Goal: Submit feedback/report problem

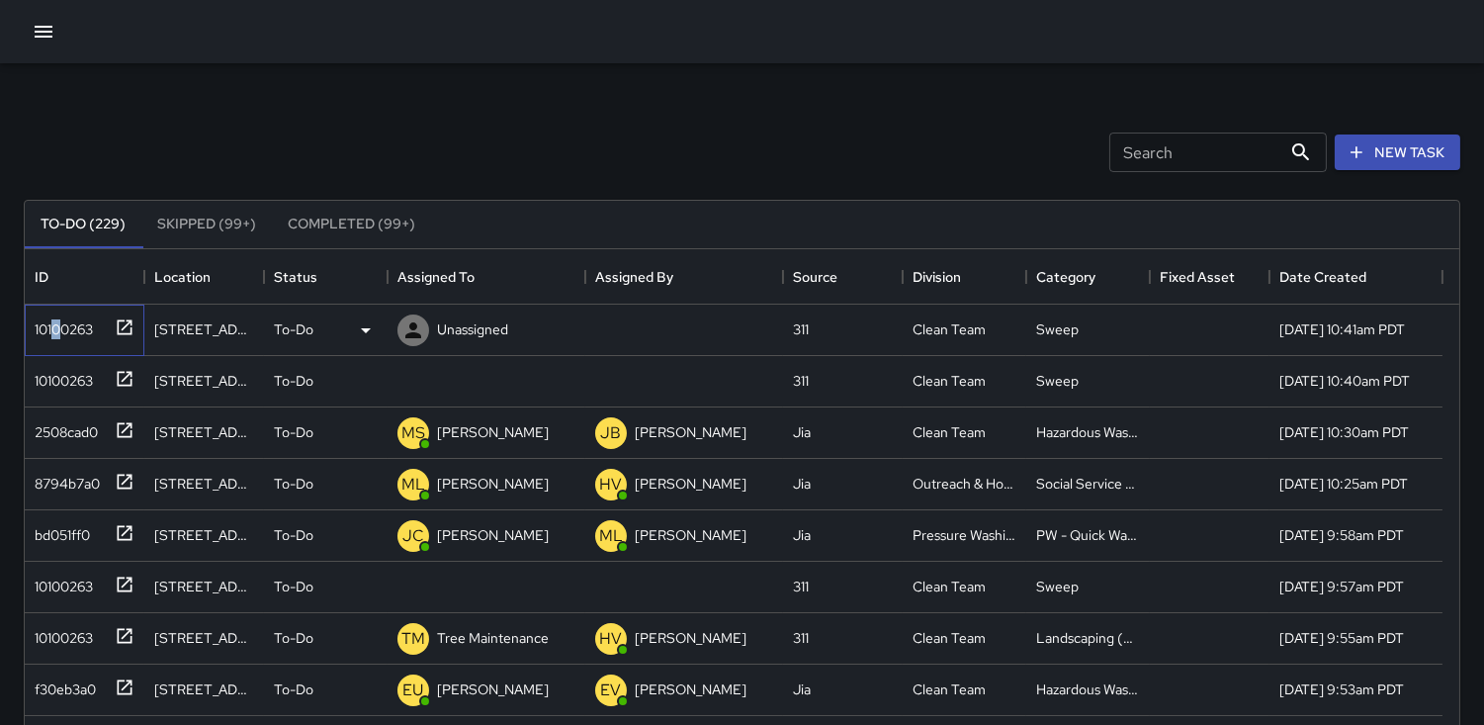
click at [54, 331] on div "10100263" at bounding box center [60, 325] width 66 height 28
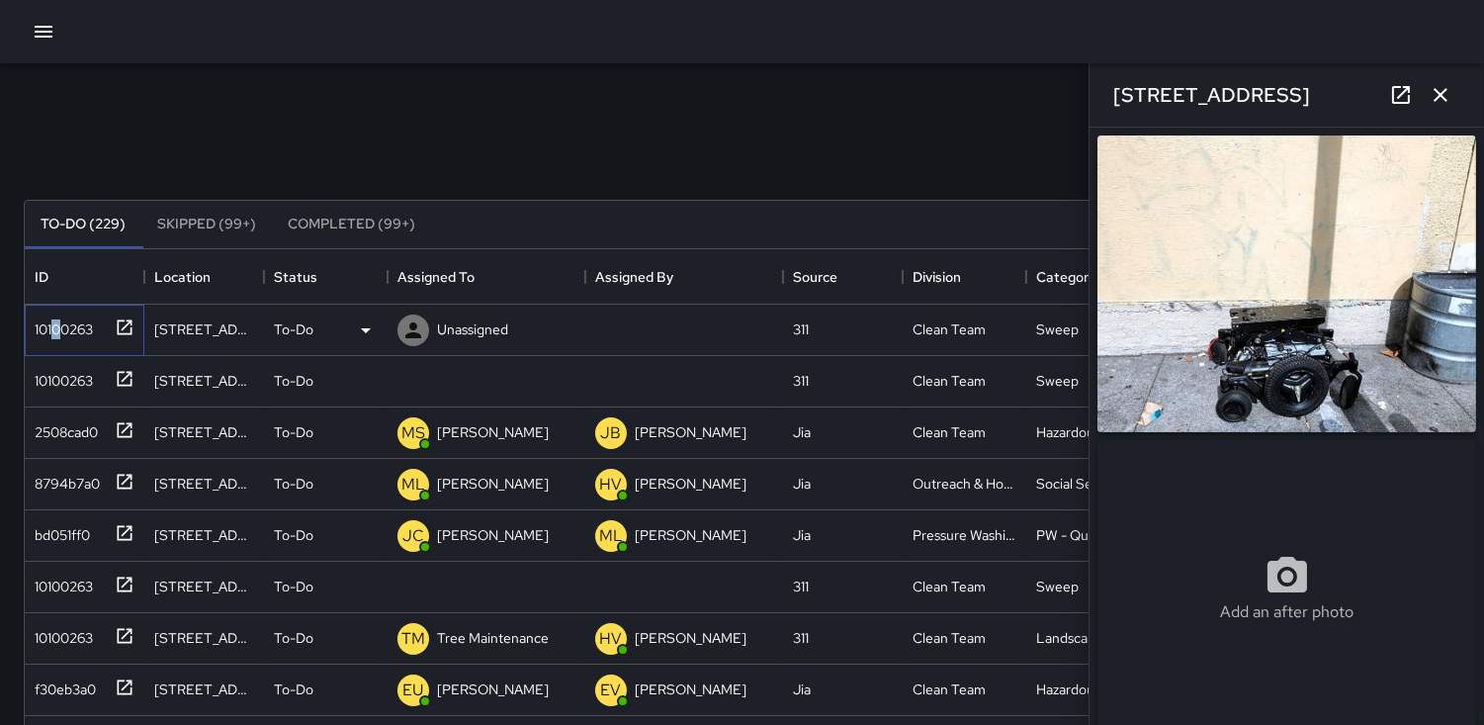
type input "**********"
click at [1291, 371] on img at bounding box center [1286, 283] width 379 height 297
click at [109, 366] on div at bounding box center [121, 377] width 28 height 33
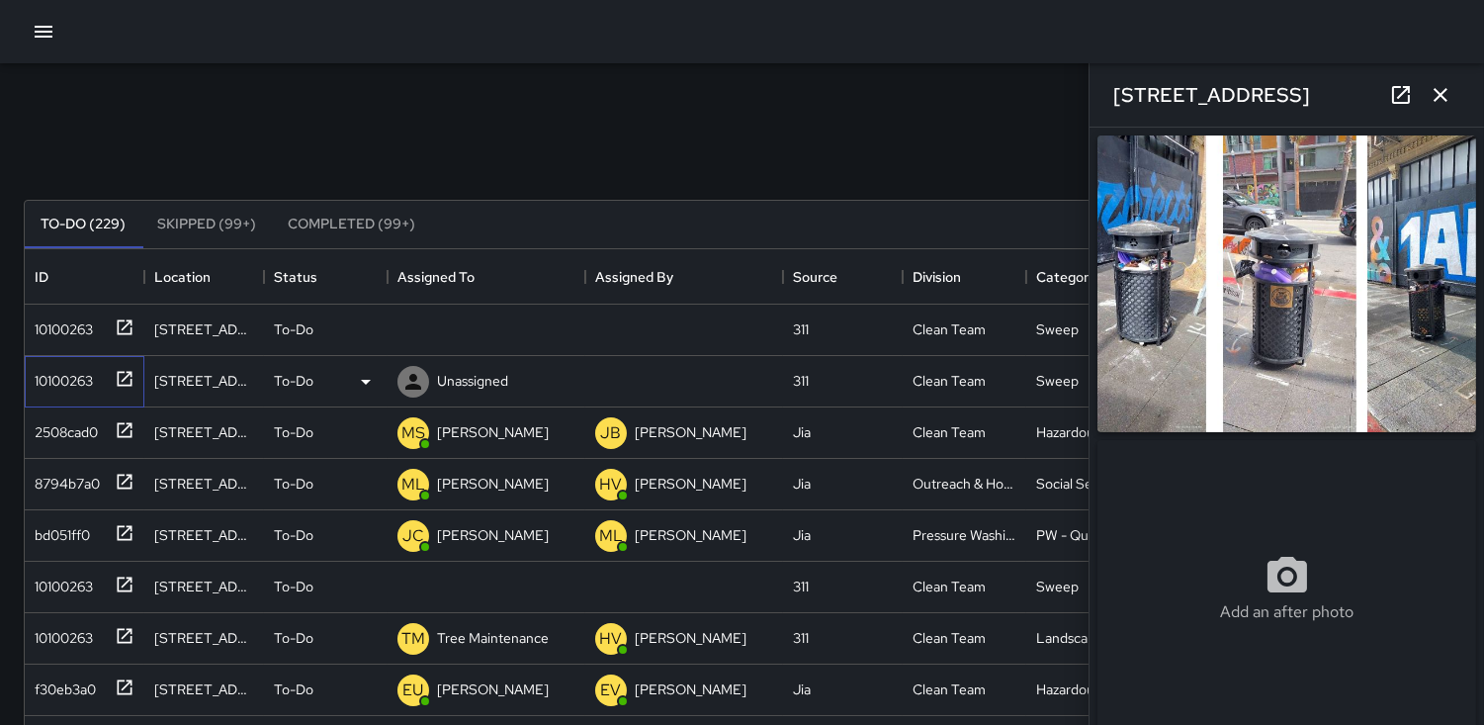
type input "**********"
click at [1439, 100] on icon "button" at bounding box center [1441, 95] width 24 height 24
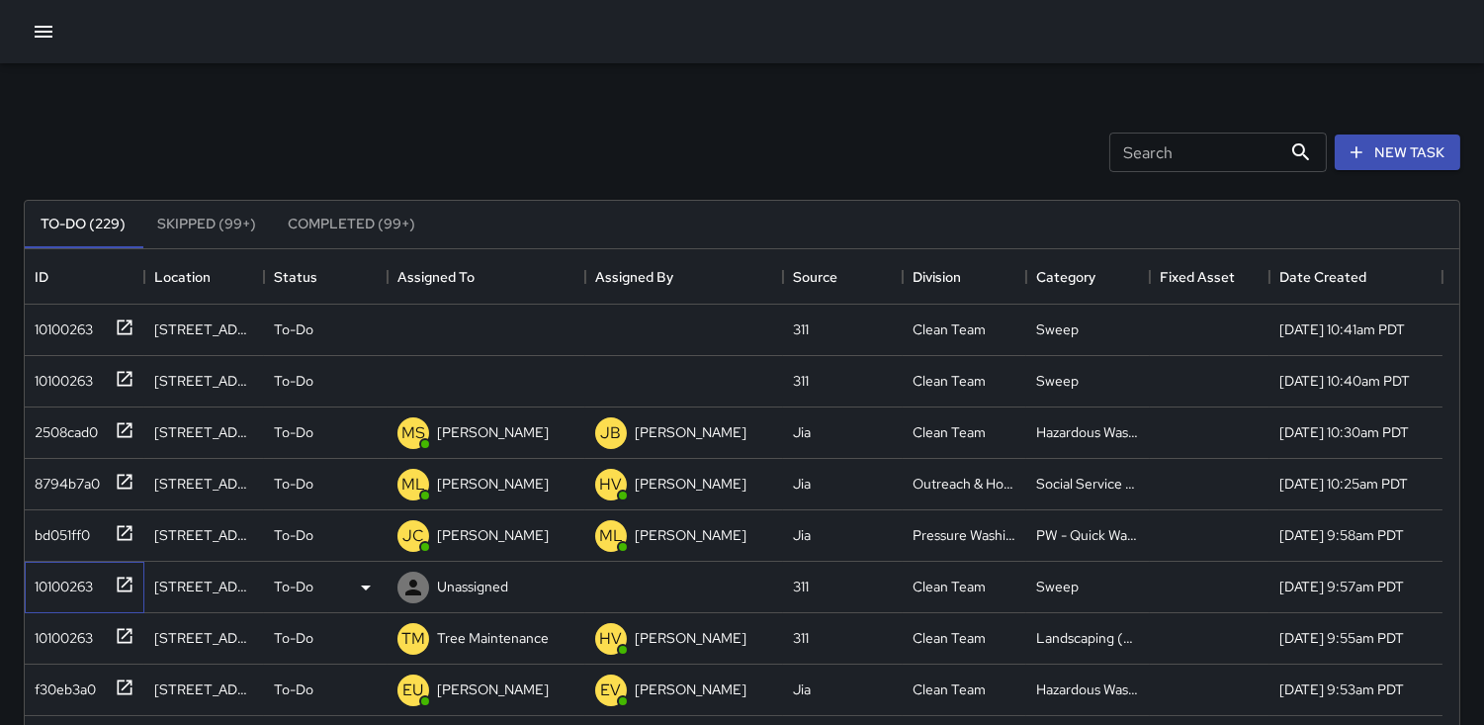
click at [45, 578] on div "10100263" at bounding box center [60, 583] width 66 height 28
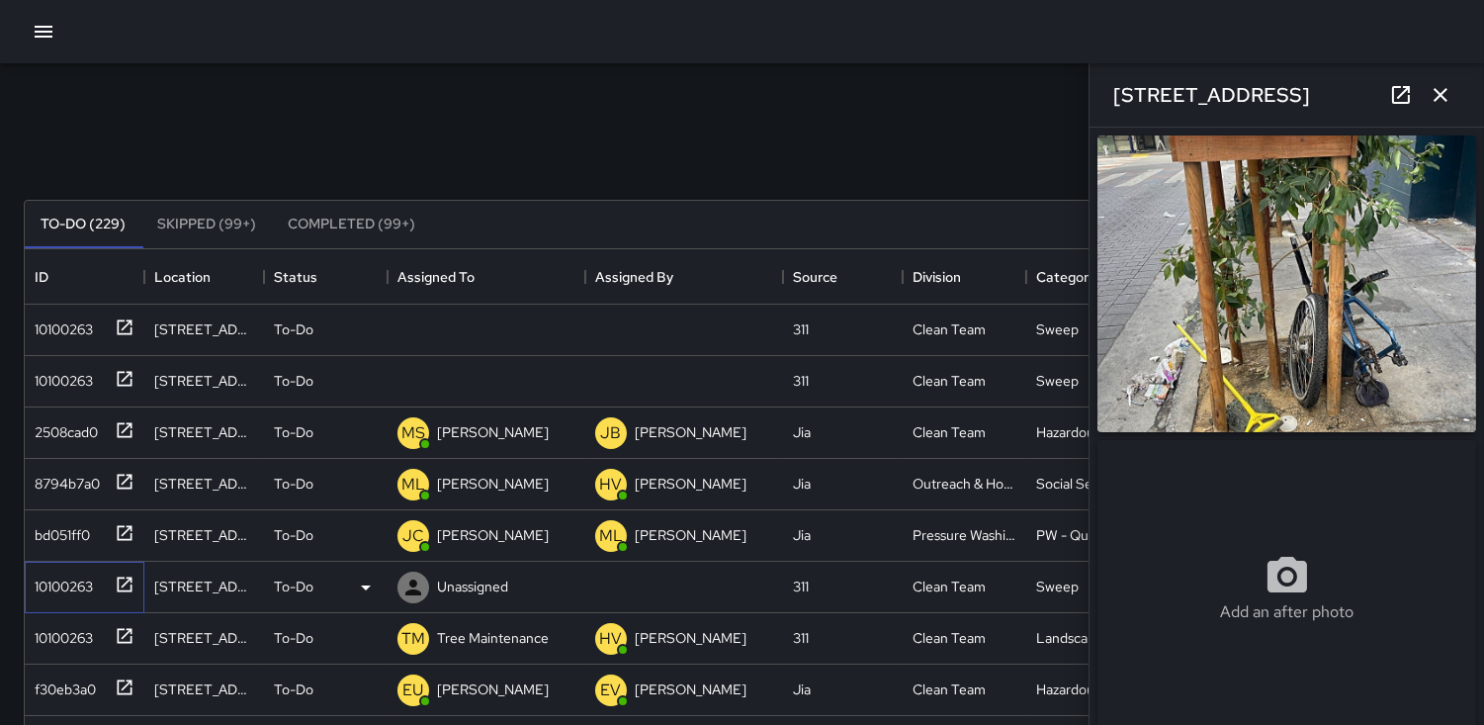
type input "**********"
click at [1366, 255] on img at bounding box center [1286, 283] width 379 height 297
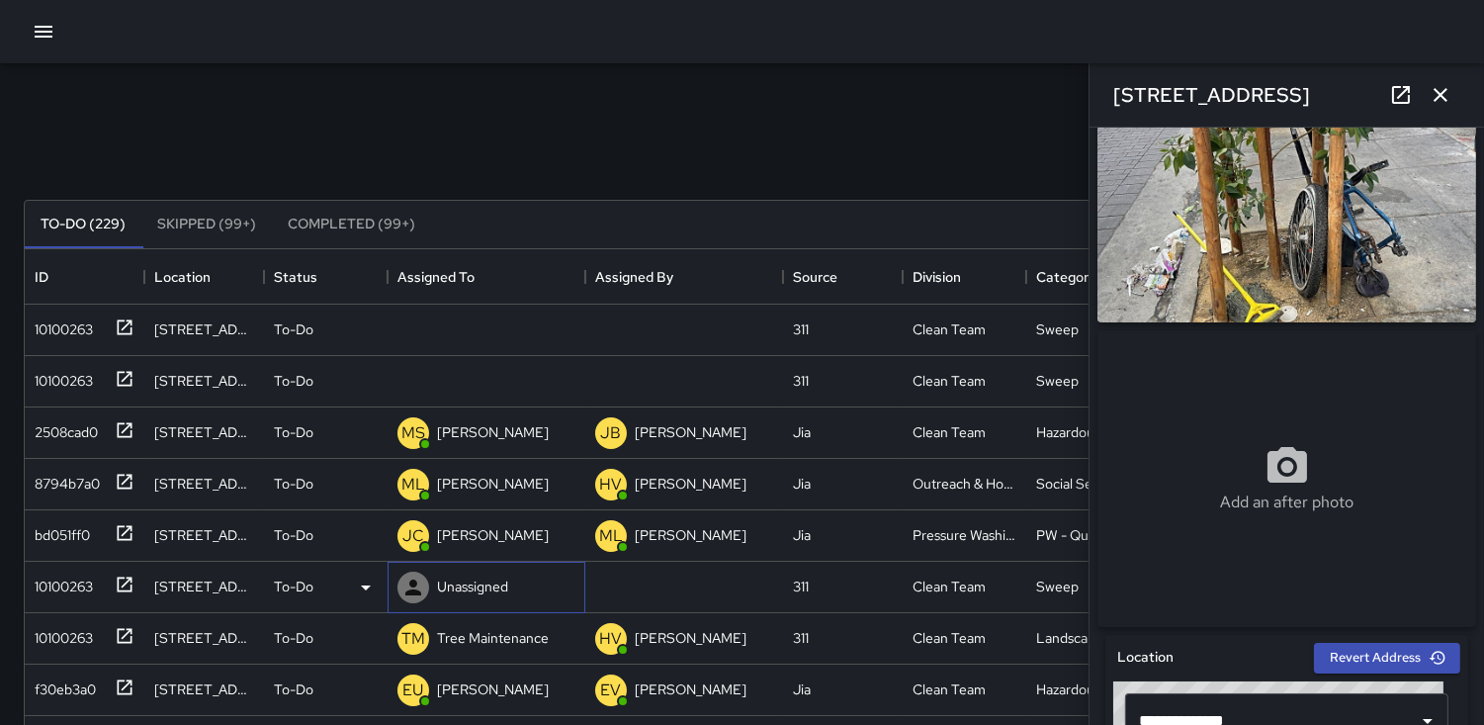
click at [418, 583] on icon at bounding box center [413, 587] width 24 height 24
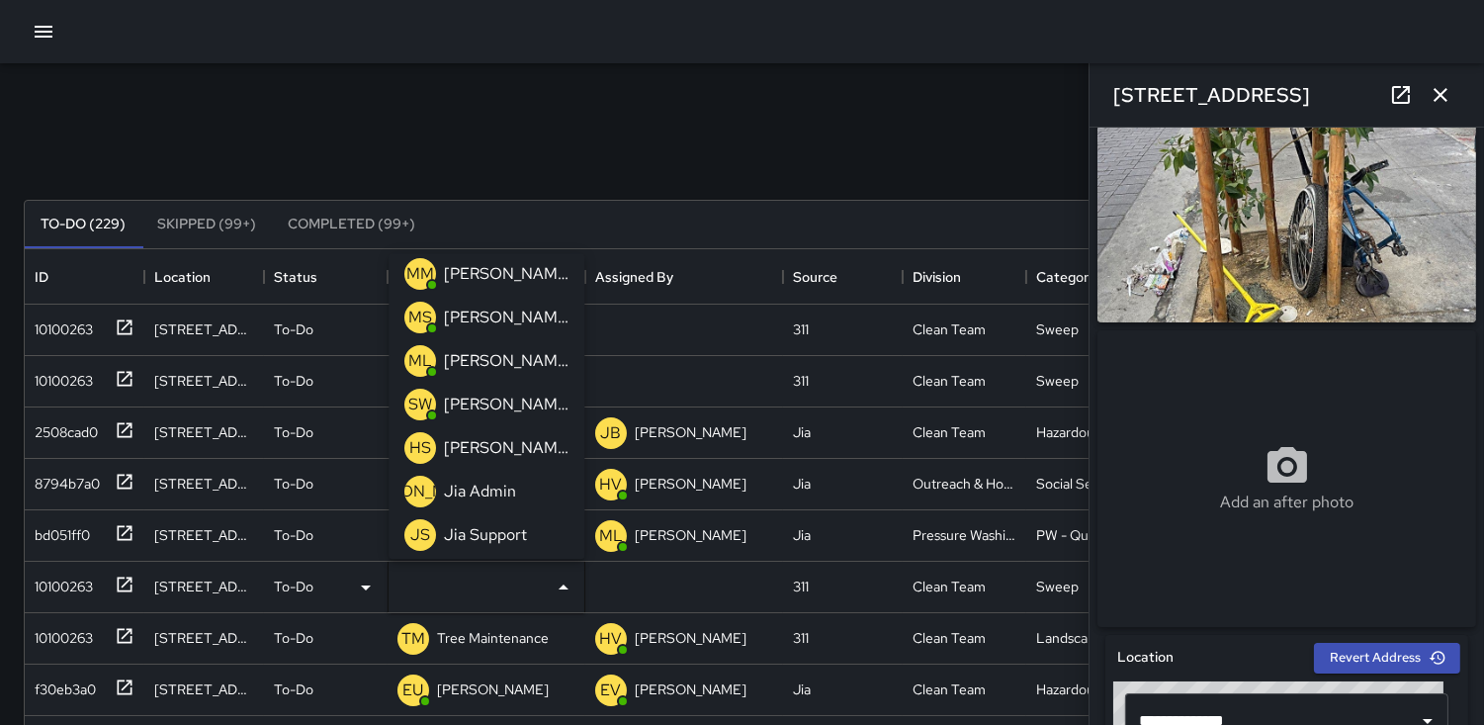
scroll to position [204, 0]
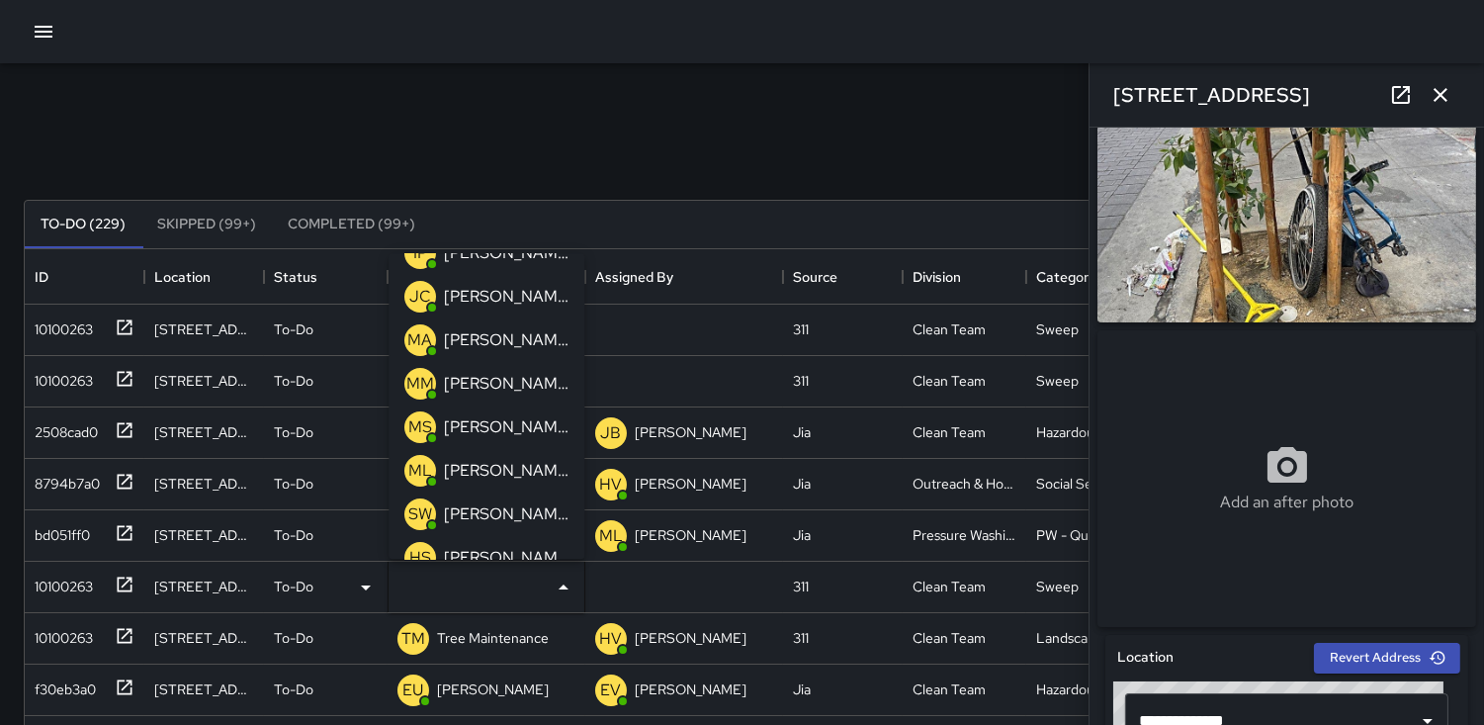
click at [436, 340] on span "MA" at bounding box center [420, 340] width 32 height 32
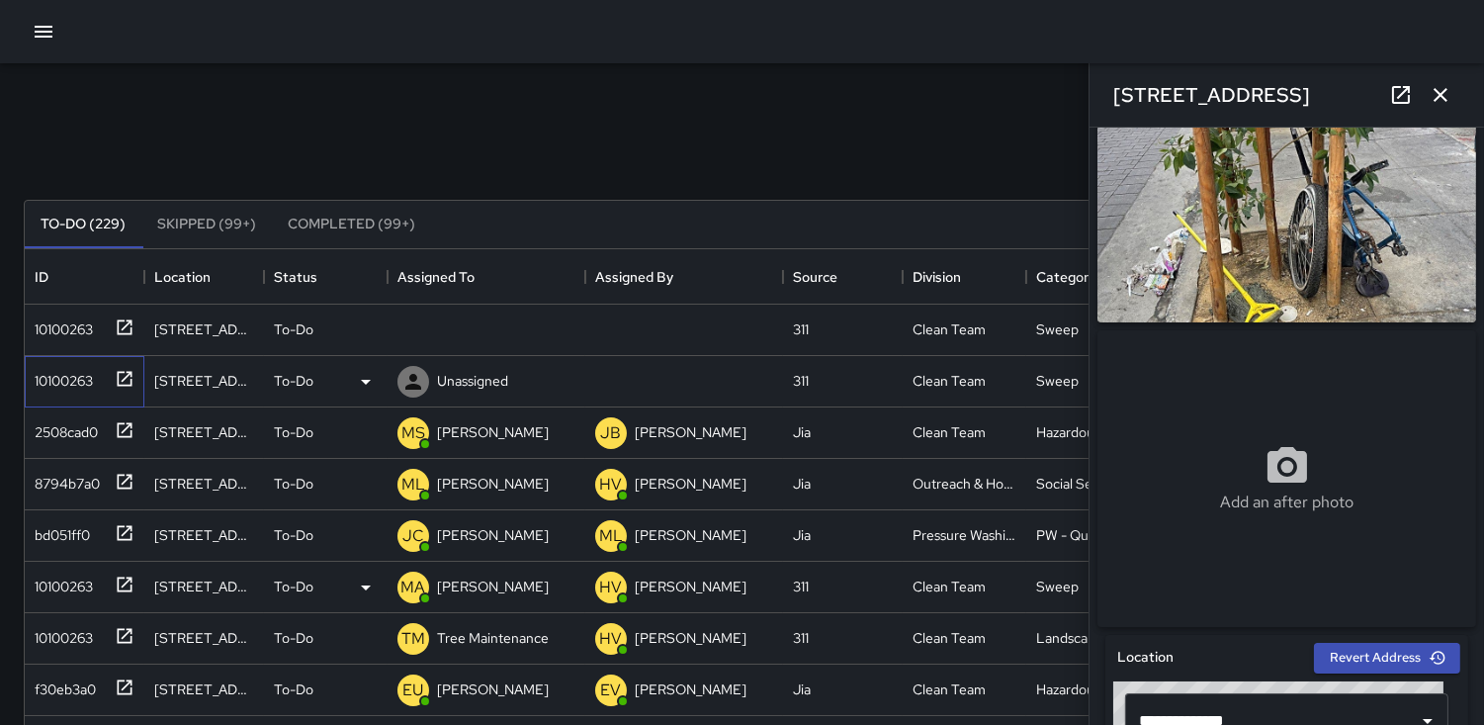
click at [62, 369] on div "10100263" at bounding box center [60, 377] width 66 height 28
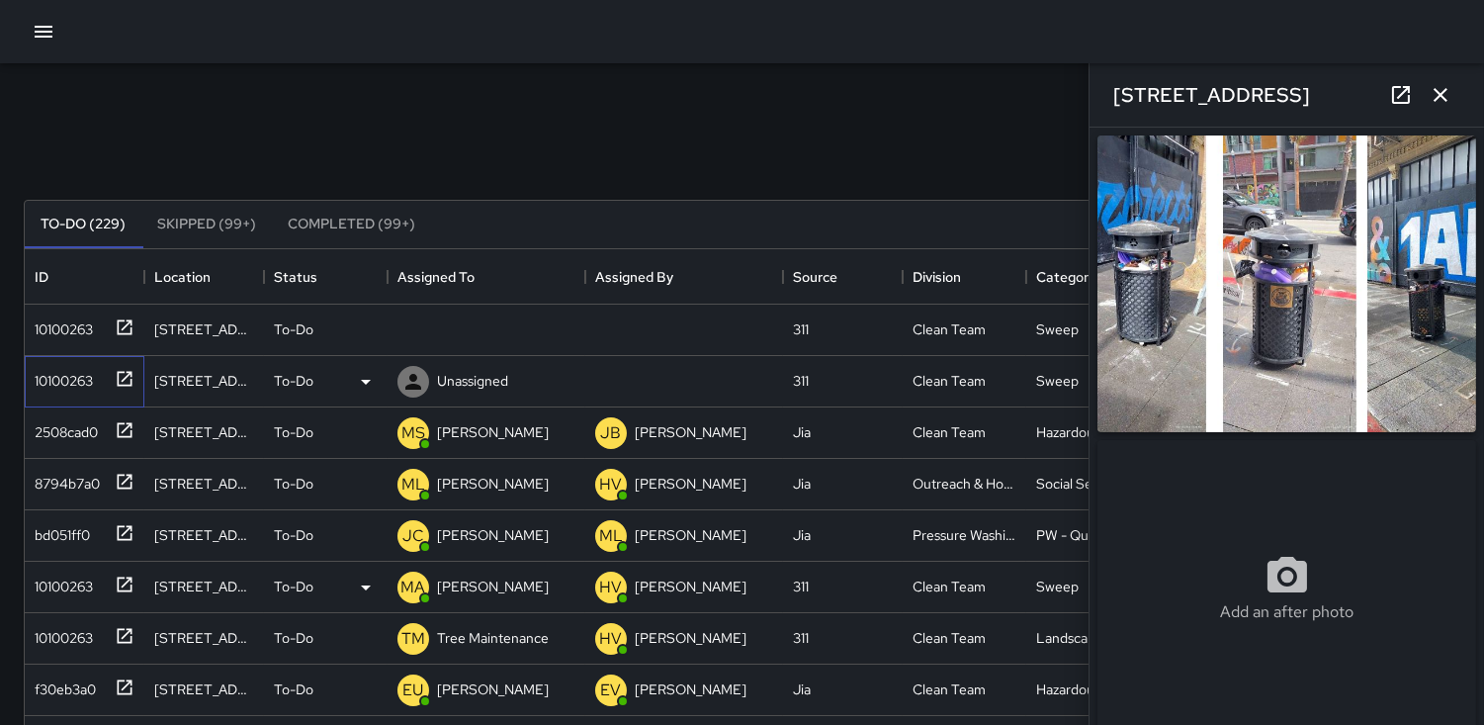
type input "**********"
click at [82, 369] on div "10100263" at bounding box center [60, 377] width 66 height 28
click at [368, 382] on icon at bounding box center [366, 382] width 24 height 24
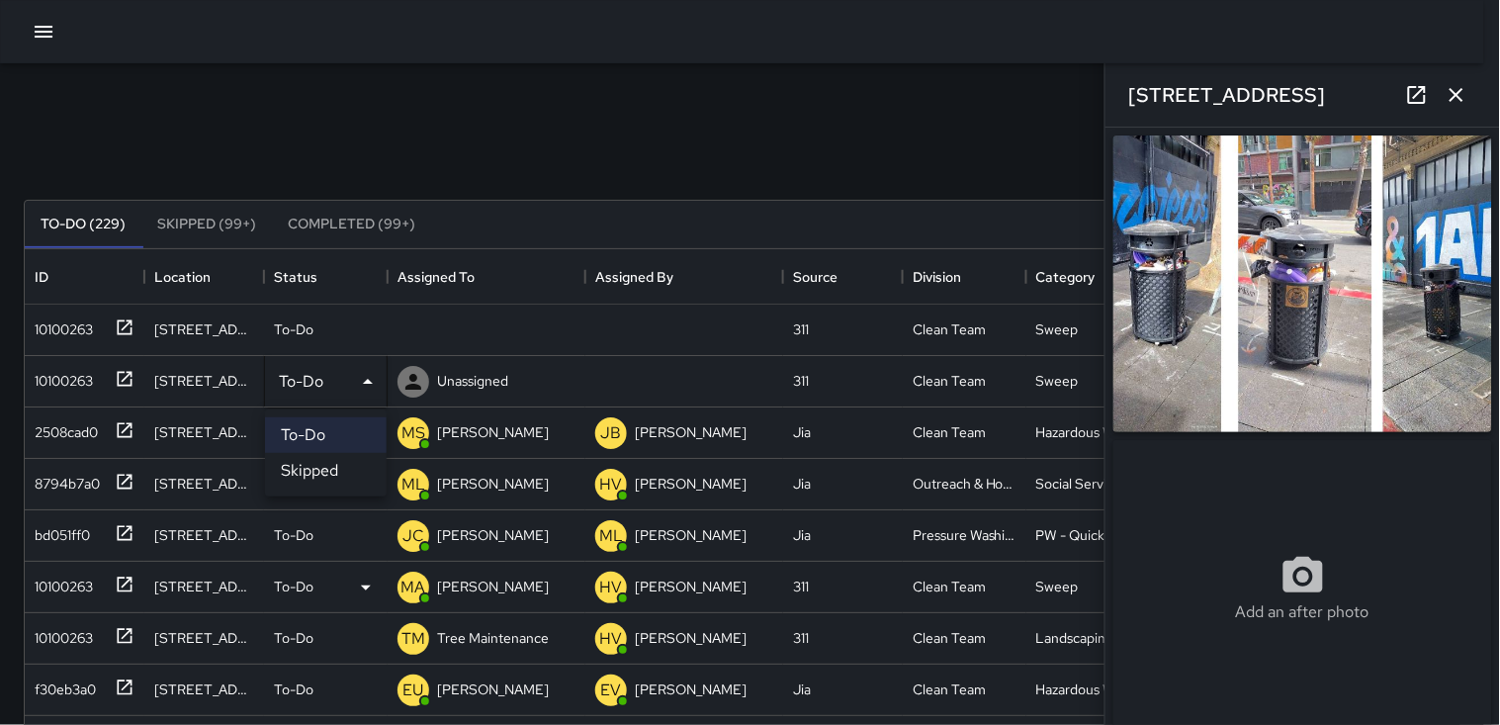
click at [333, 480] on li "Skipped" at bounding box center [326, 471] width 122 height 36
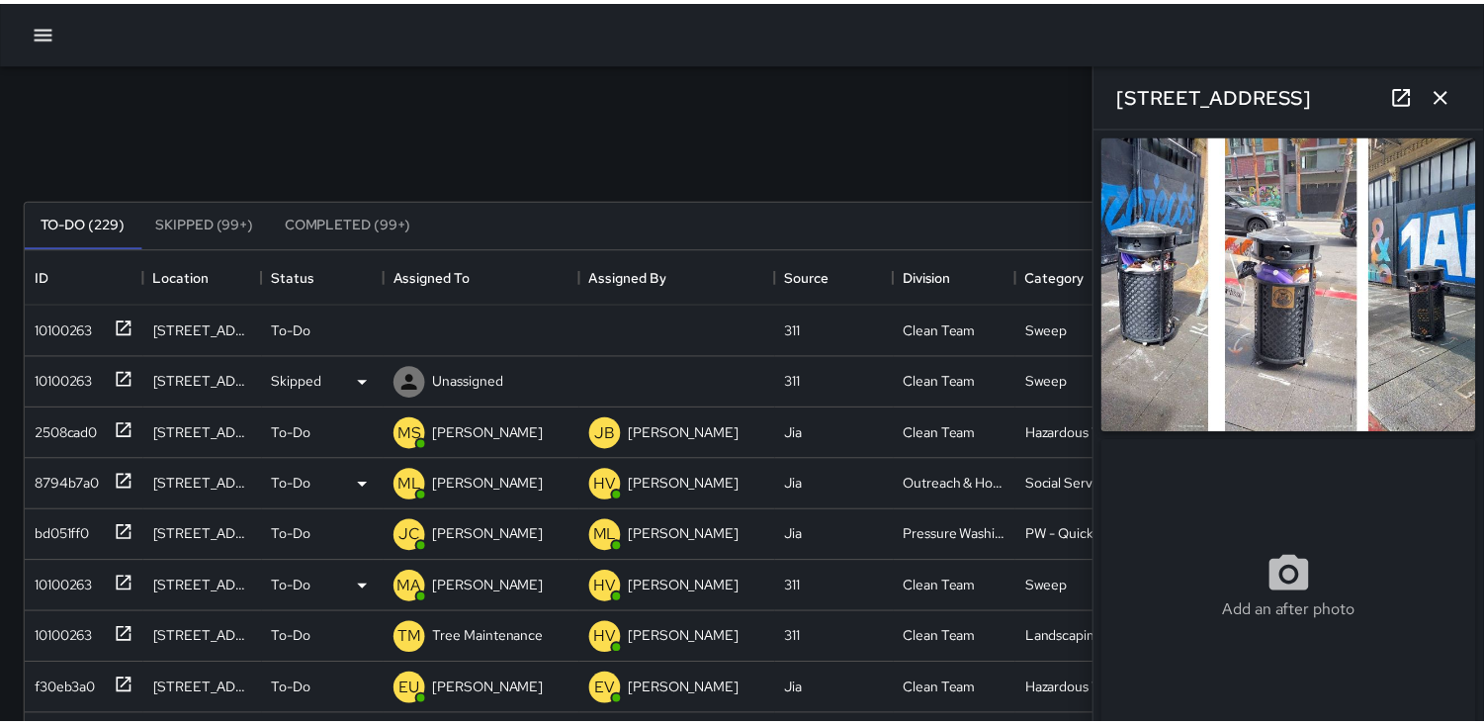
scroll to position [17, 17]
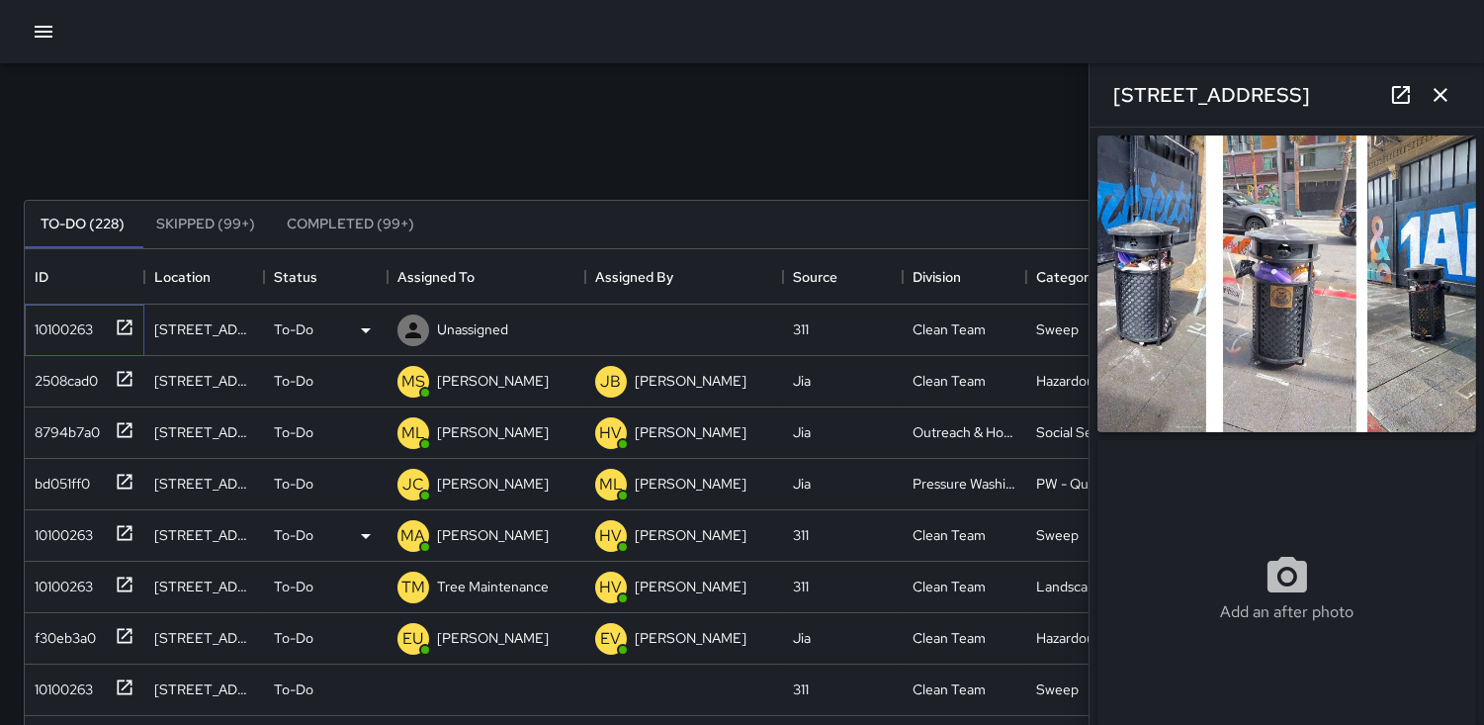
click at [56, 318] on div "10100263" at bounding box center [60, 325] width 66 height 28
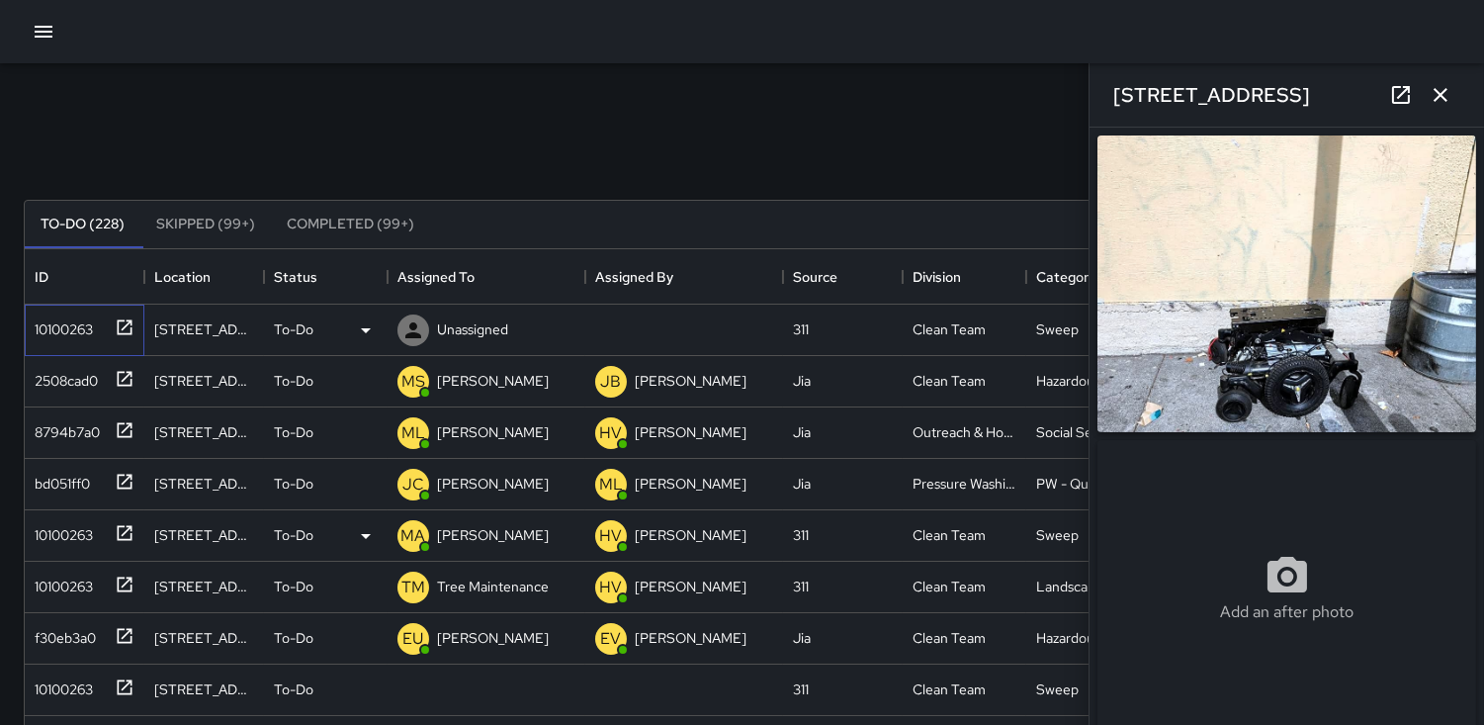
type input "**********"
click at [371, 324] on icon at bounding box center [366, 330] width 24 height 24
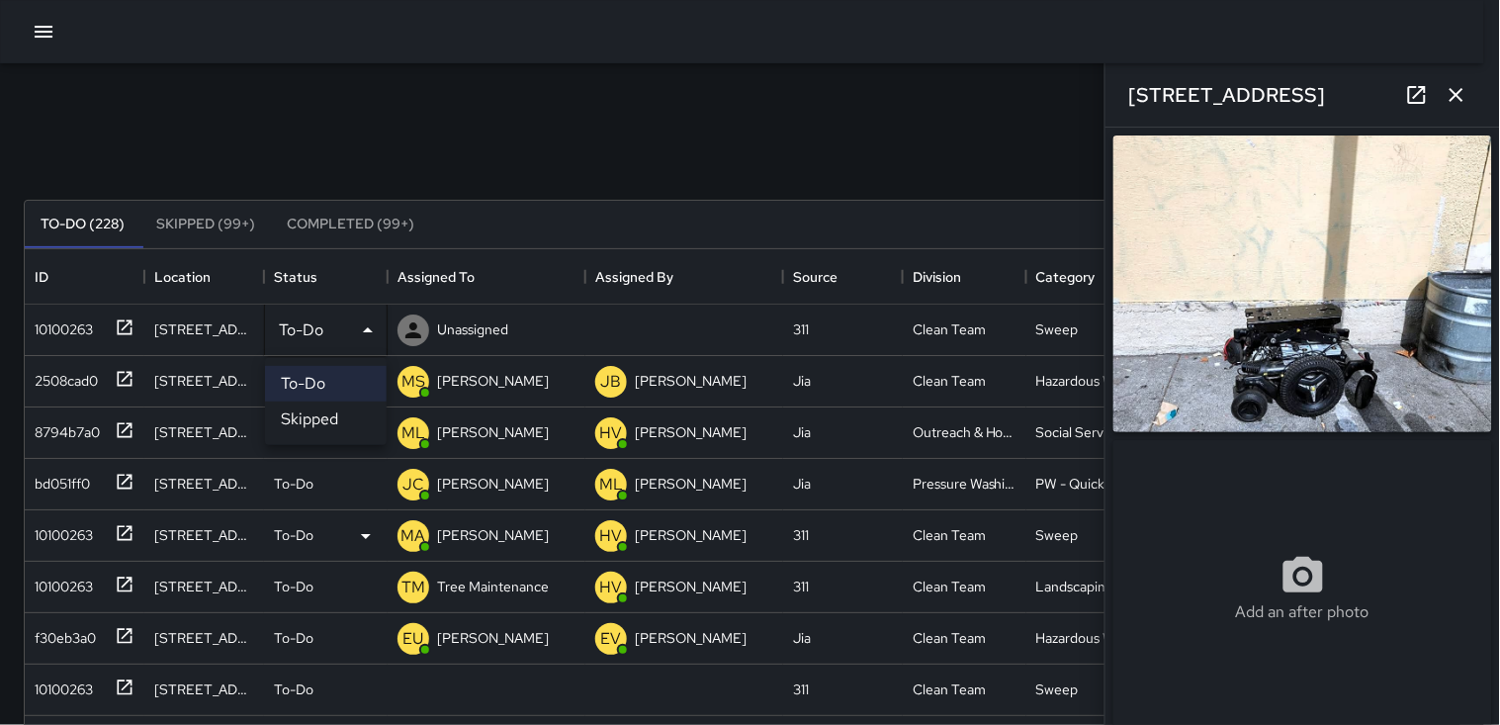
click at [333, 401] on li "Skipped" at bounding box center [326, 419] width 122 height 36
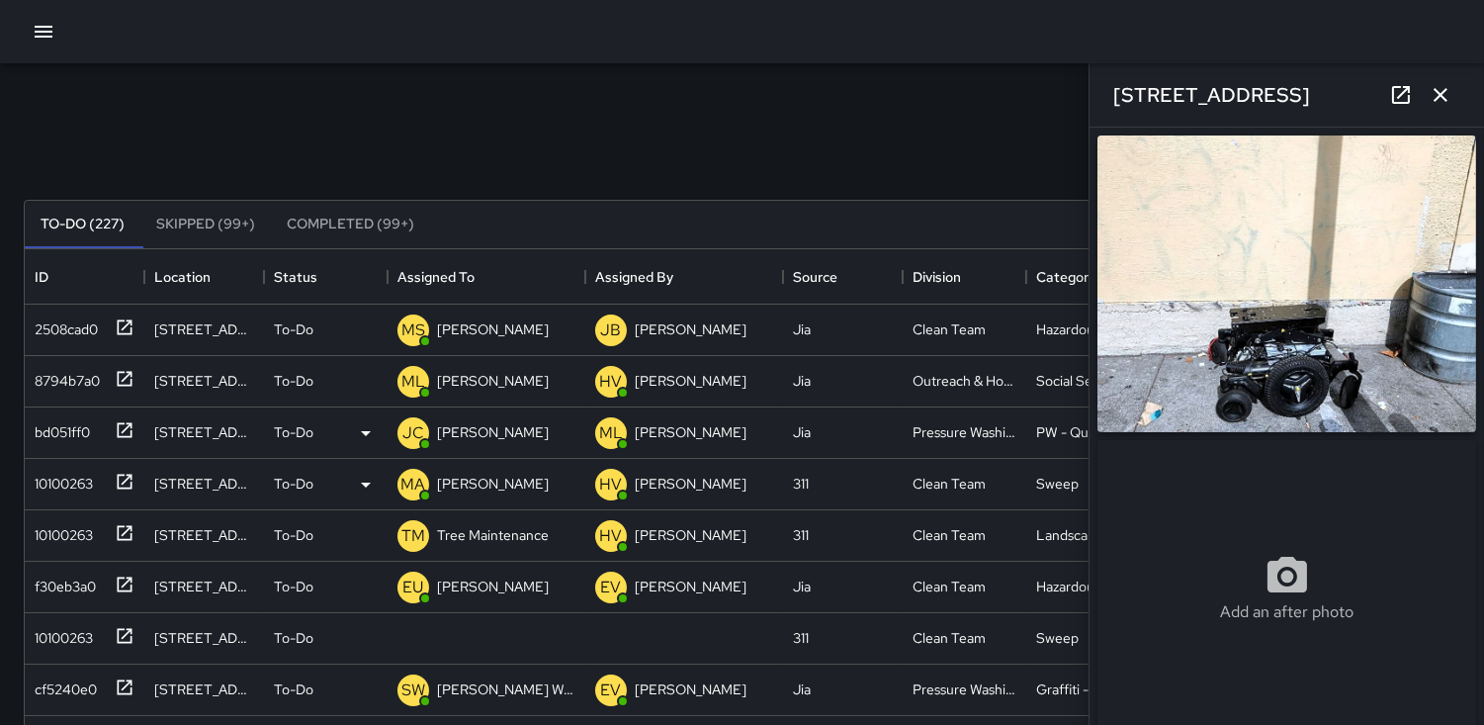
scroll to position [110, 0]
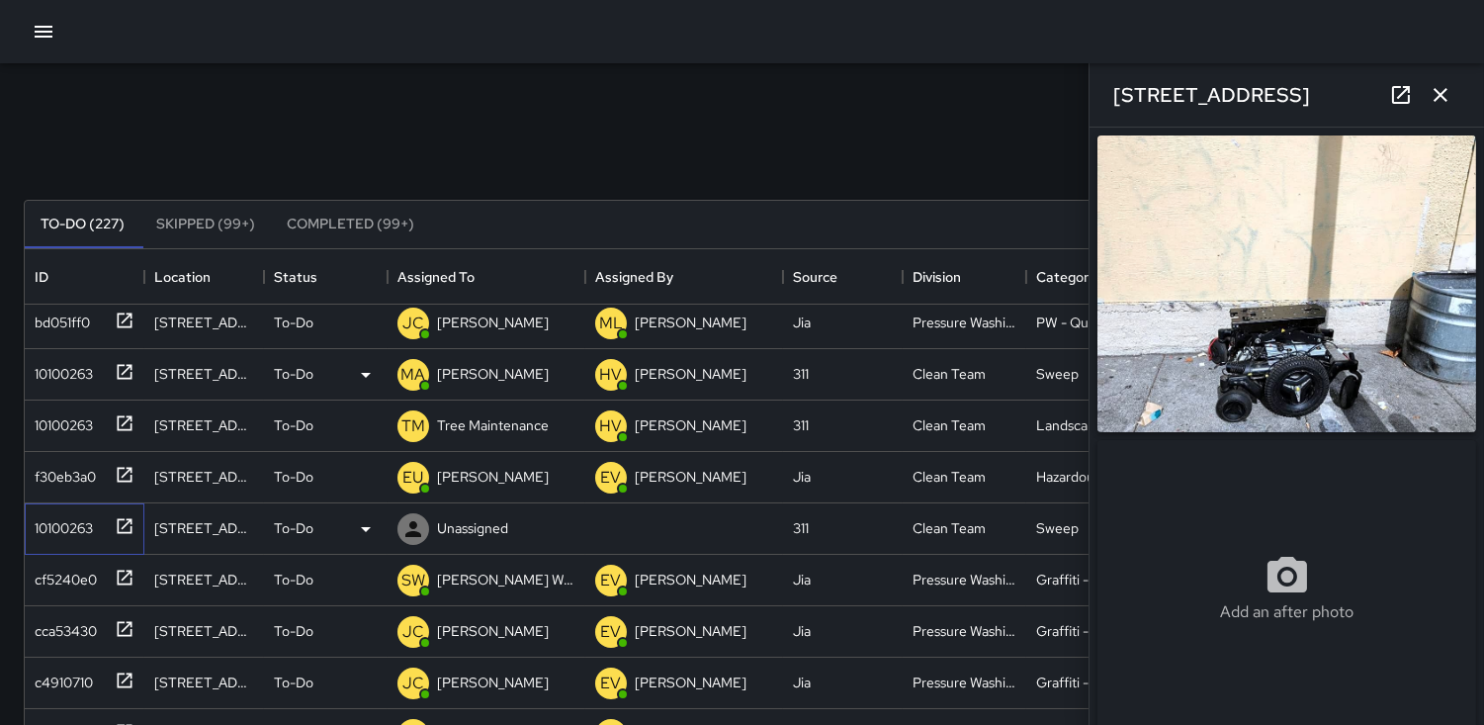
click at [60, 530] on div "10100263" at bounding box center [60, 524] width 66 height 28
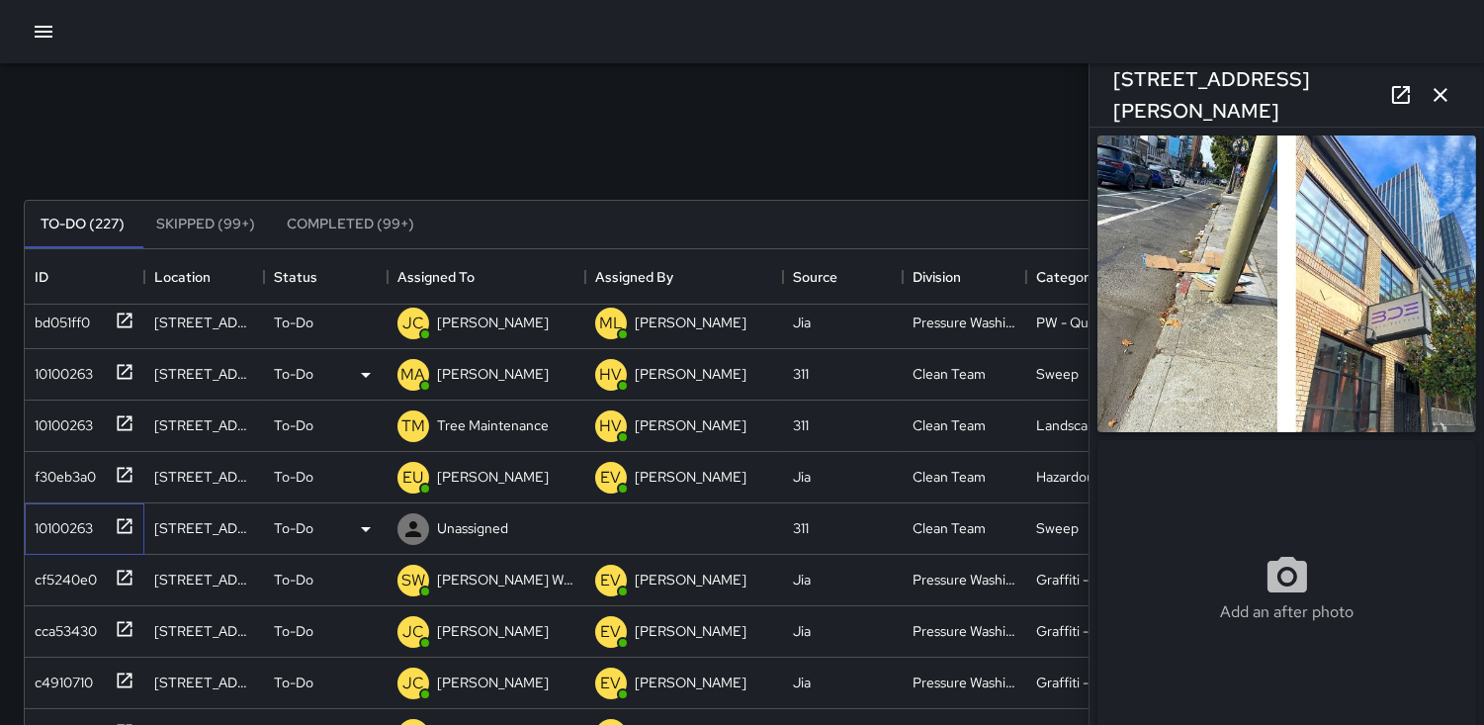
type input "**********"
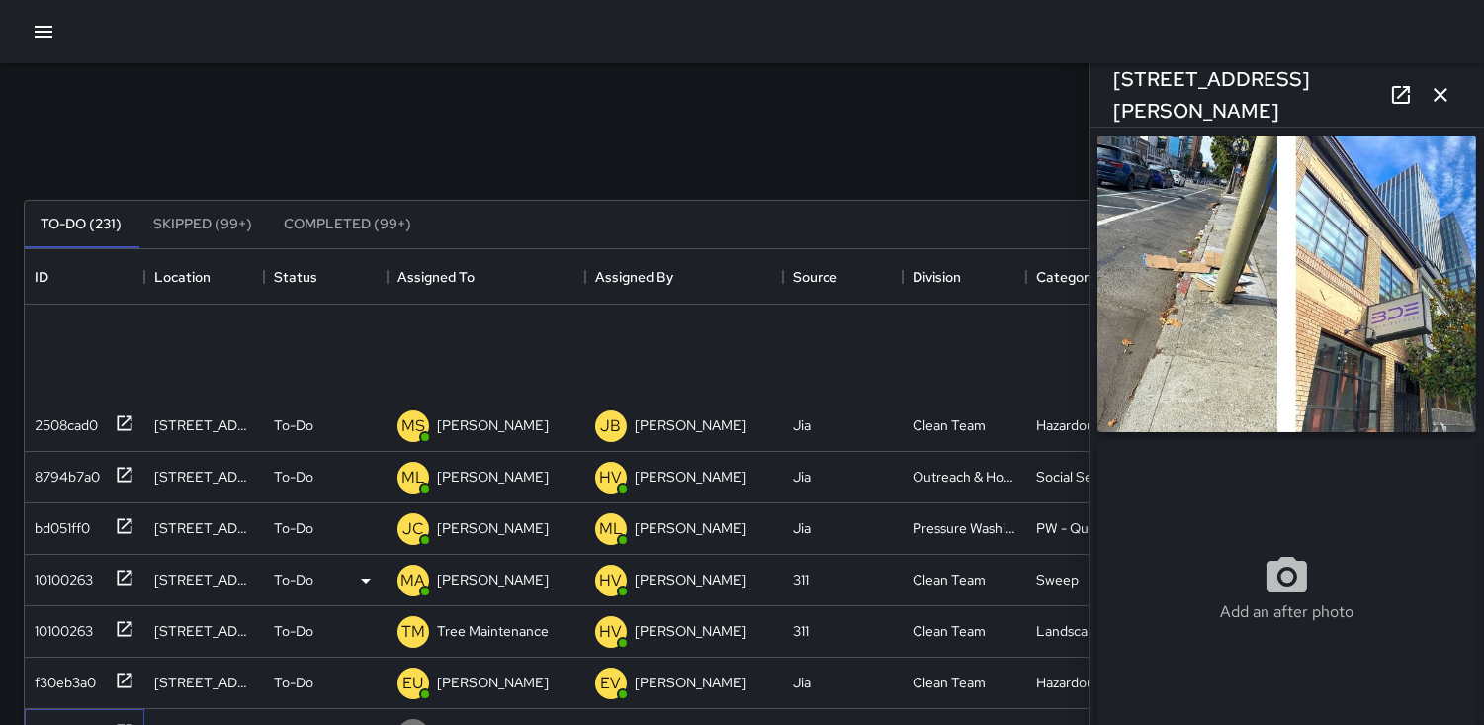
scroll to position [314, 0]
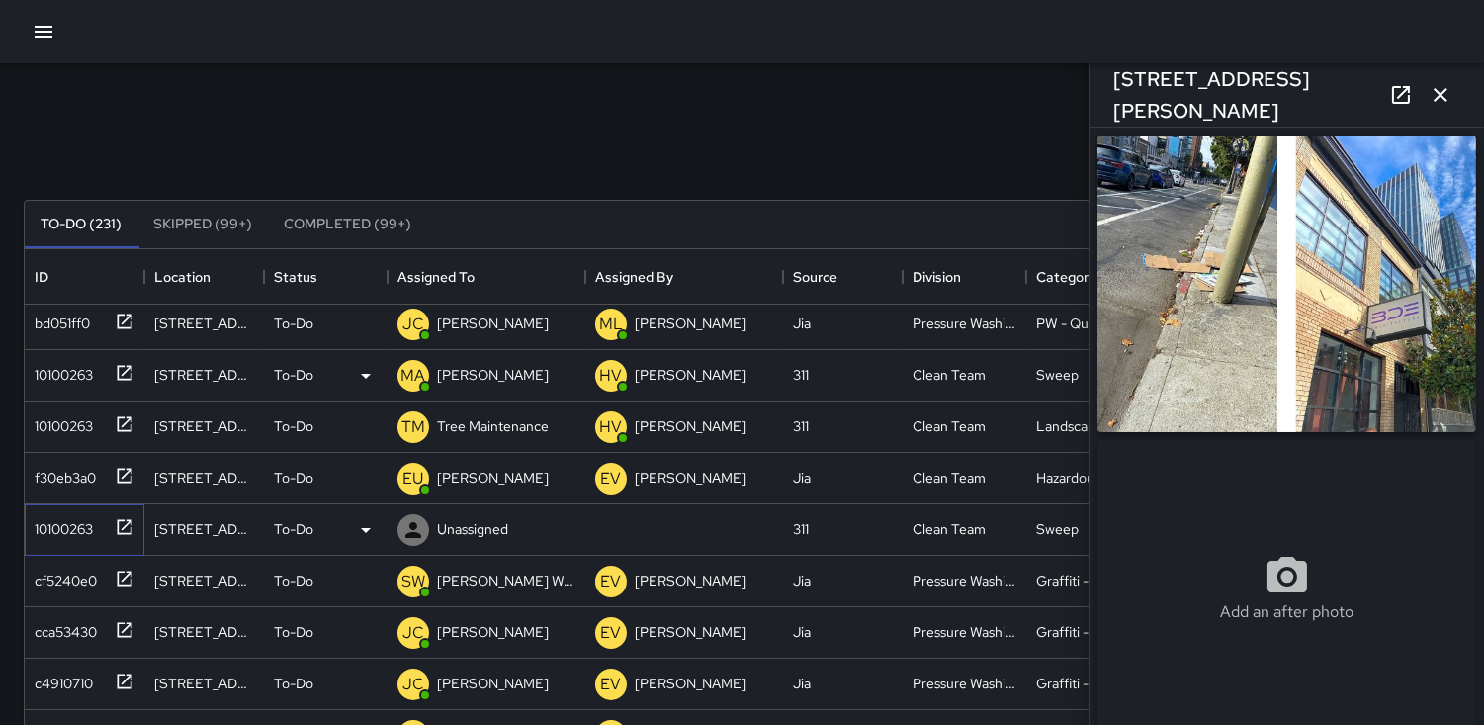
type input "**********"
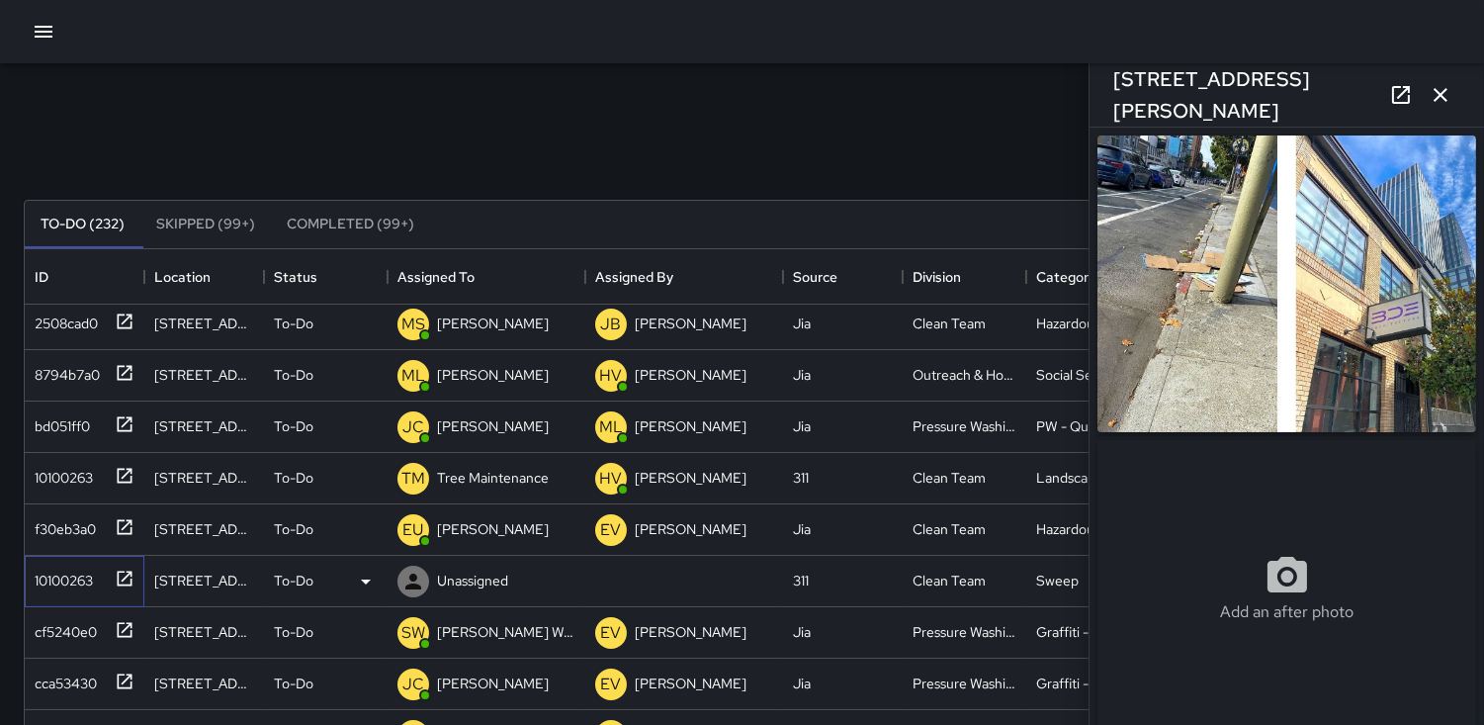
scroll to position [418, 0]
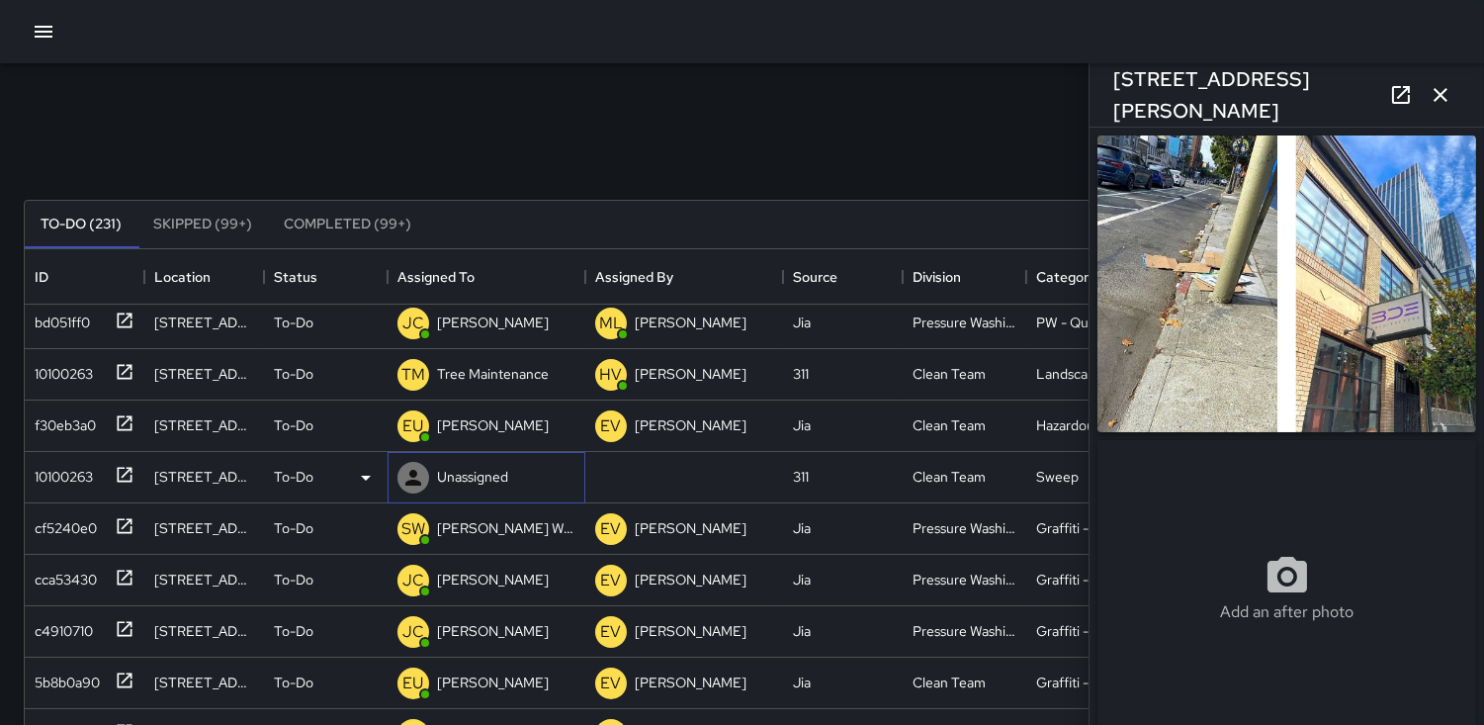
click at [412, 473] on icon at bounding box center [413, 478] width 16 height 16
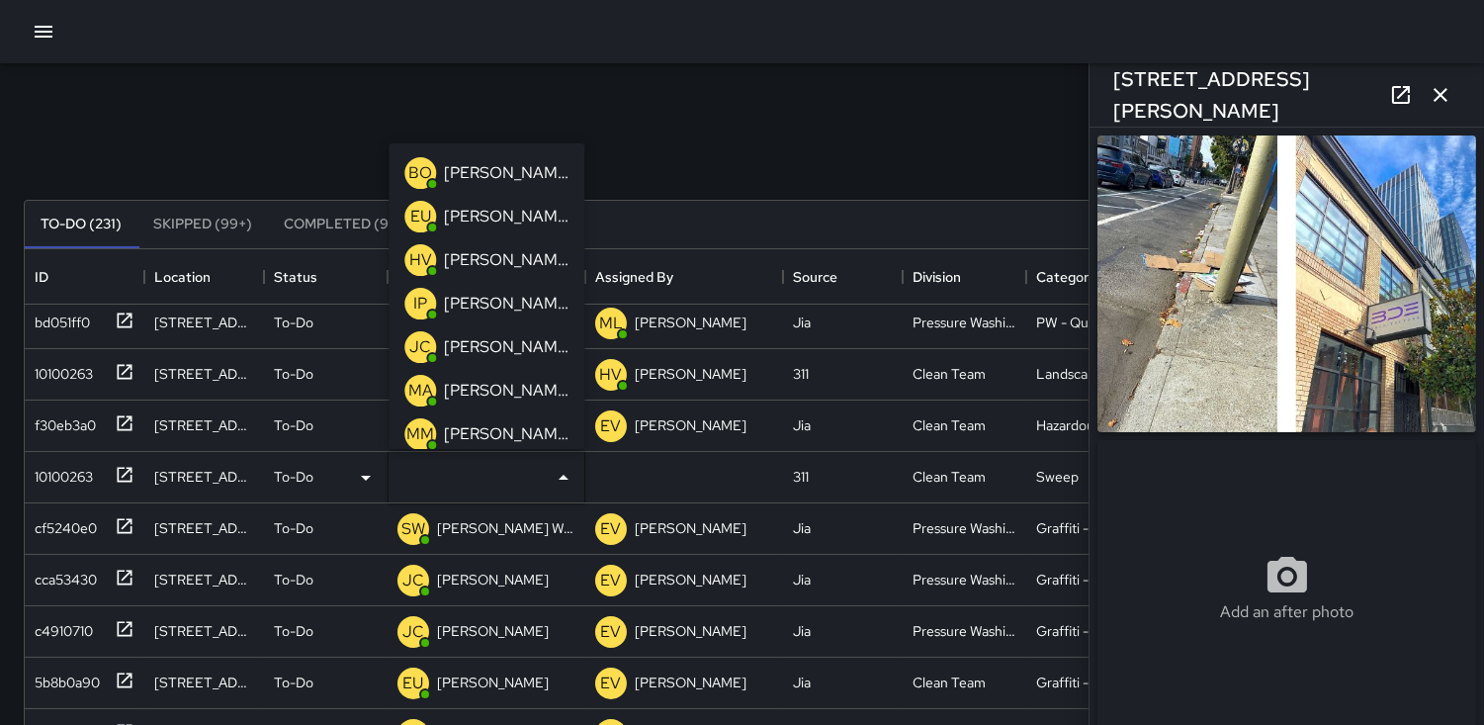
click at [422, 300] on p "IP" at bounding box center [420, 304] width 14 height 24
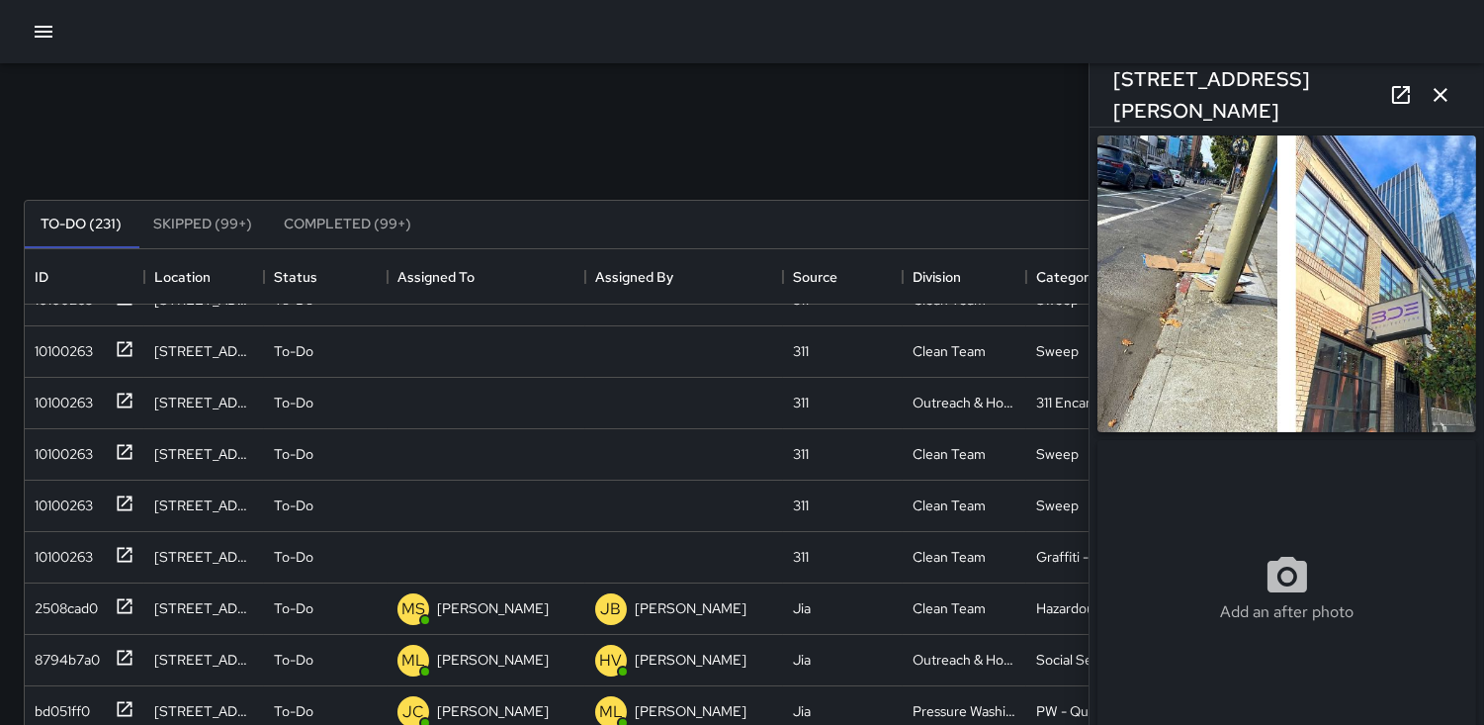
scroll to position [0, 0]
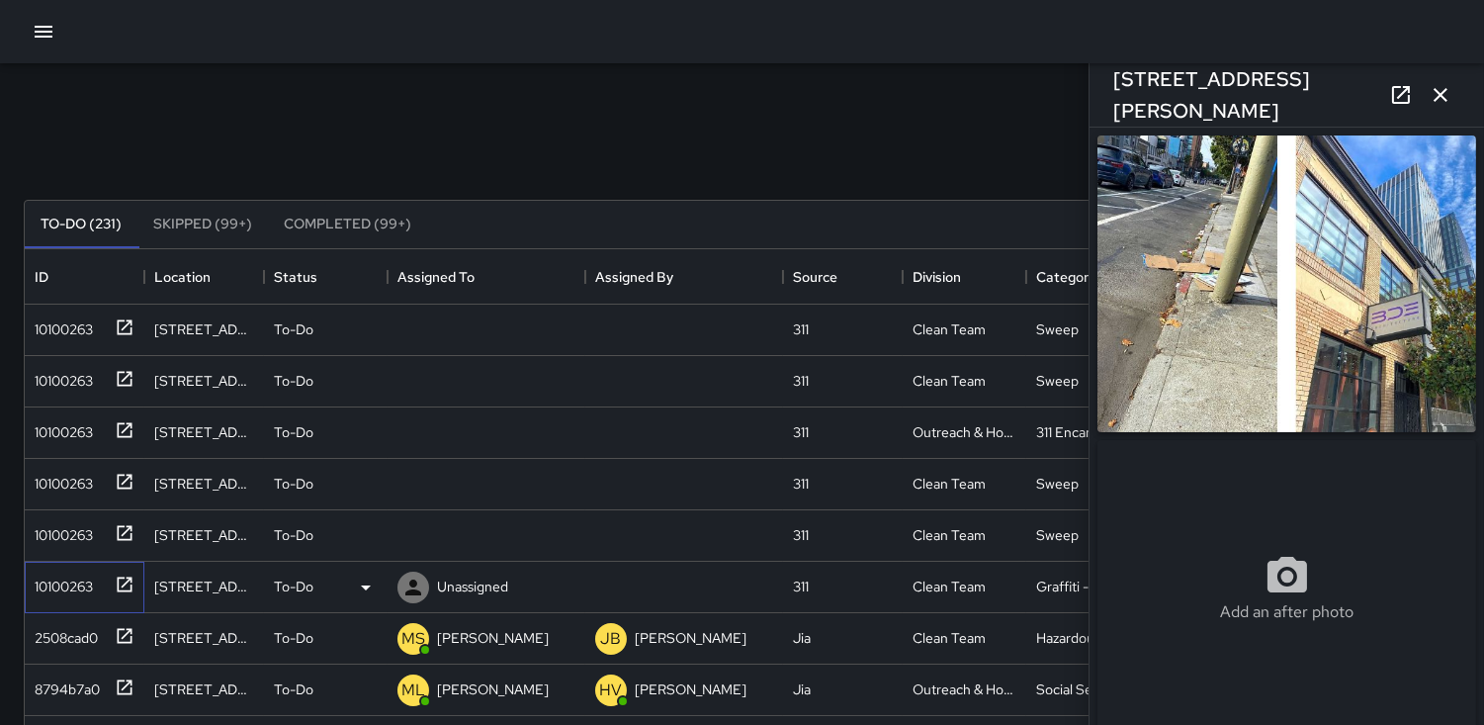
click at [75, 565] on div "10100263" at bounding box center [85, 587] width 120 height 51
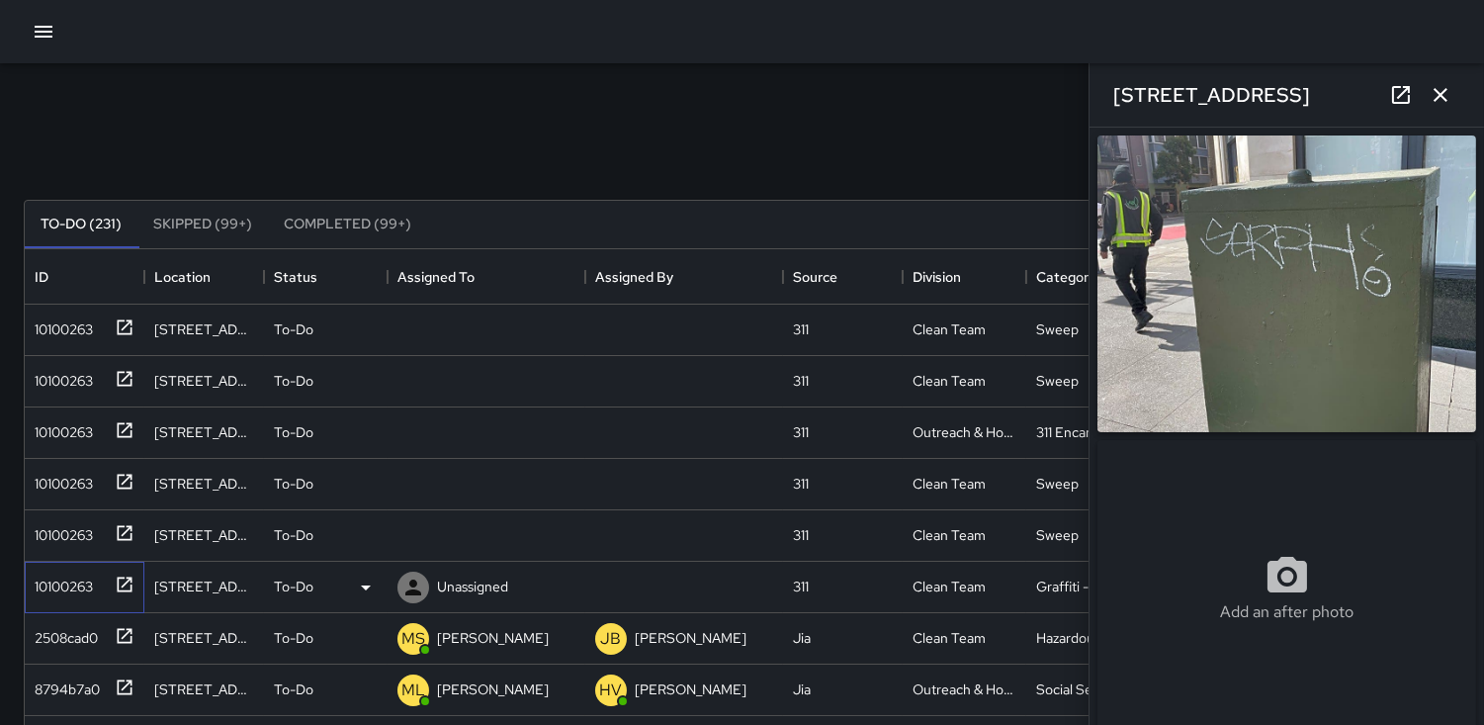
type input "**********"
click at [64, 324] on div "10100263" at bounding box center [60, 325] width 66 height 28
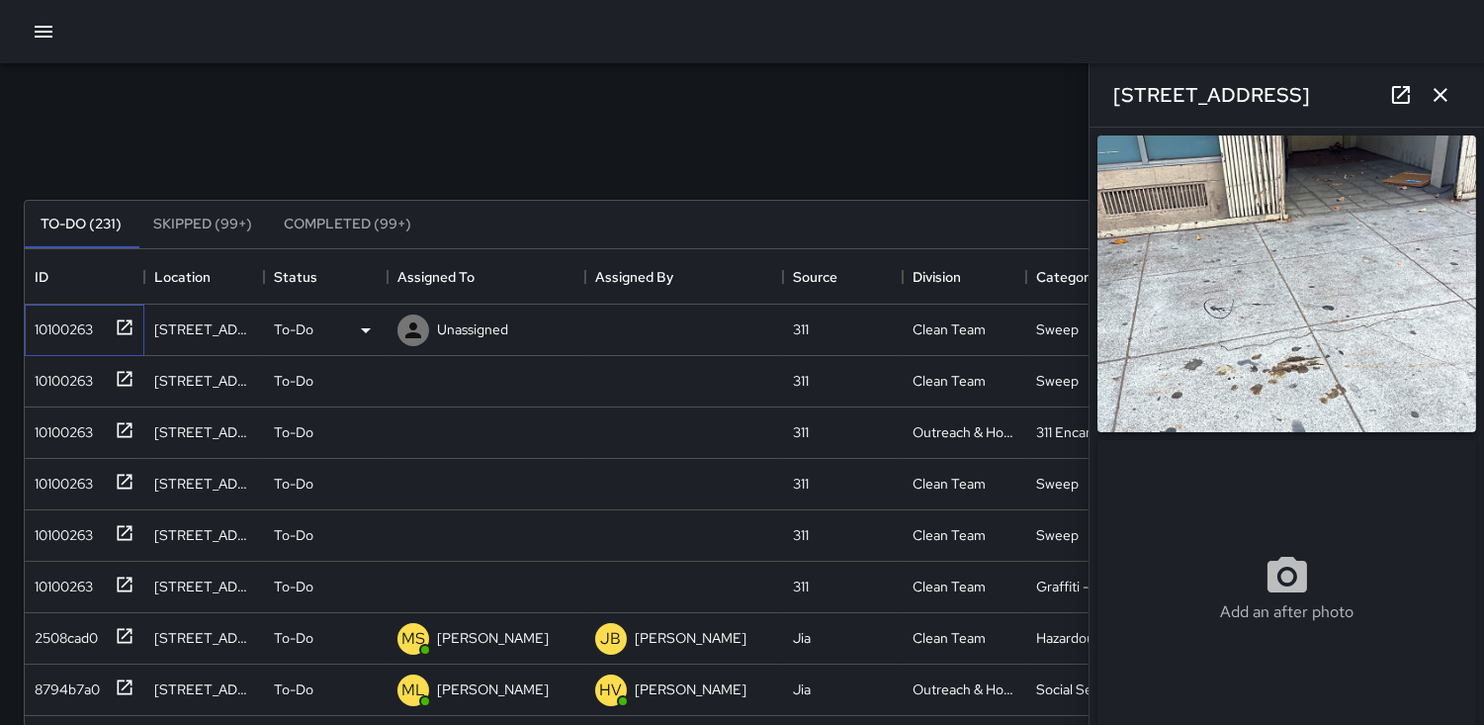
type input "**********"
click at [70, 370] on div "10100263" at bounding box center [60, 377] width 66 height 28
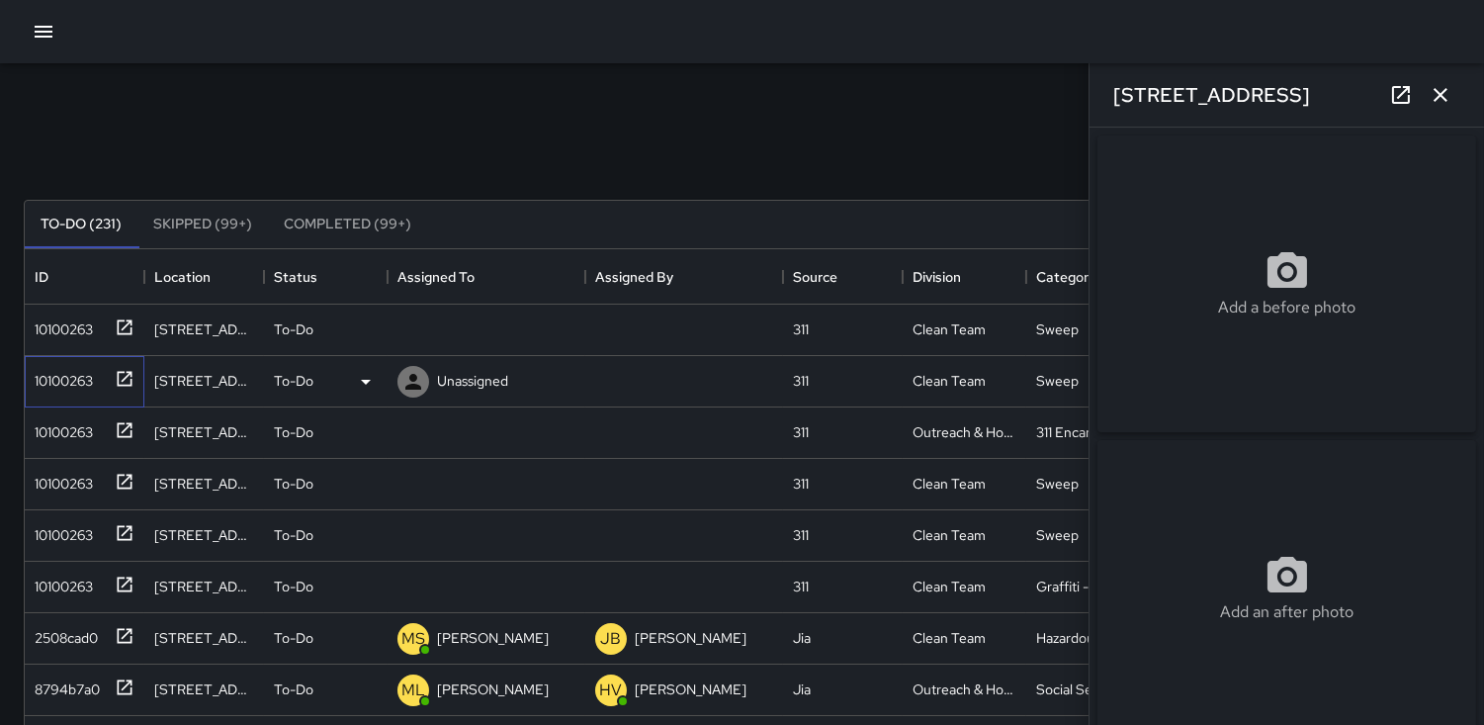
type input "**********"
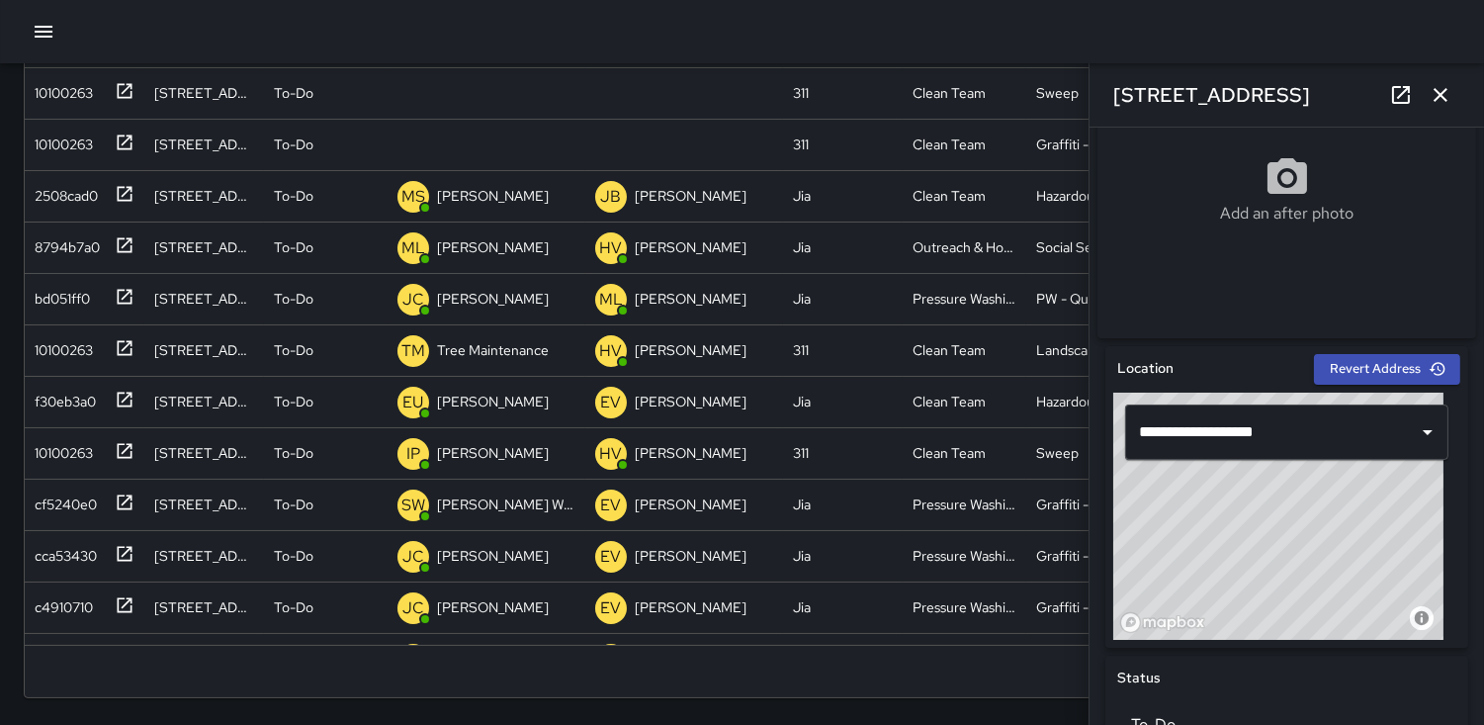
scroll to position [141, 0]
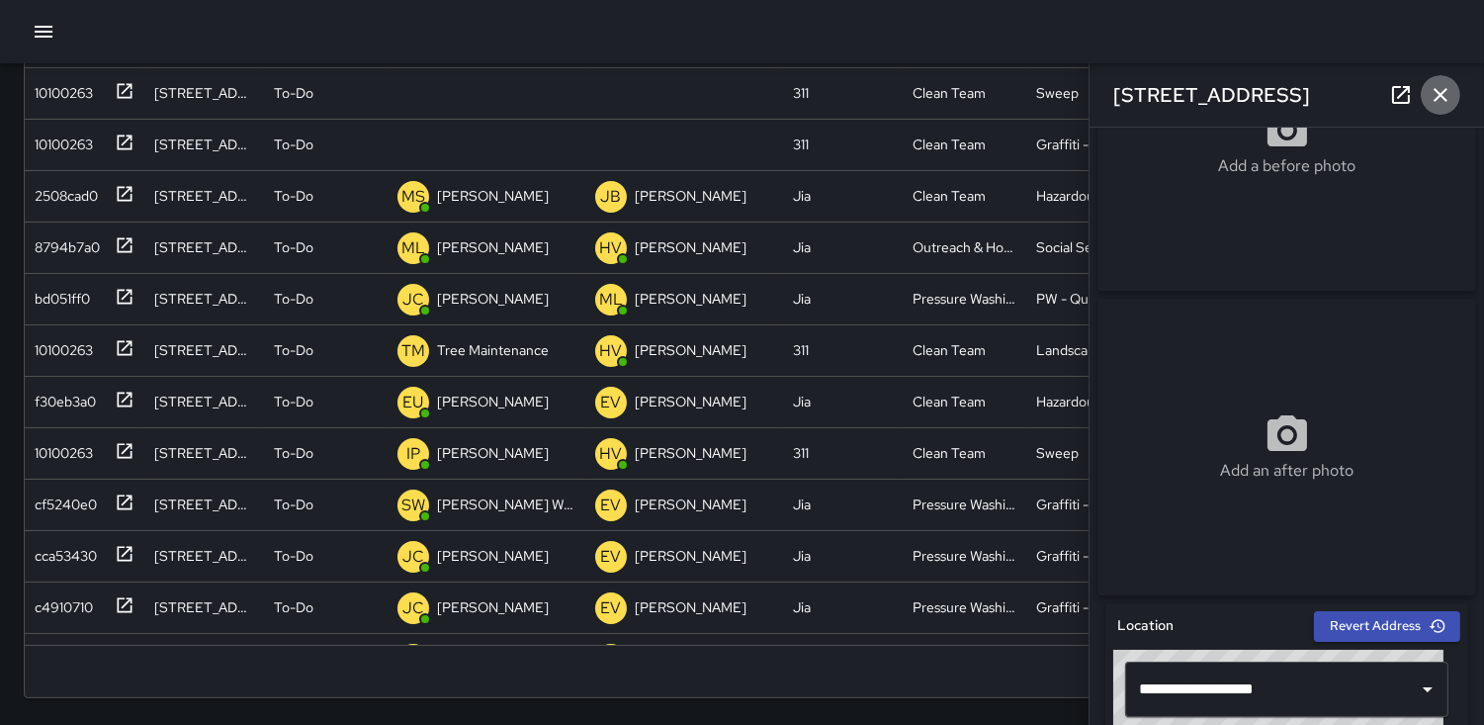
click at [1442, 101] on icon "button" at bounding box center [1441, 95] width 24 height 24
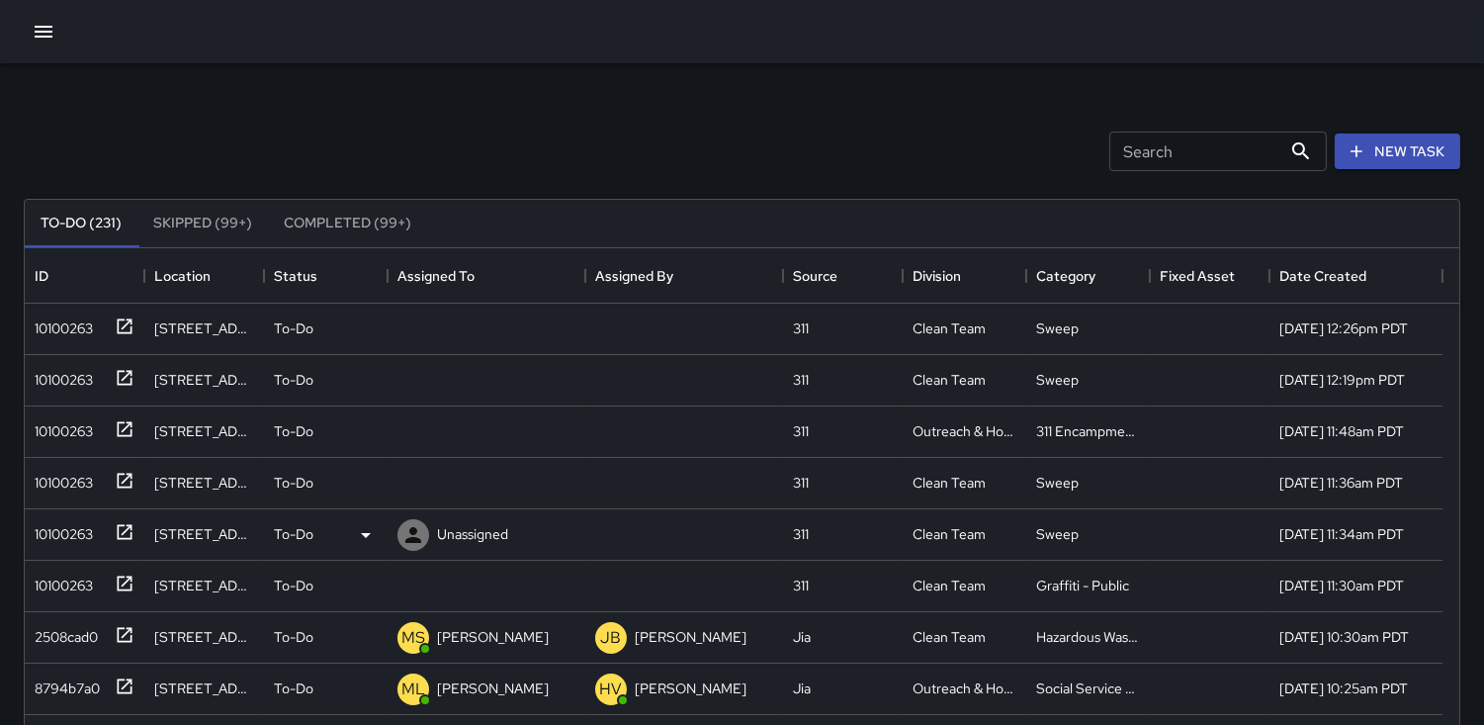
scroll to position [0, 0]
click at [65, 410] on div "10100263" at bounding box center [85, 432] width 120 height 51
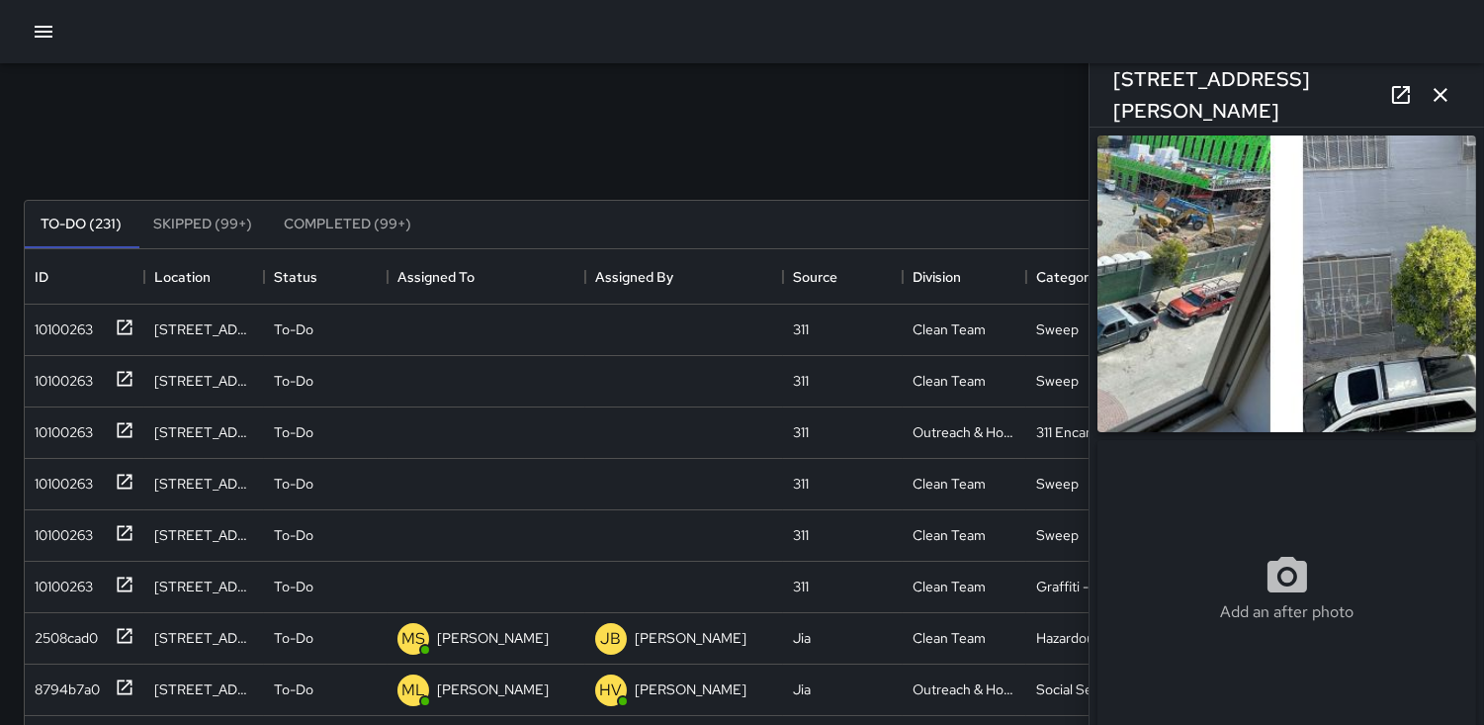
click at [1164, 340] on img at bounding box center [1286, 283] width 379 height 297
click at [416, 433] on icon at bounding box center [413, 433] width 24 height 24
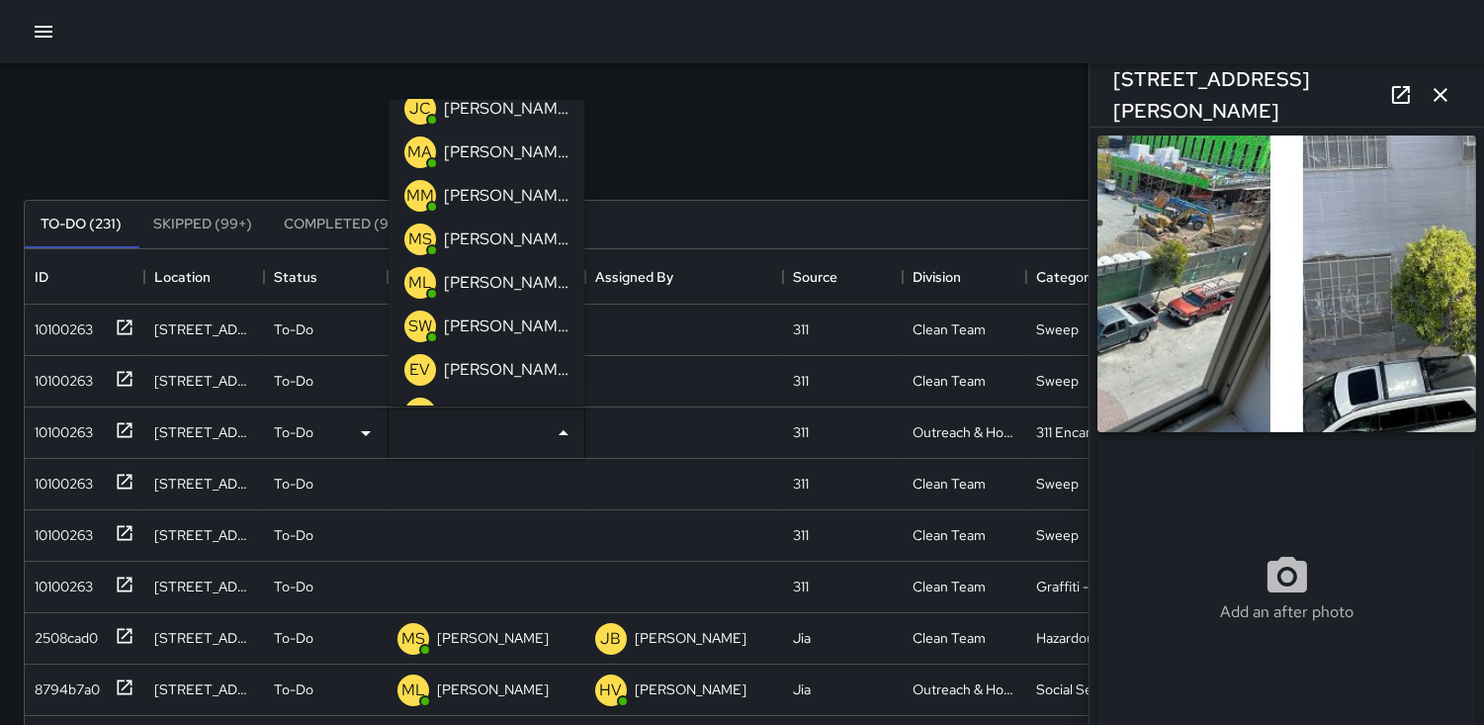
scroll to position [219, 0]
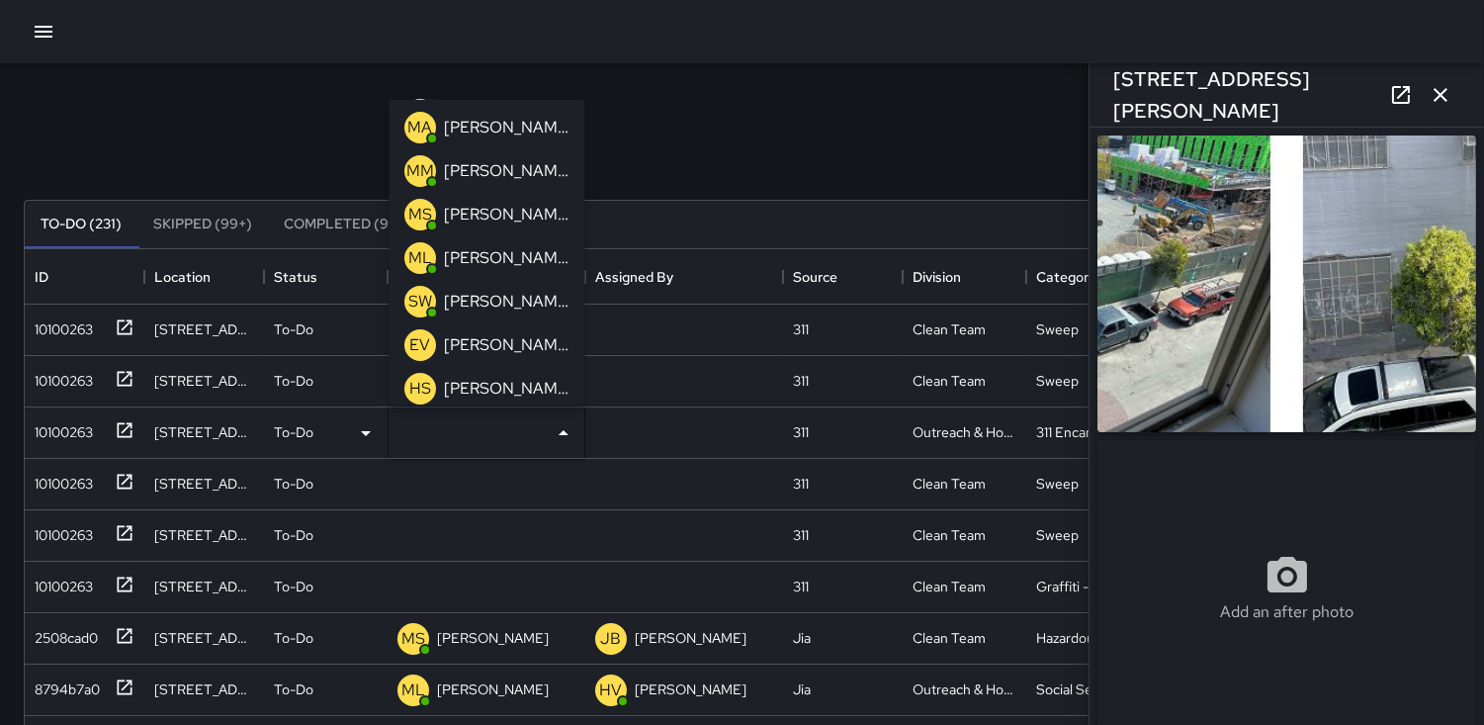
click at [415, 255] on p "ML" at bounding box center [420, 257] width 24 height 24
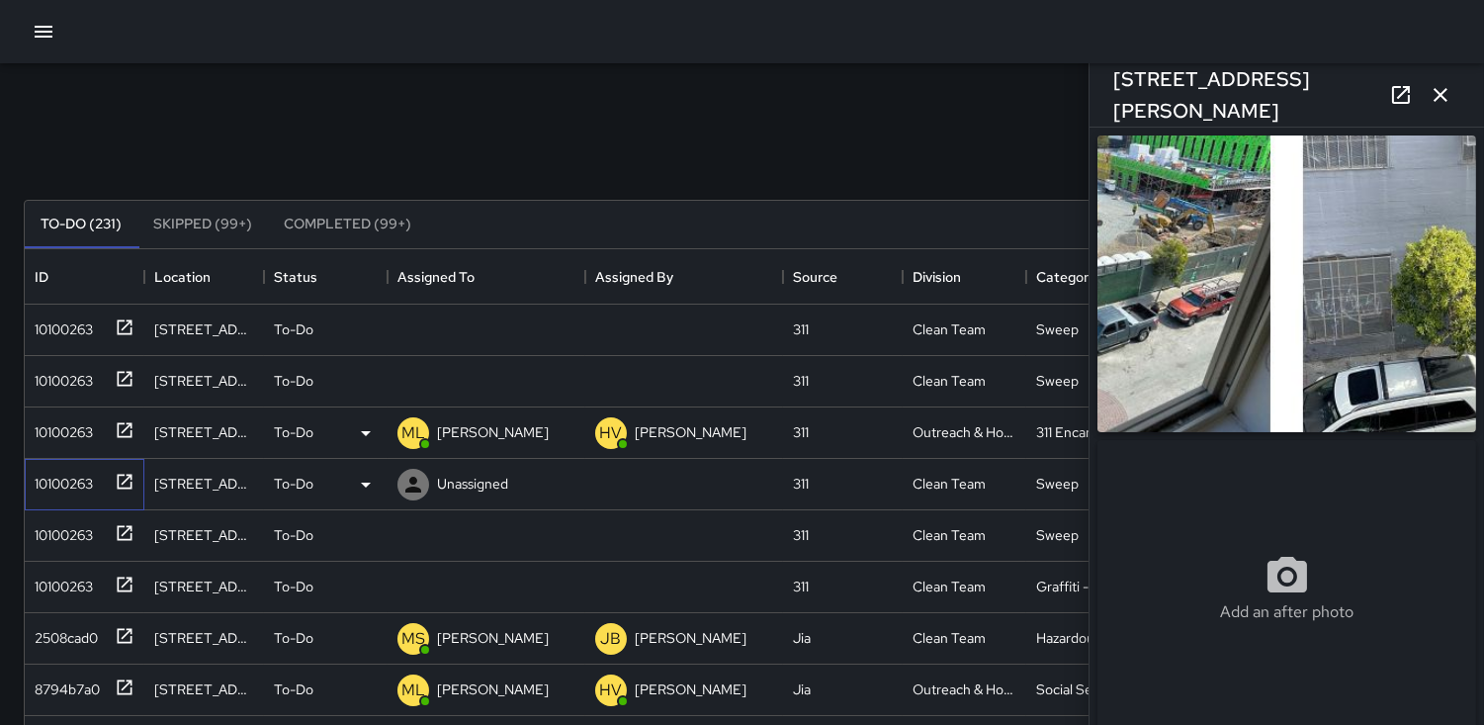
click at [52, 481] on div "10100263" at bounding box center [60, 480] width 66 height 28
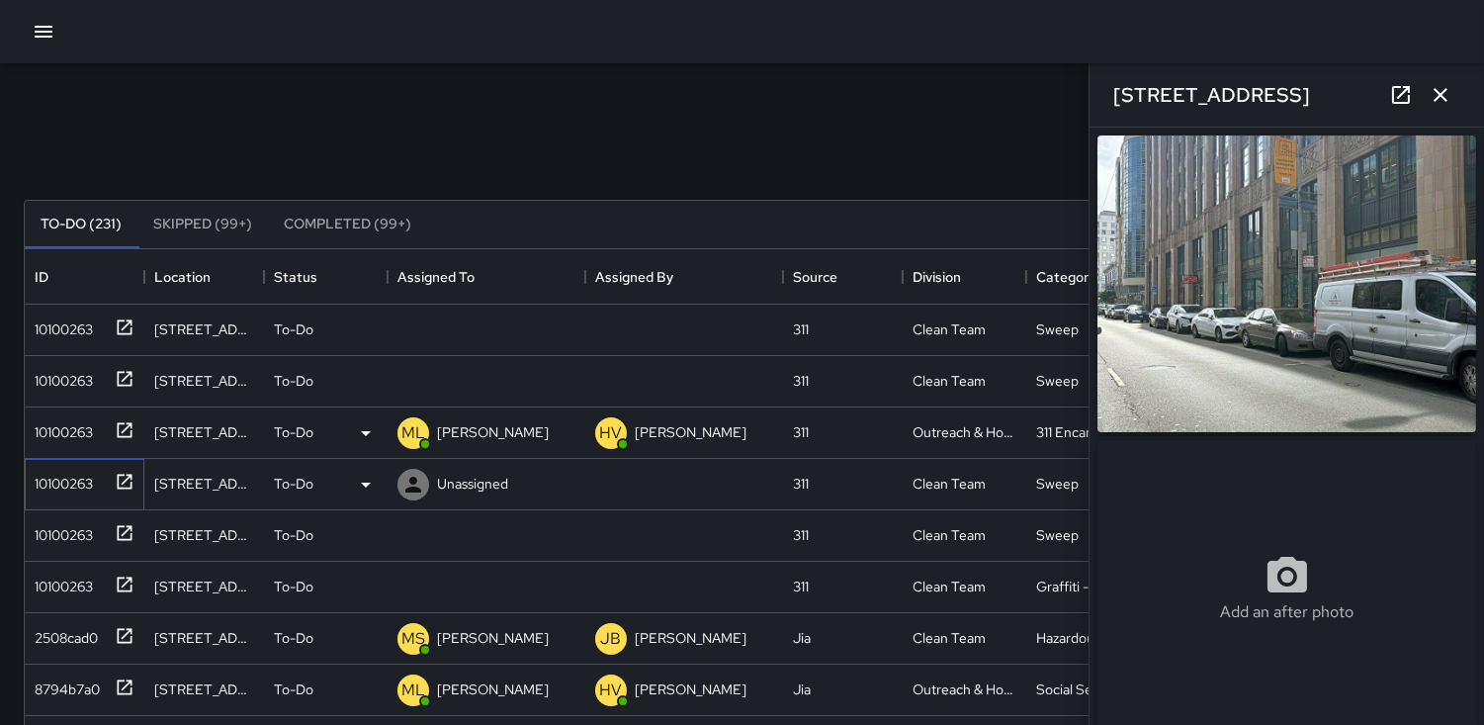
click at [104, 498] on div "10100263" at bounding box center [85, 484] width 120 height 51
click at [421, 490] on icon at bounding box center [413, 485] width 24 height 24
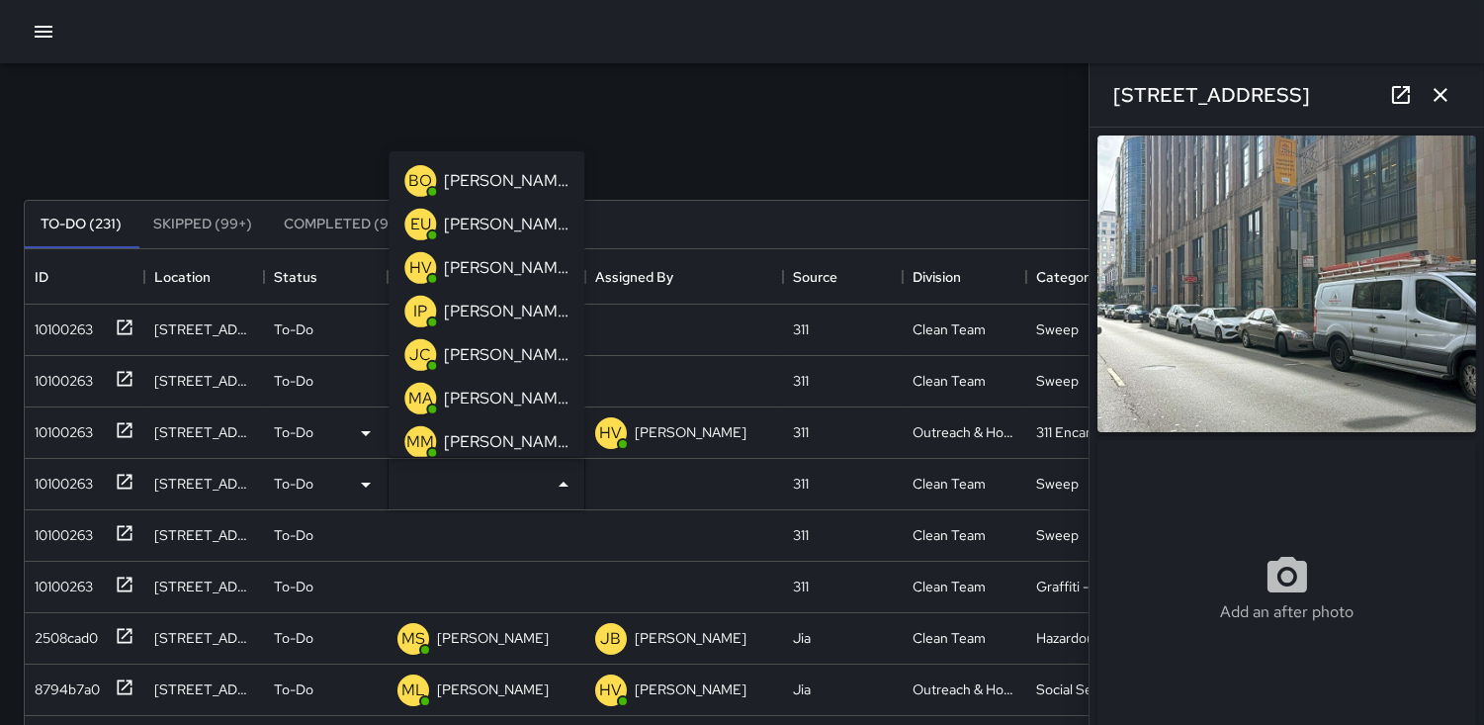
click at [1443, 96] on icon "button" at bounding box center [1441, 95] width 14 height 14
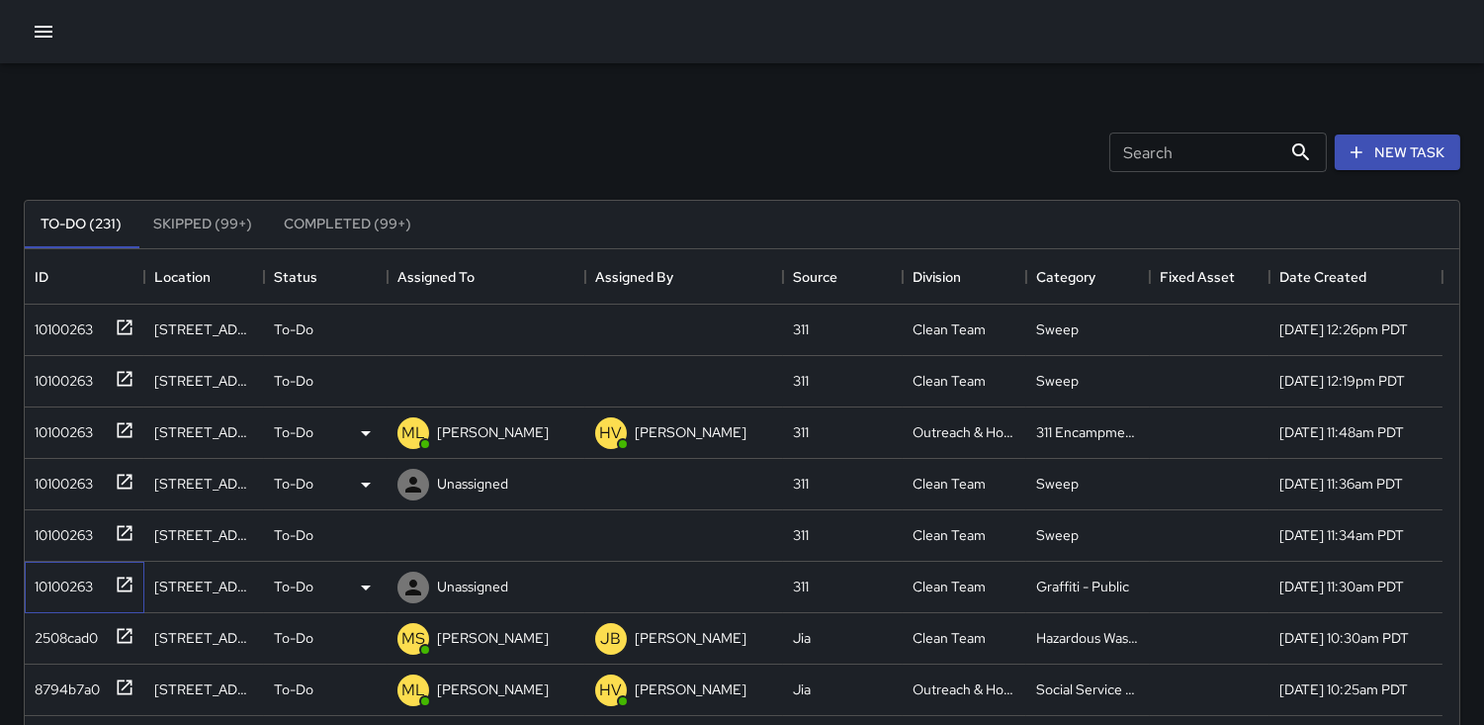
click at [75, 575] on div "10100263" at bounding box center [60, 583] width 66 height 28
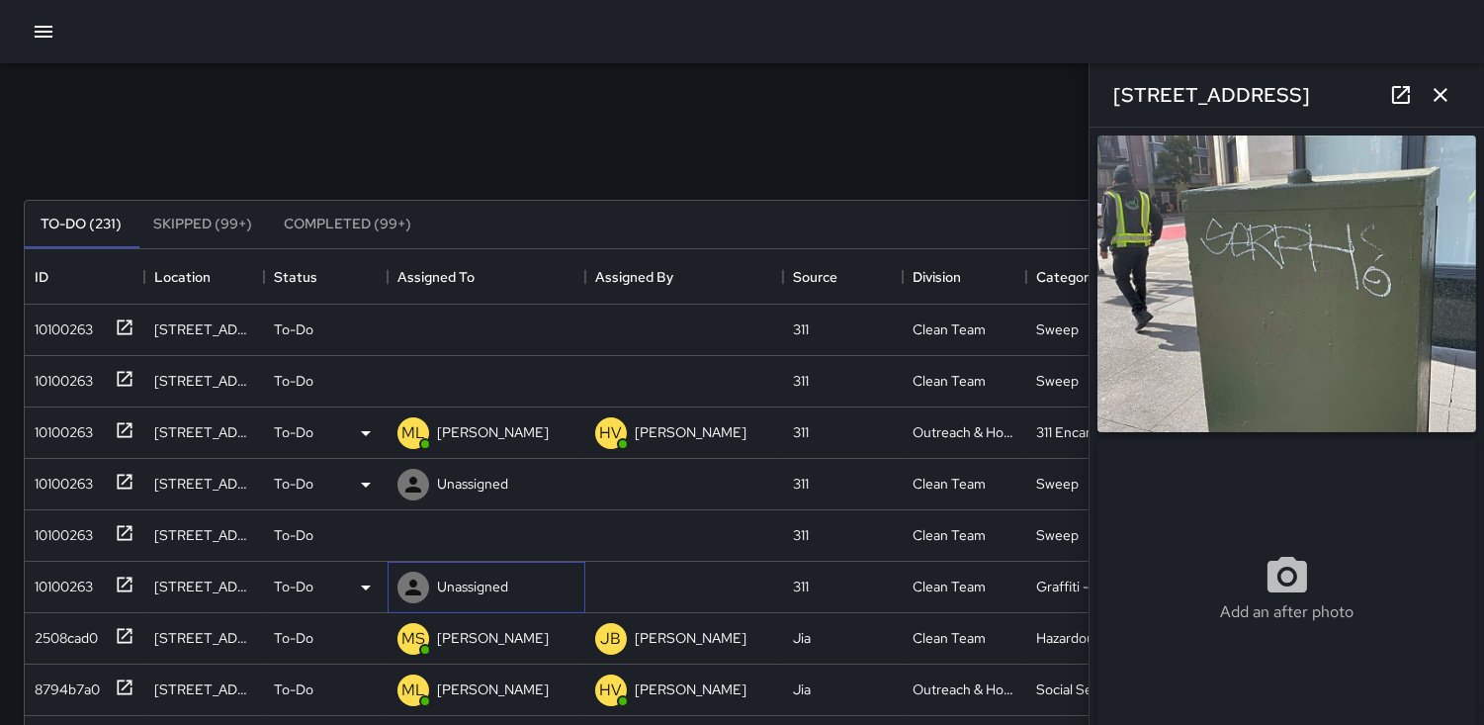
click at [413, 585] on icon at bounding box center [413, 587] width 16 height 16
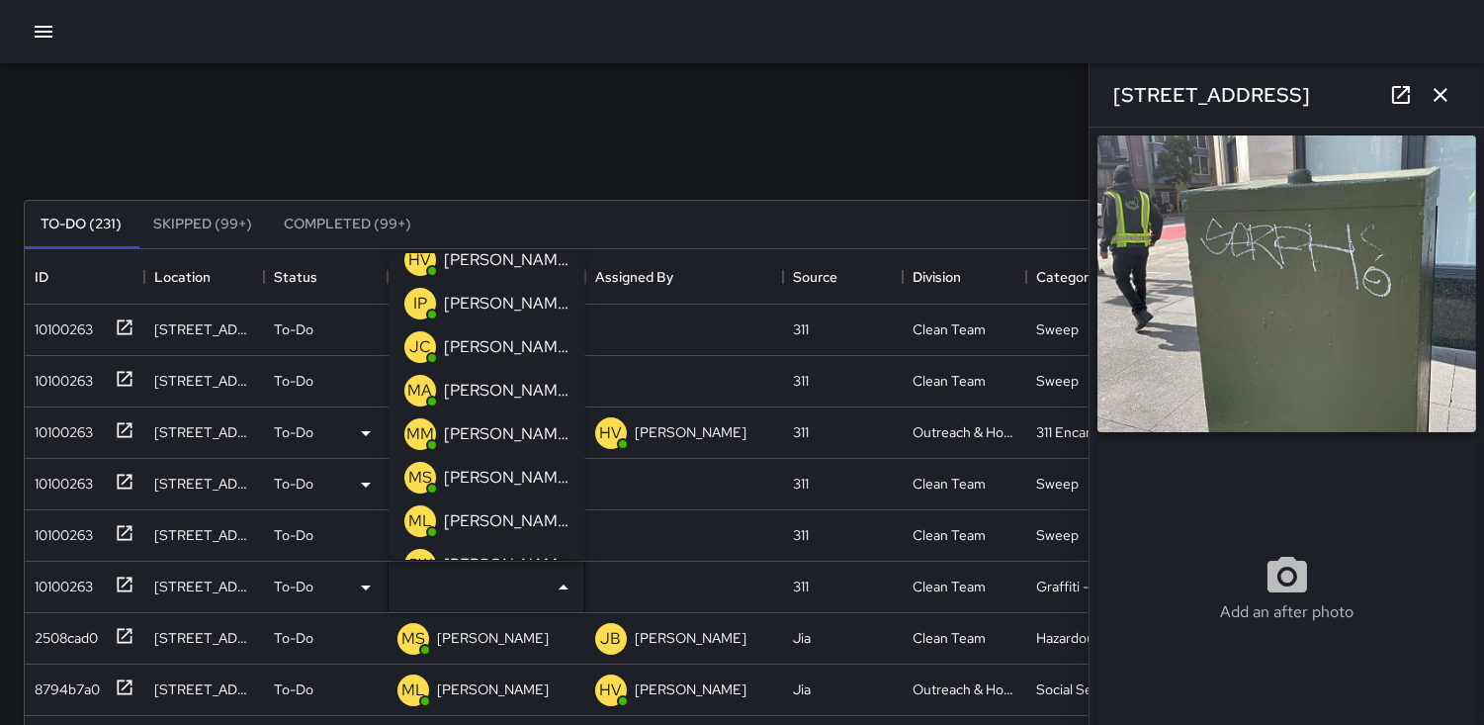
scroll to position [0, 0]
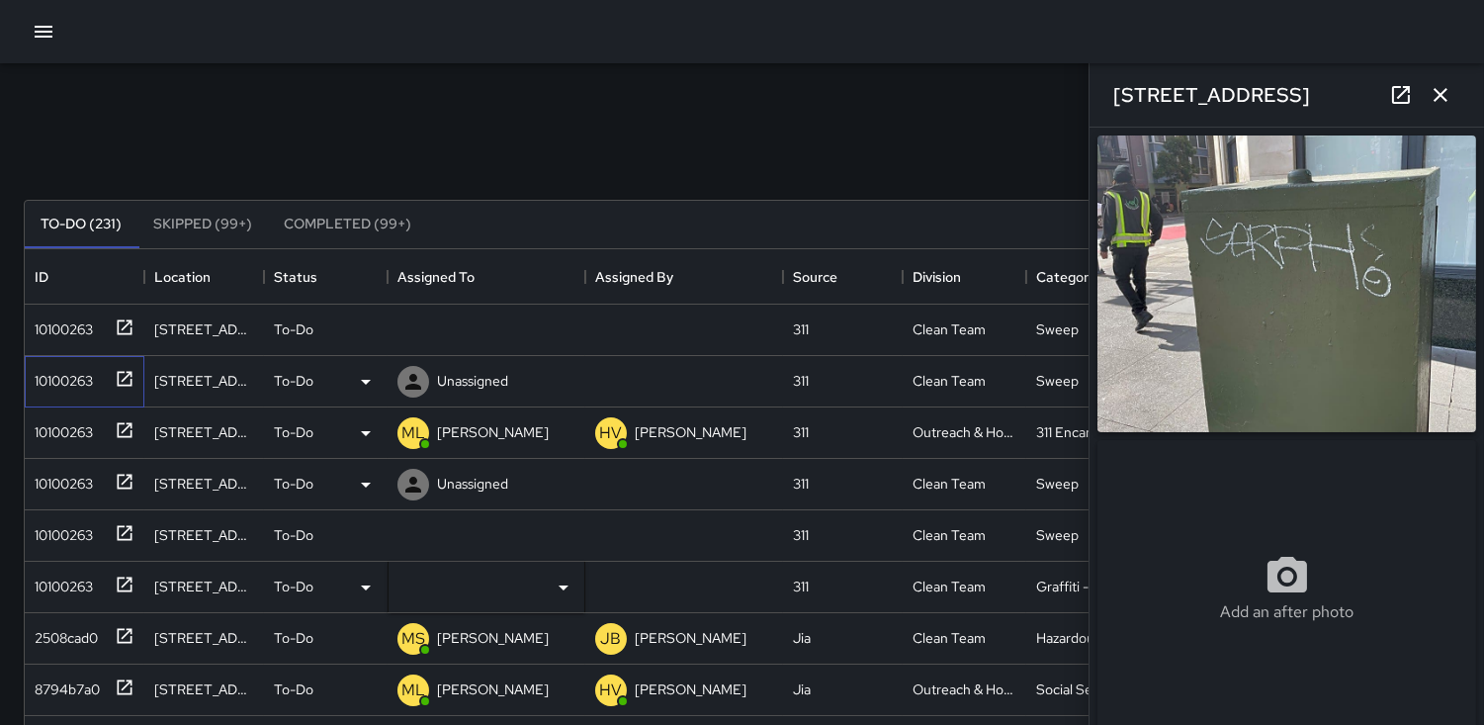
click at [83, 363] on div "10100263" at bounding box center [60, 377] width 66 height 28
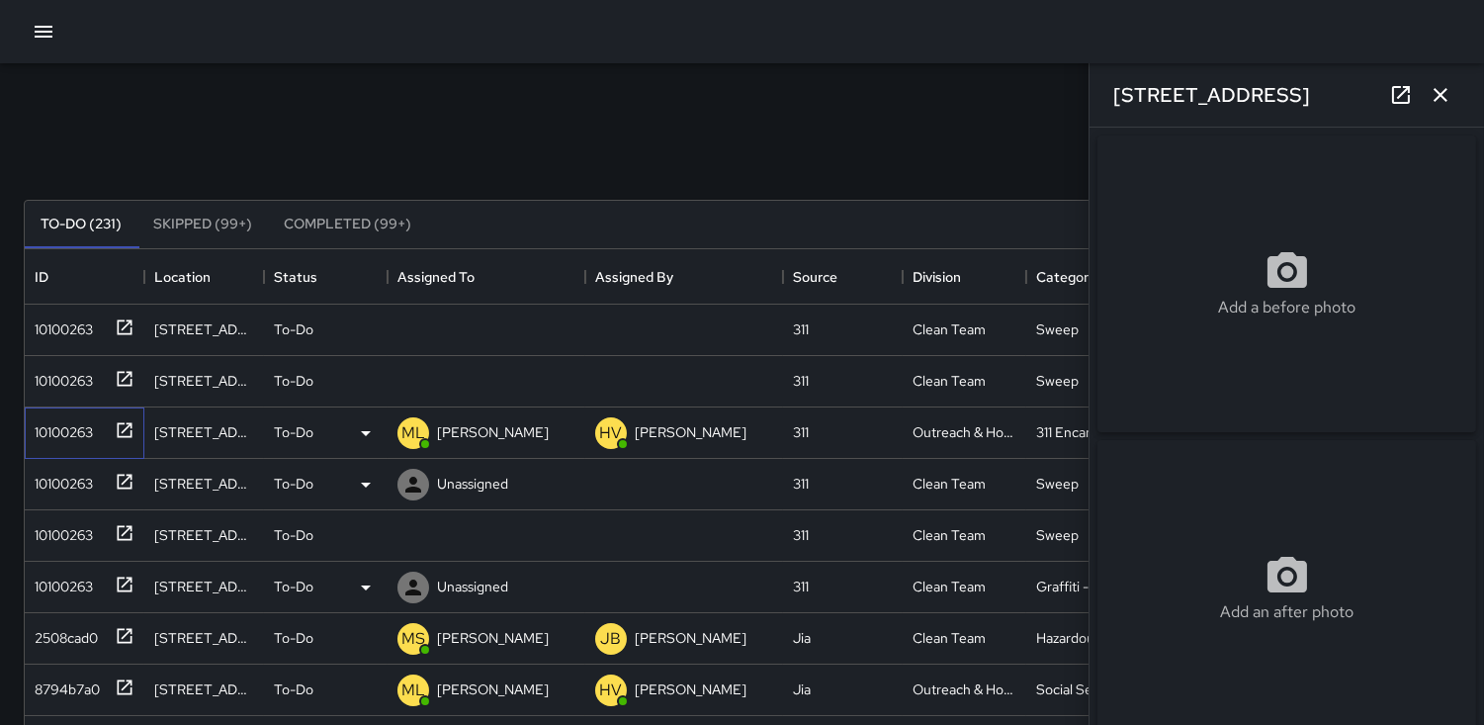
click at [62, 455] on div "10100263" at bounding box center [85, 432] width 120 height 51
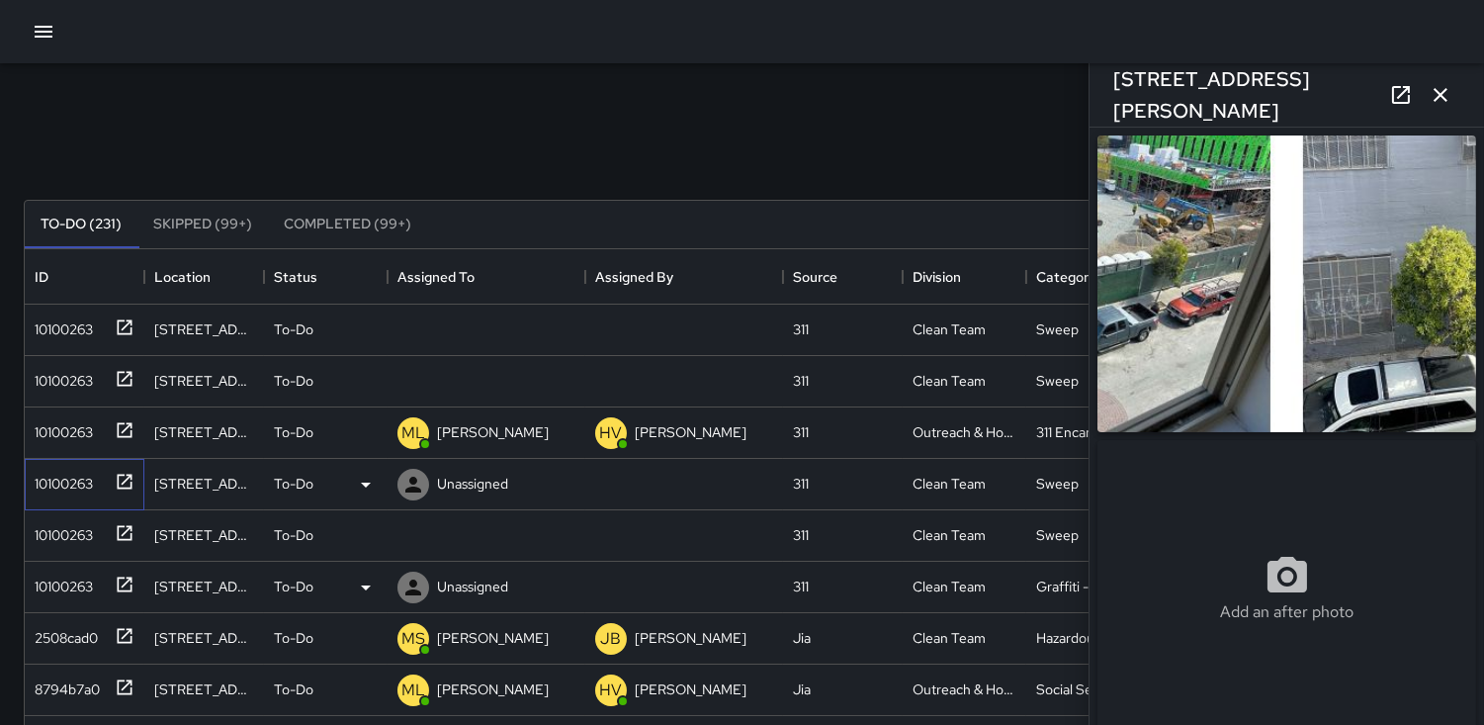
click at [59, 480] on div "10100263" at bounding box center [60, 480] width 66 height 28
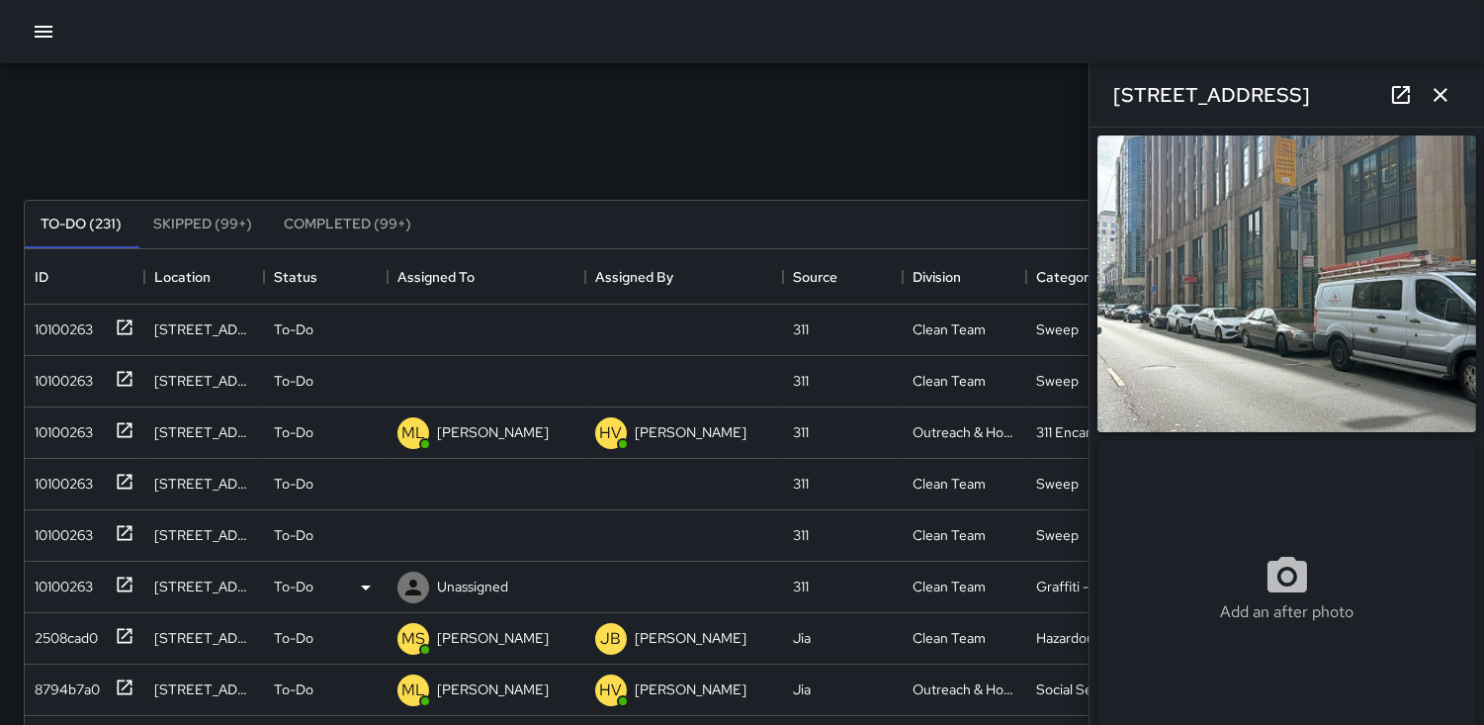
click at [1222, 378] on img at bounding box center [1286, 283] width 379 height 297
click at [83, 530] on div "10100263" at bounding box center [60, 531] width 66 height 28
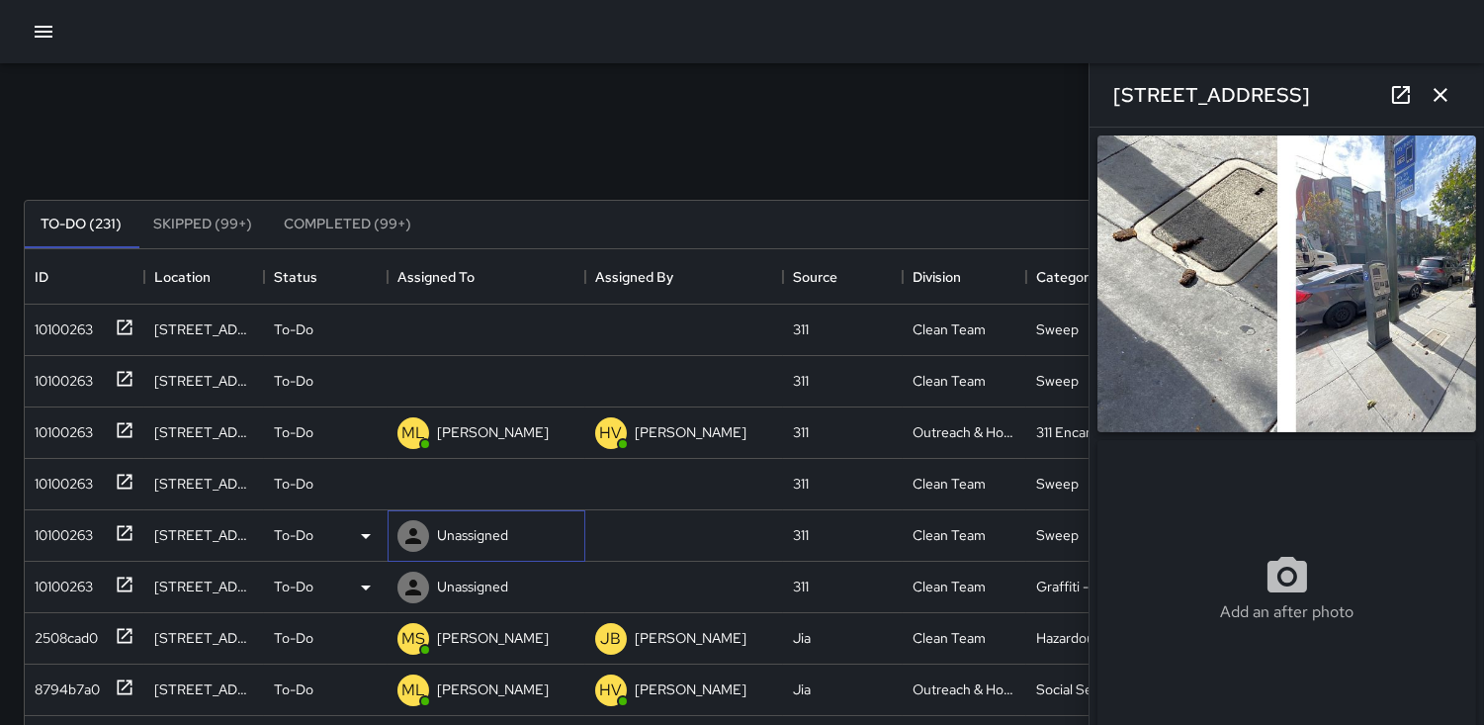
click at [407, 534] on icon at bounding box center [413, 536] width 24 height 24
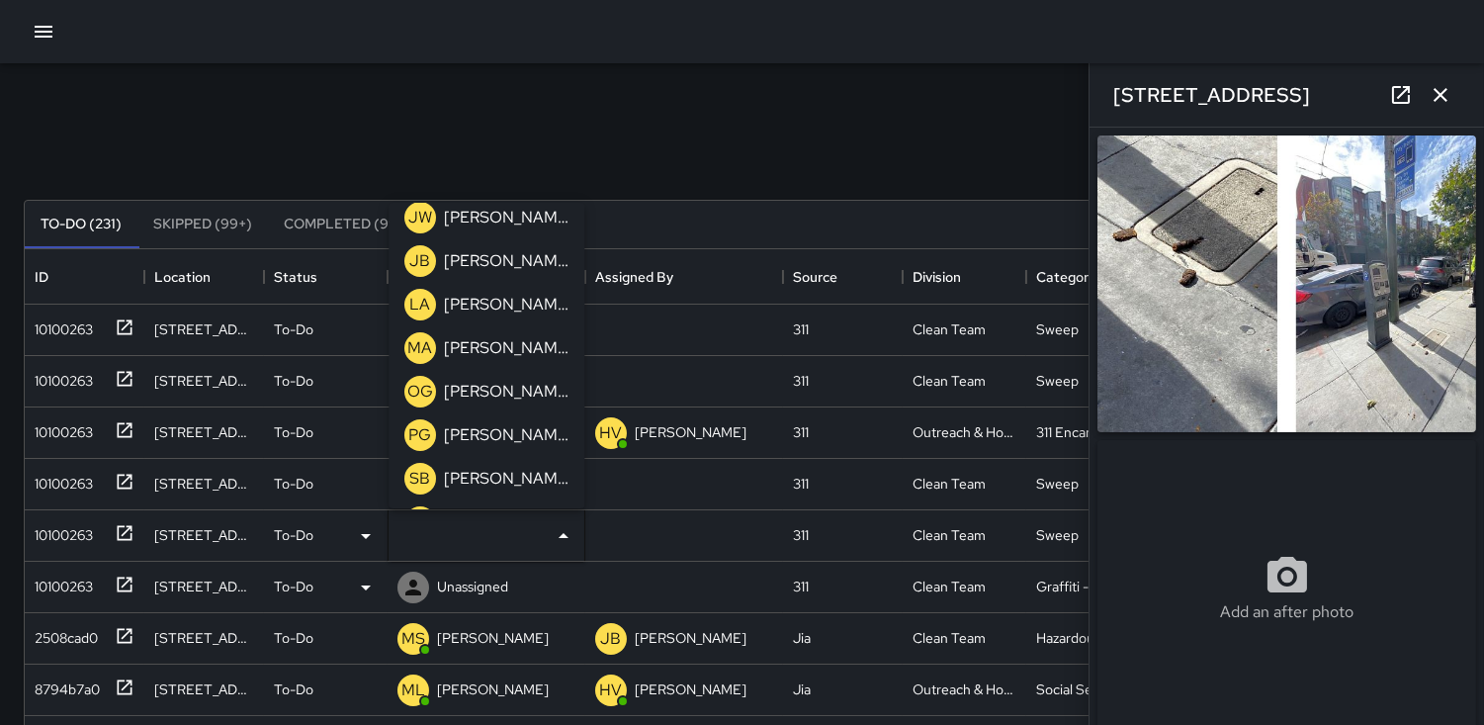
scroll to position [658, 0]
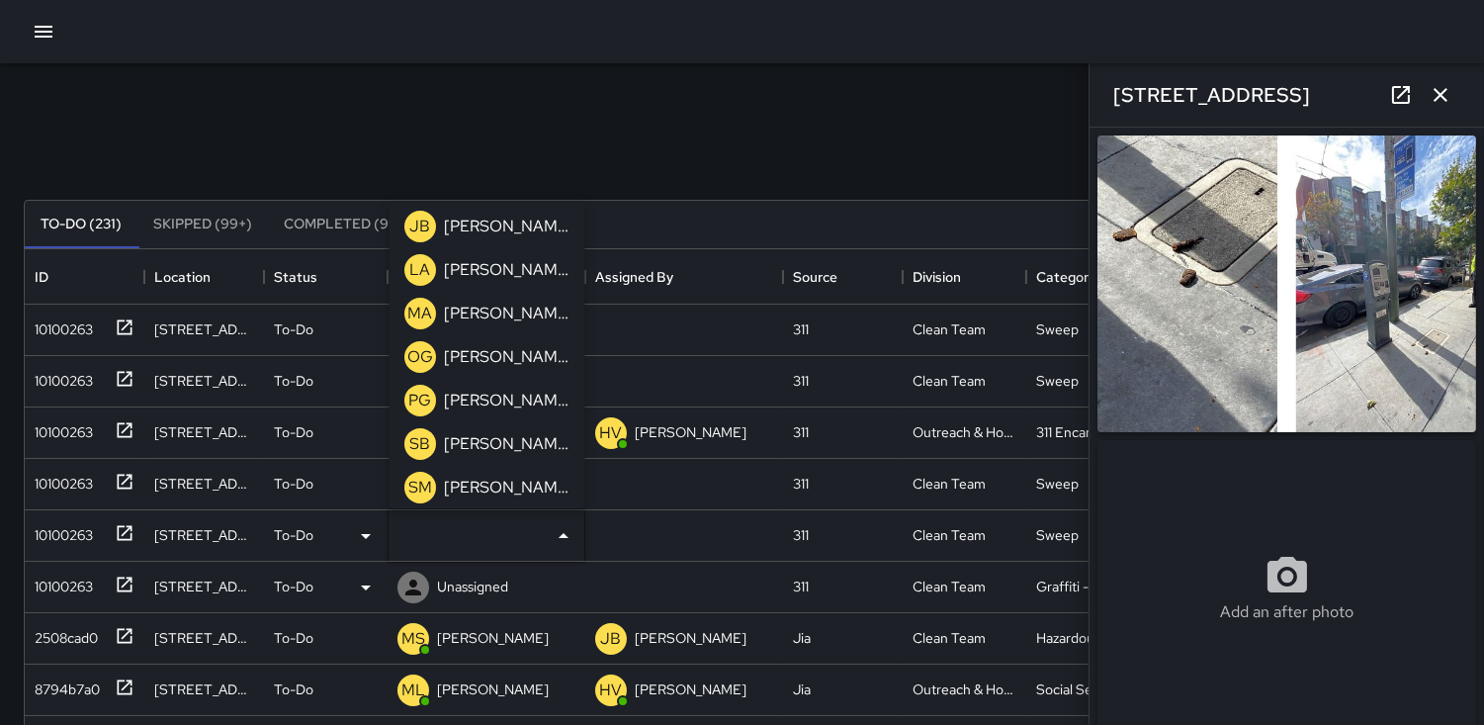
click at [425, 353] on p "OG" at bounding box center [420, 357] width 26 height 24
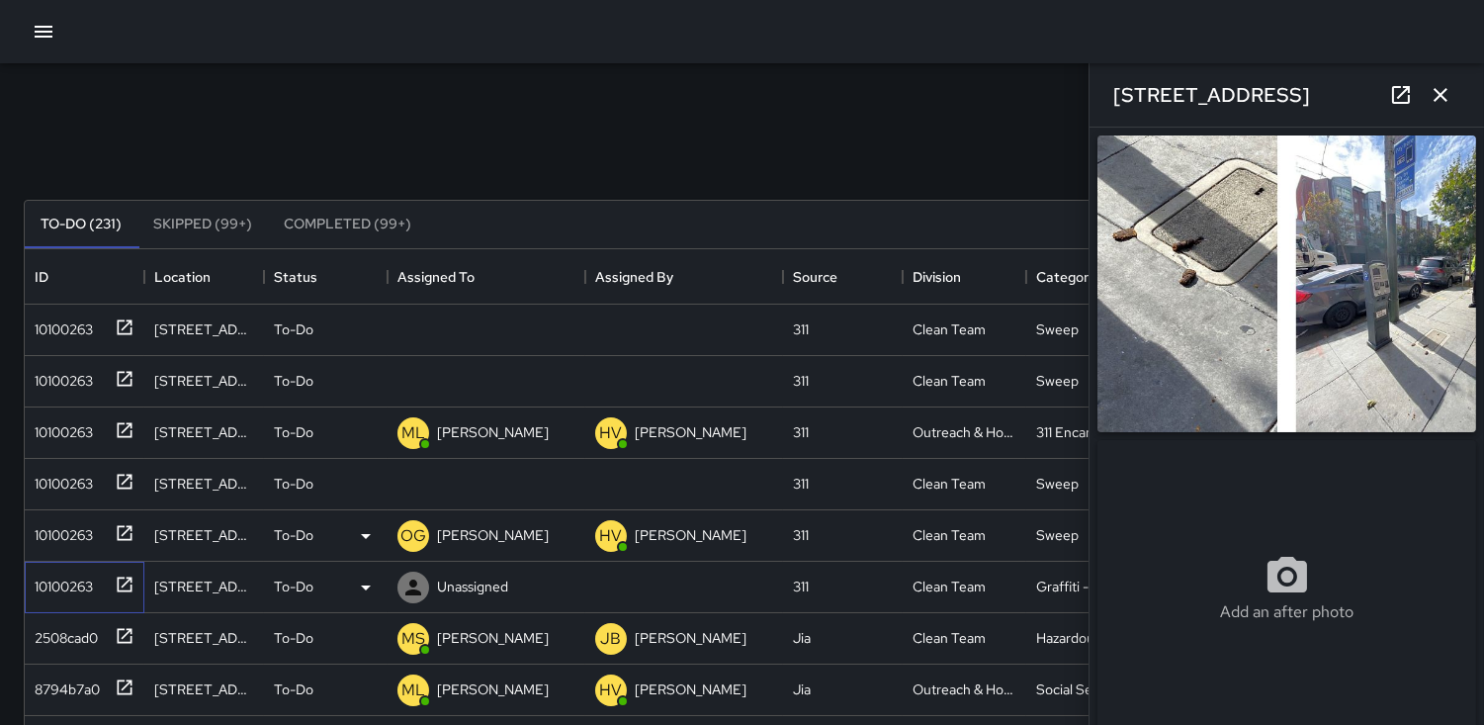
click at [73, 590] on div "10100263" at bounding box center [60, 583] width 66 height 28
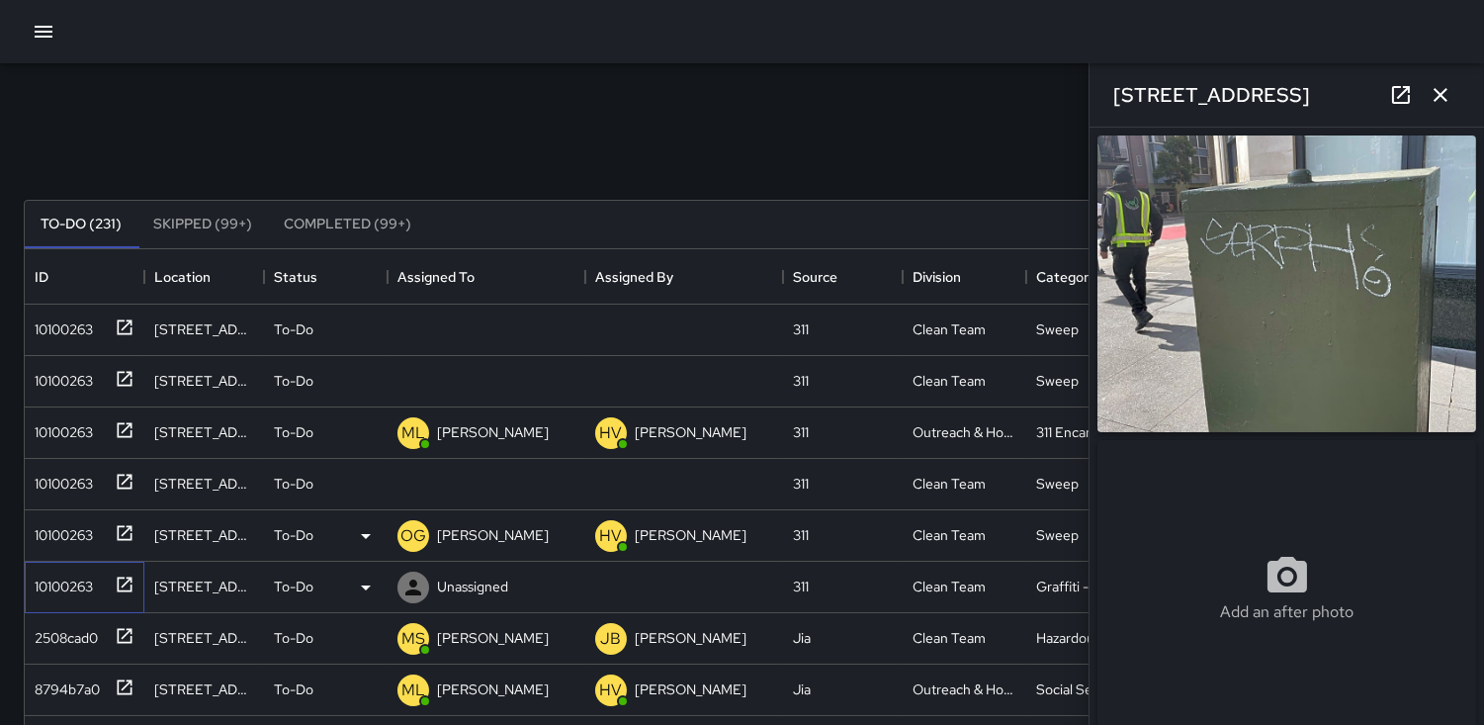
type input "**********"
click at [0, 0] on icon at bounding box center [0, 0] width 0 height 0
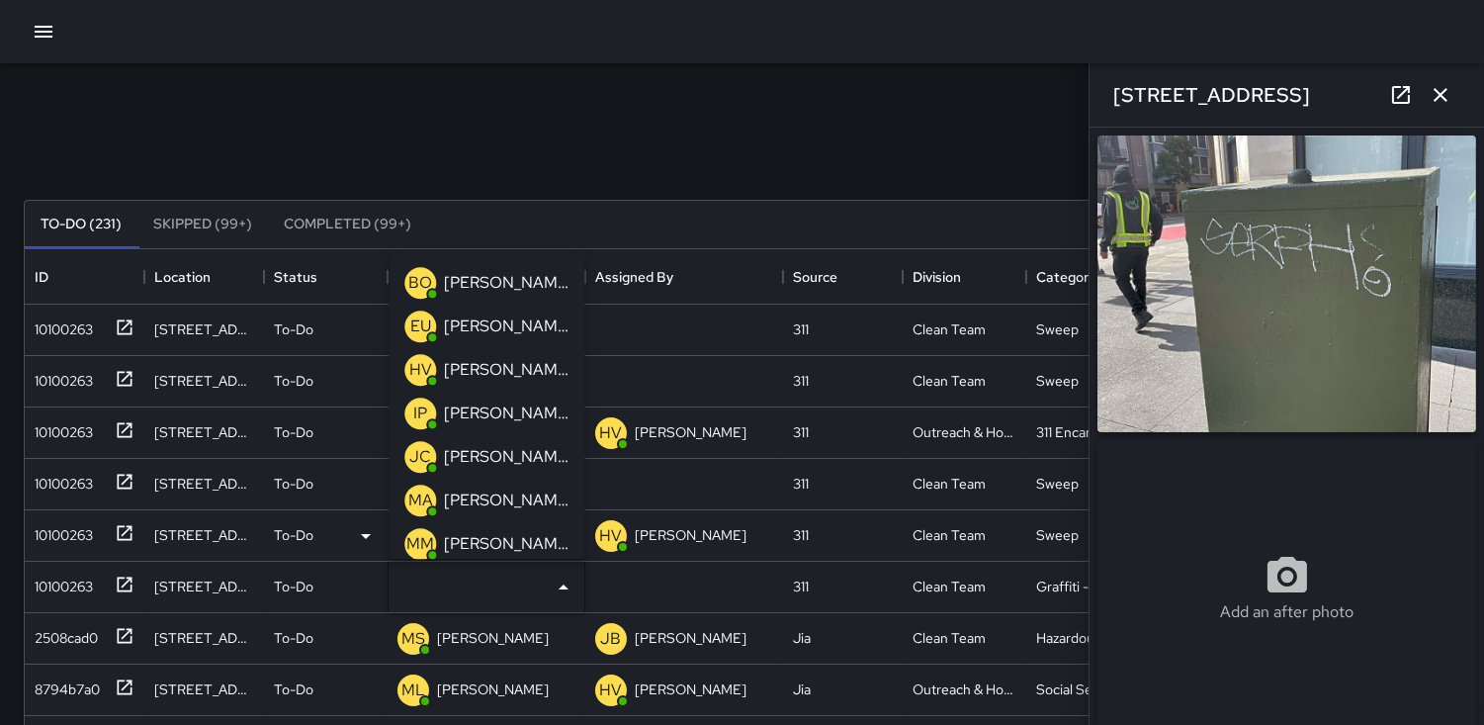
click at [419, 278] on p "BO" at bounding box center [420, 283] width 24 height 24
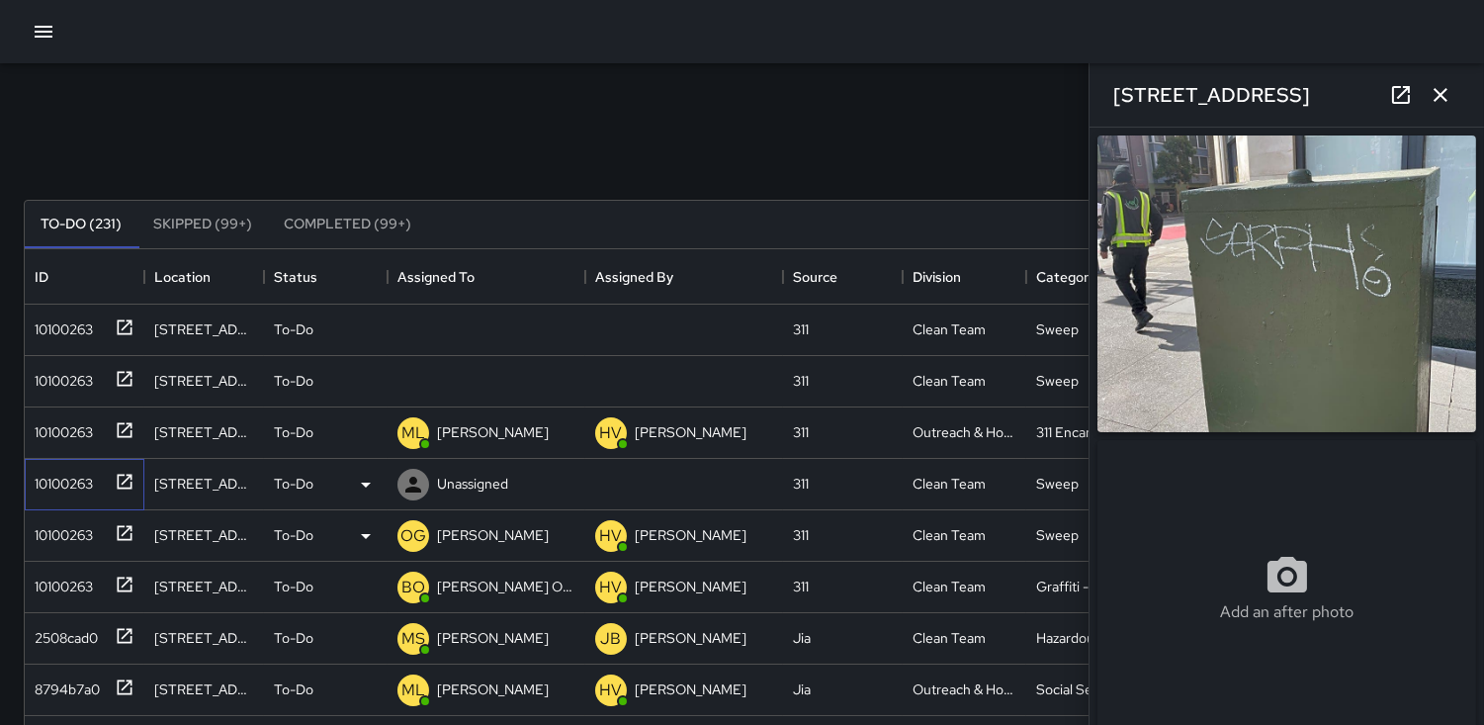
click at [69, 477] on div "10100263" at bounding box center [60, 480] width 66 height 28
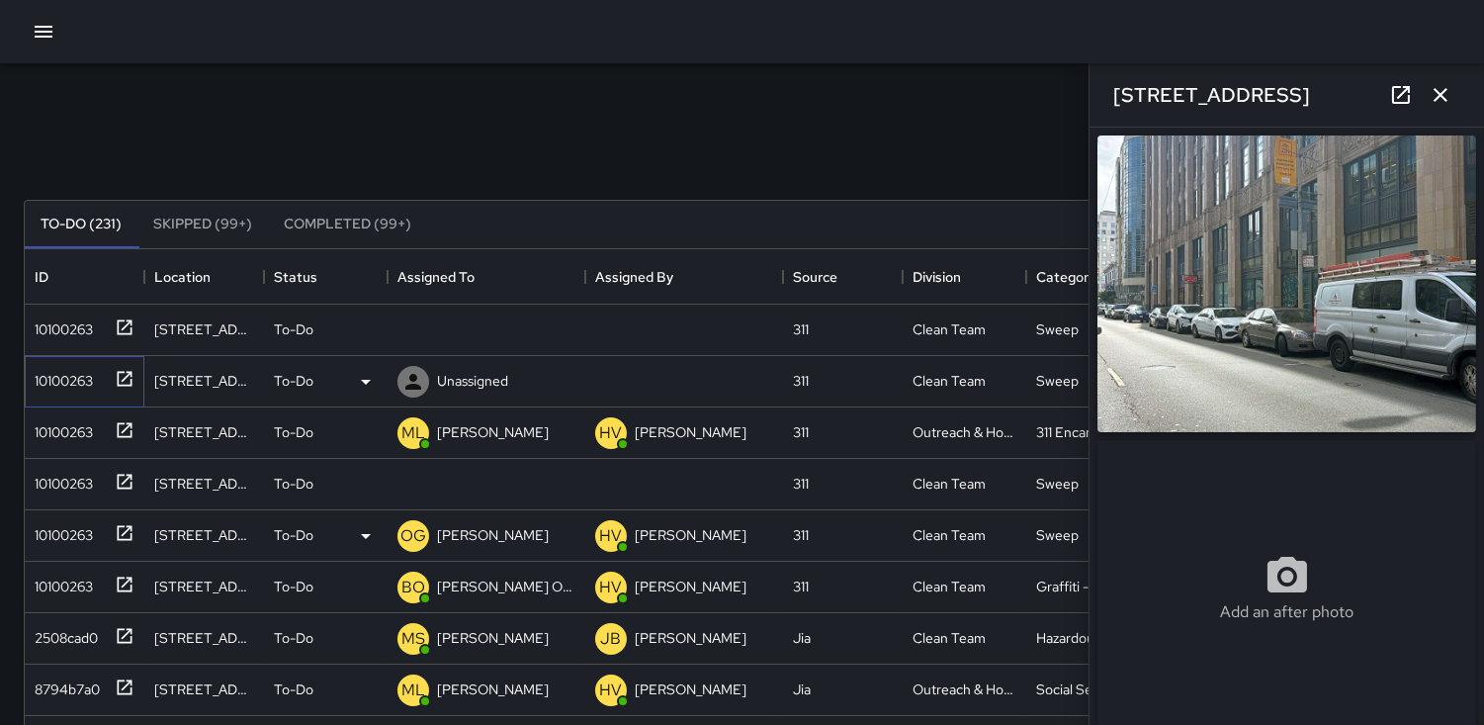
click at [65, 368] on div "10100263" at bounding box center [60, 377] width 66 height 28
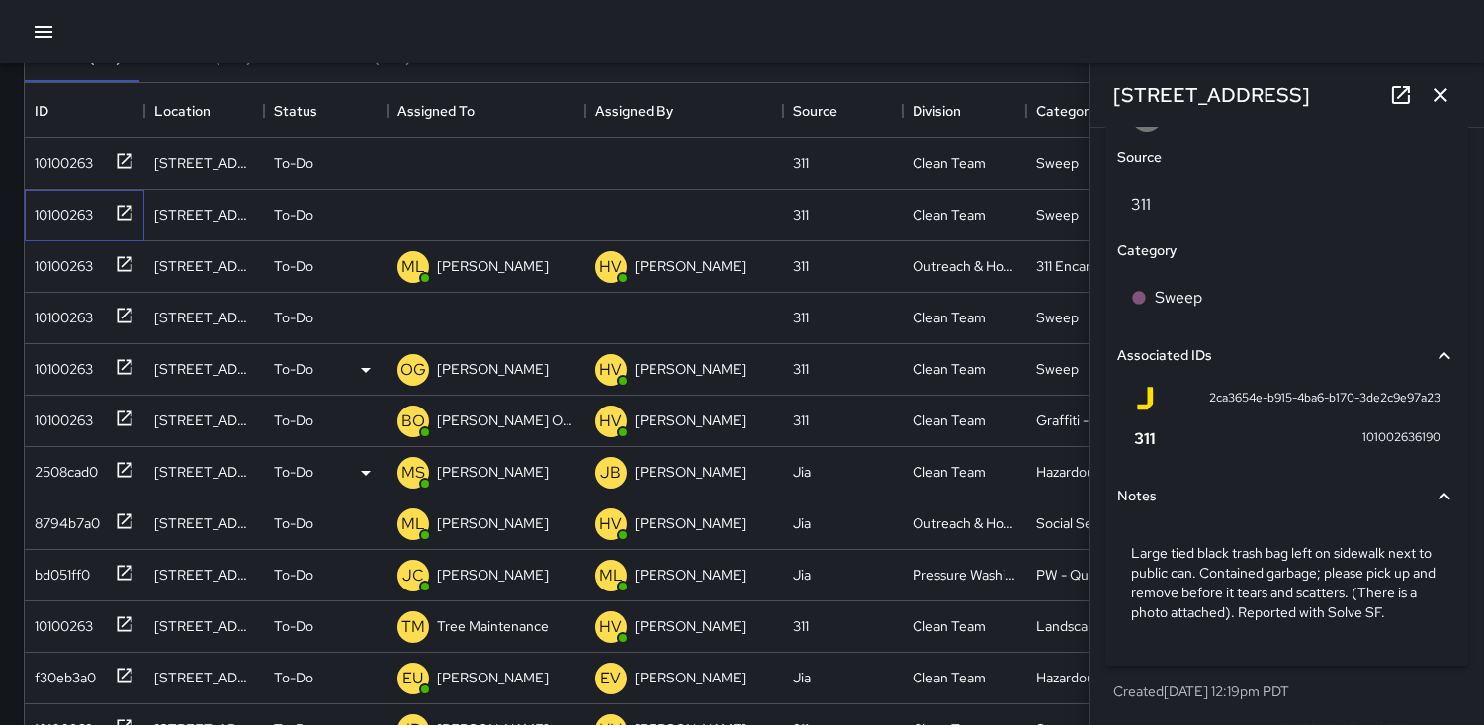
scroll to position [113, 0]
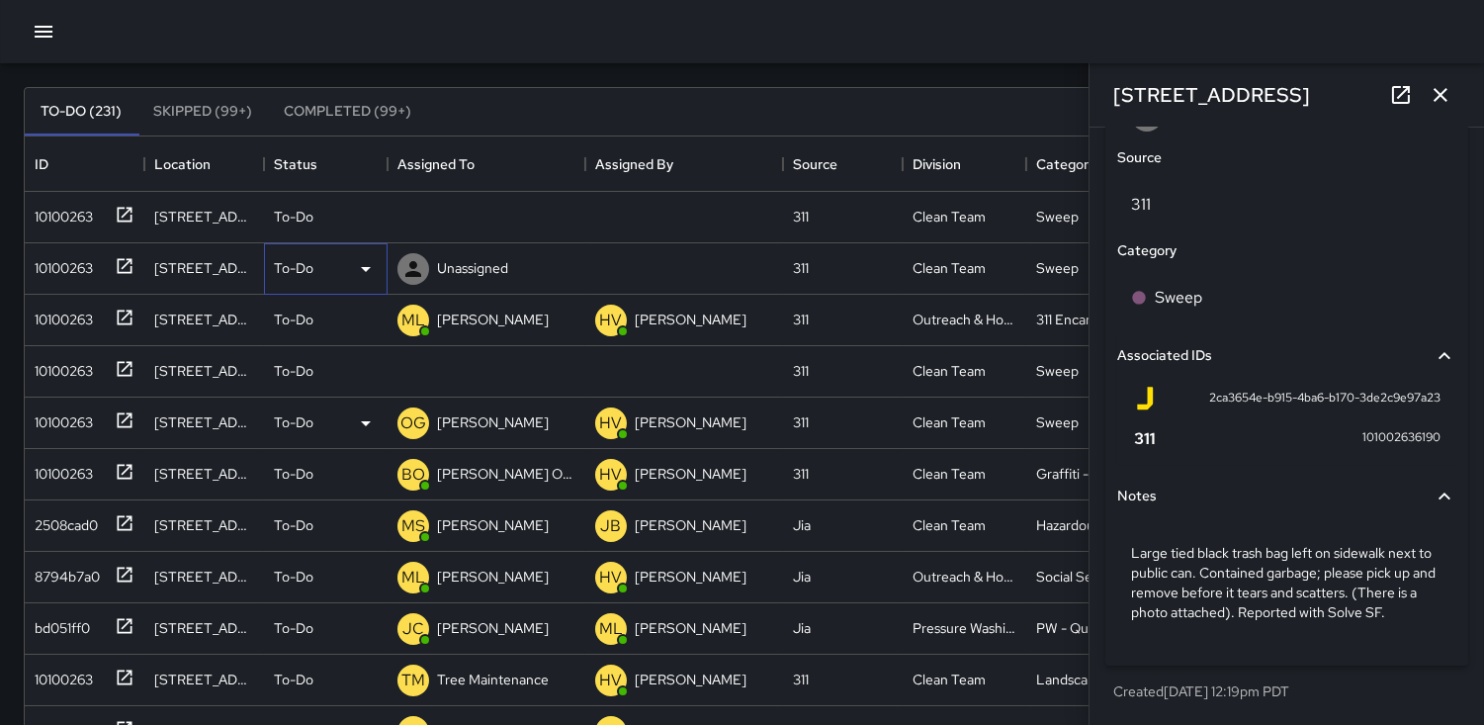
click at [360, 265] on icon at bounding box center [366, 269] width 24 height 24
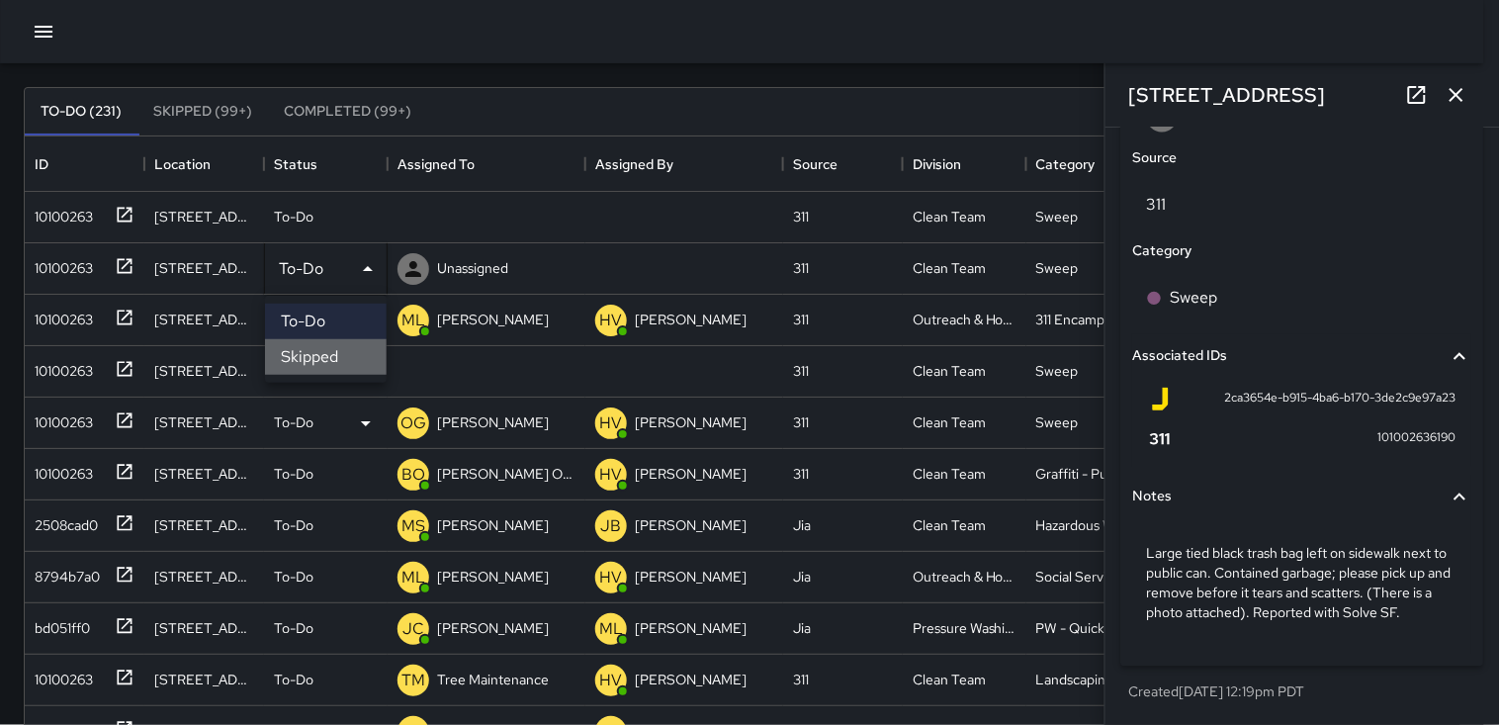
click at [341, 353] on li "Skipped" at bounding box center [326, 357] width 122 height 36
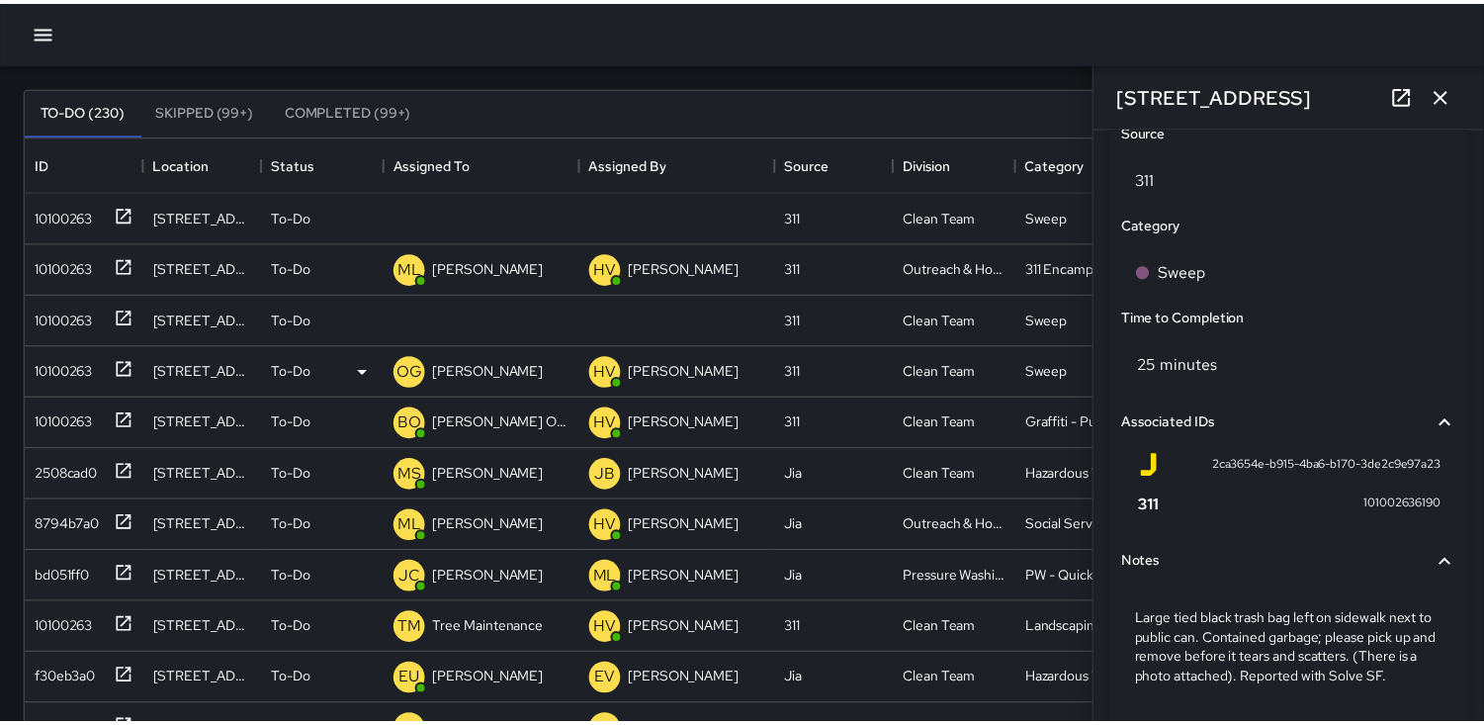
scroll to position [17, 17]
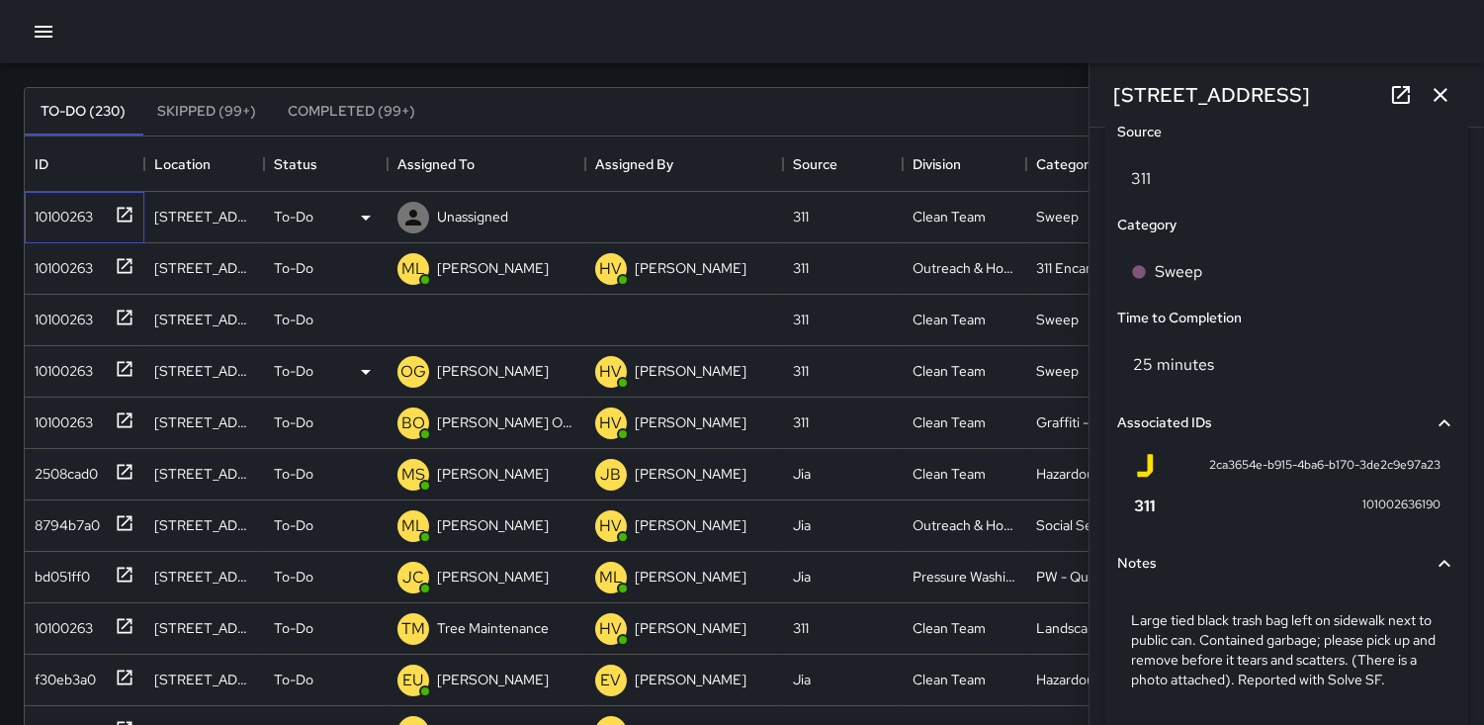
click at [60, 206] on div "10100263" at bounding box center [60, 213] width 66 height 28
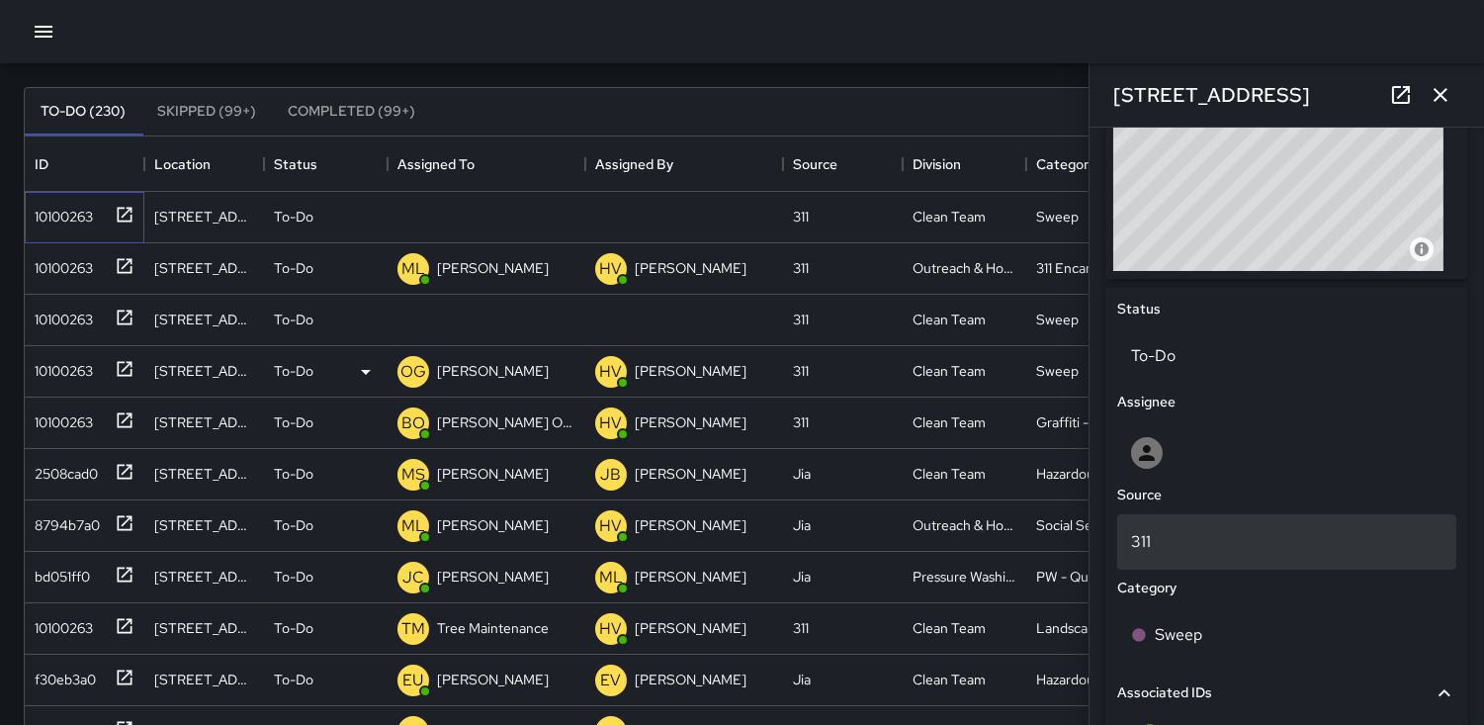
scroll to position [768, 0]
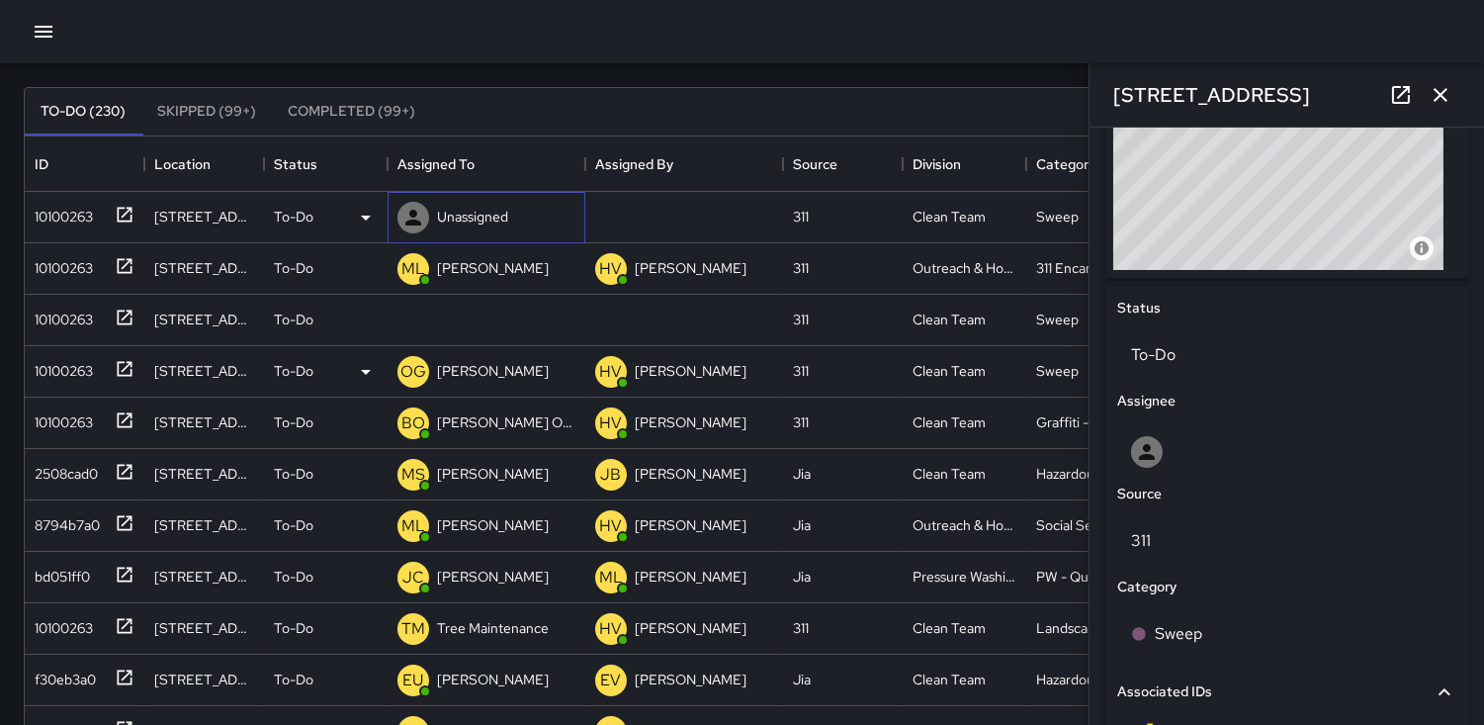
click at [415, 218] on icon at bounding box center [413, 218] width 24 height 24
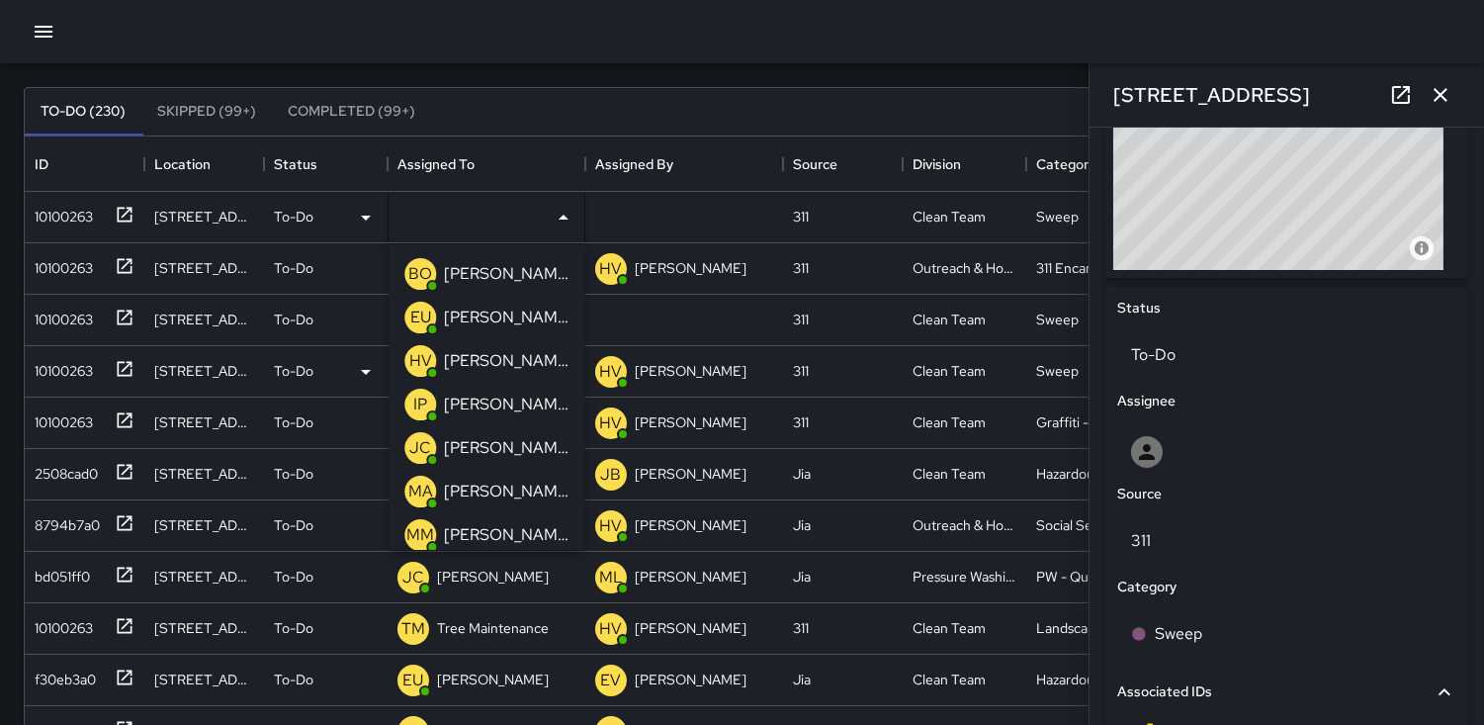
scroll to position [110, 0]
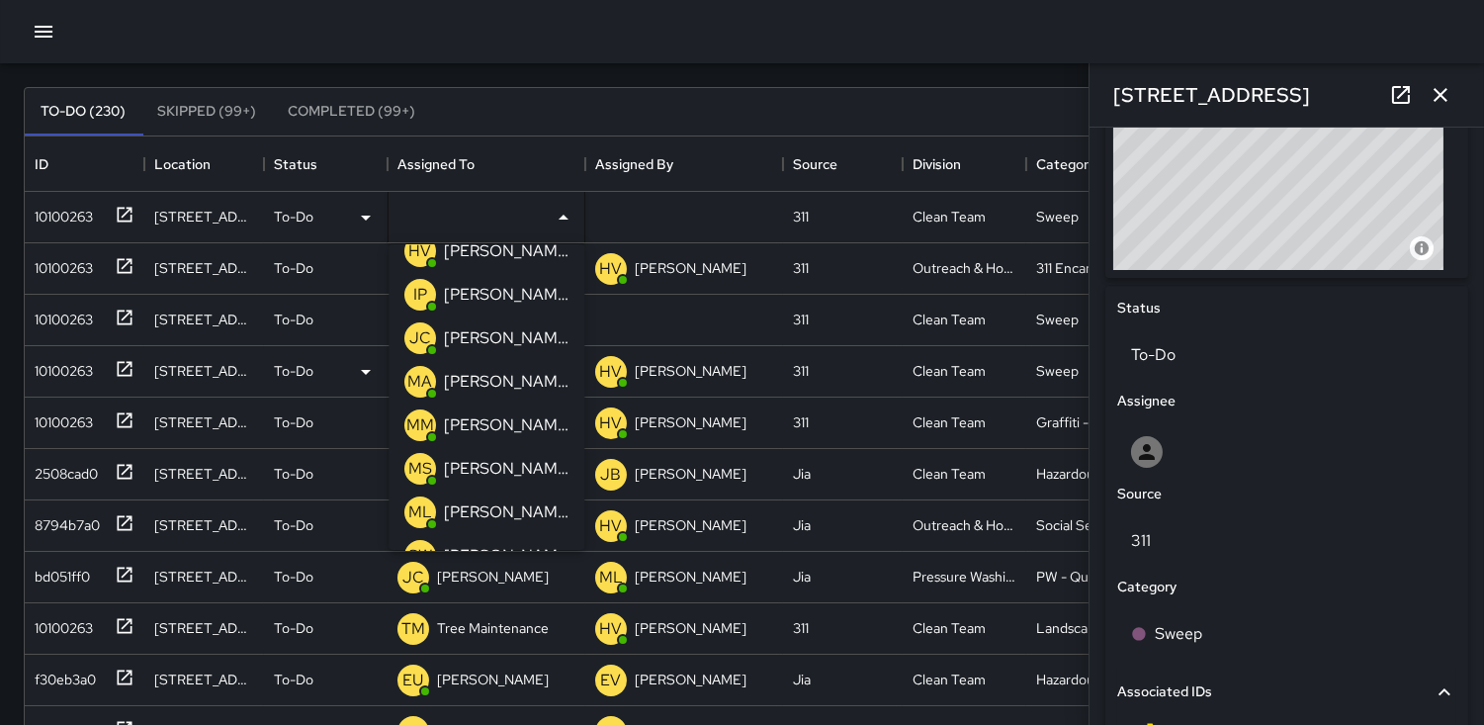
click at [417, 461] on p "MS" at bounding box center [420, 469] width 24 height 24
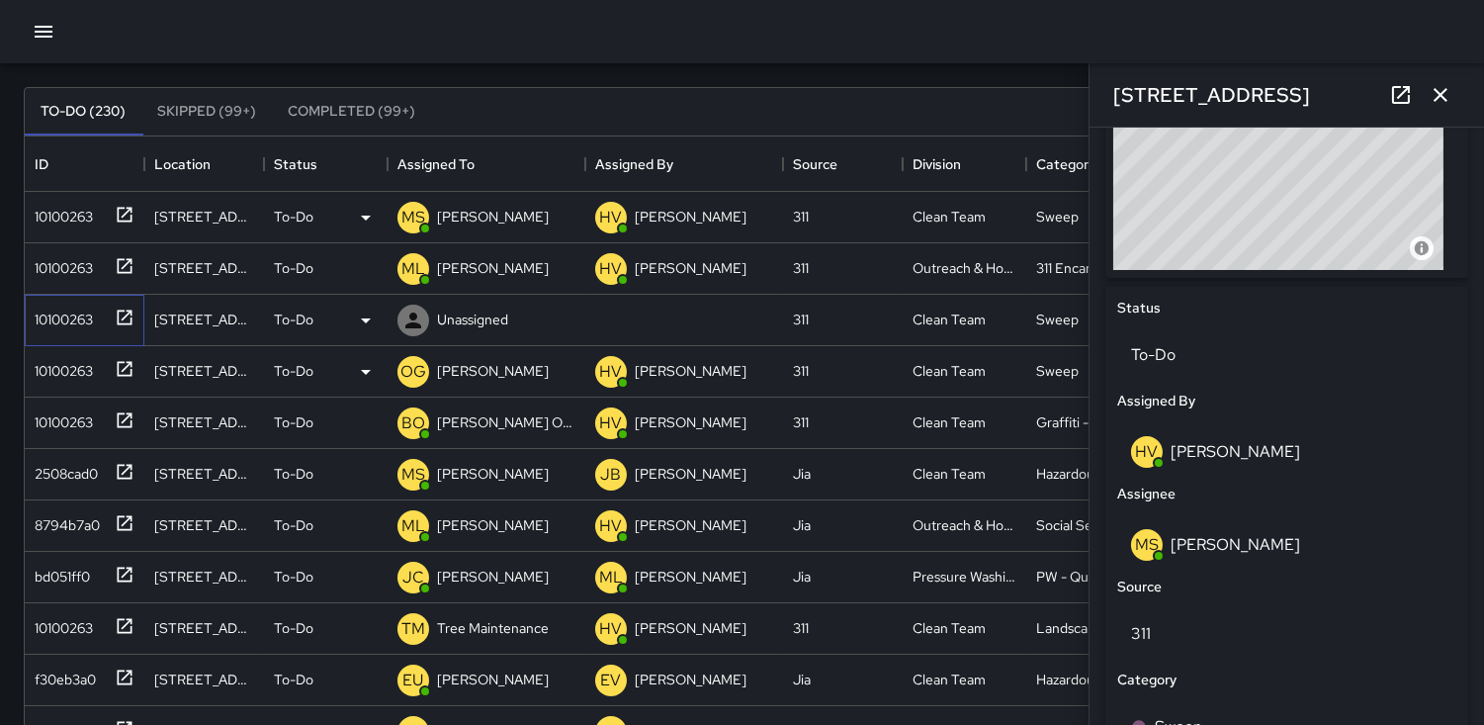
click at [61, 307] on div "10100263" at bounding box center [60, 316] width 66 height 28
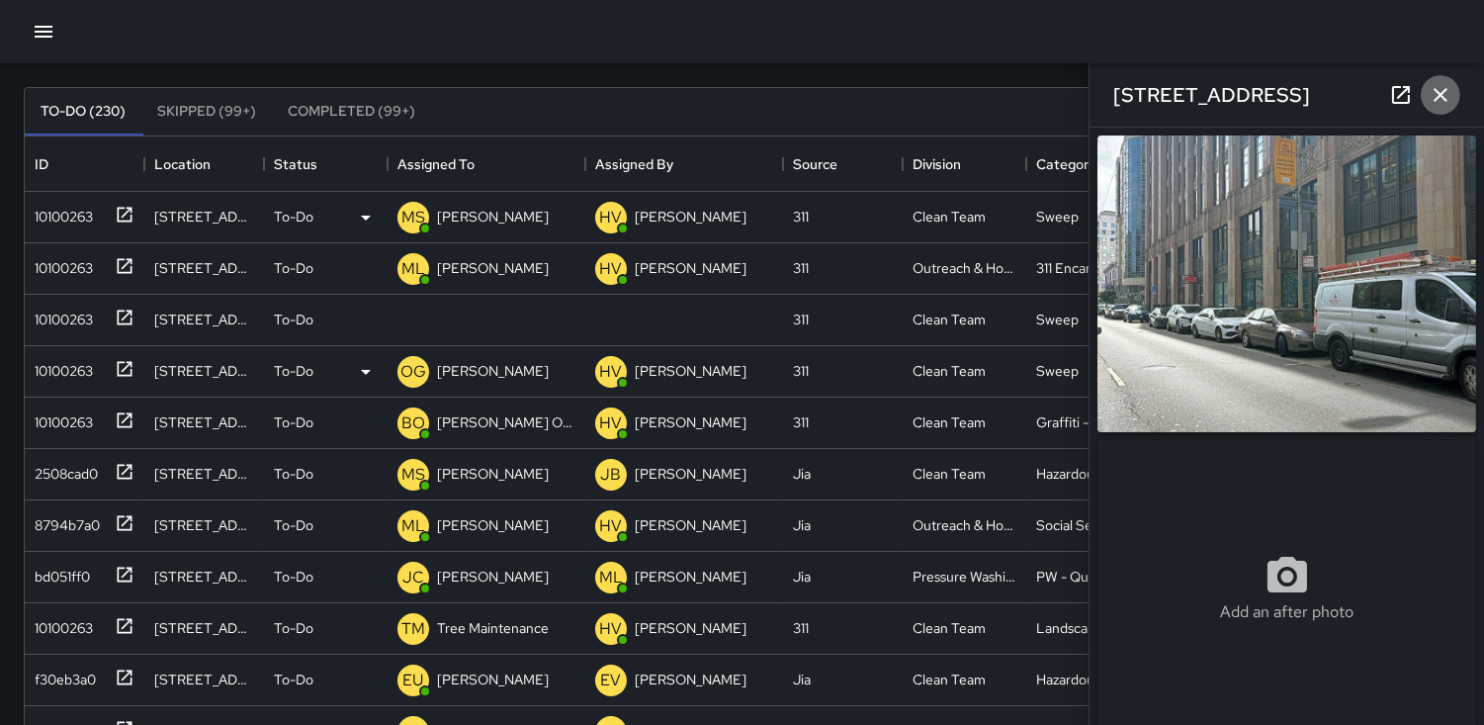
click at [1444, 96] on icon "button" at bounding box center [1441, 95] width 24 height 24
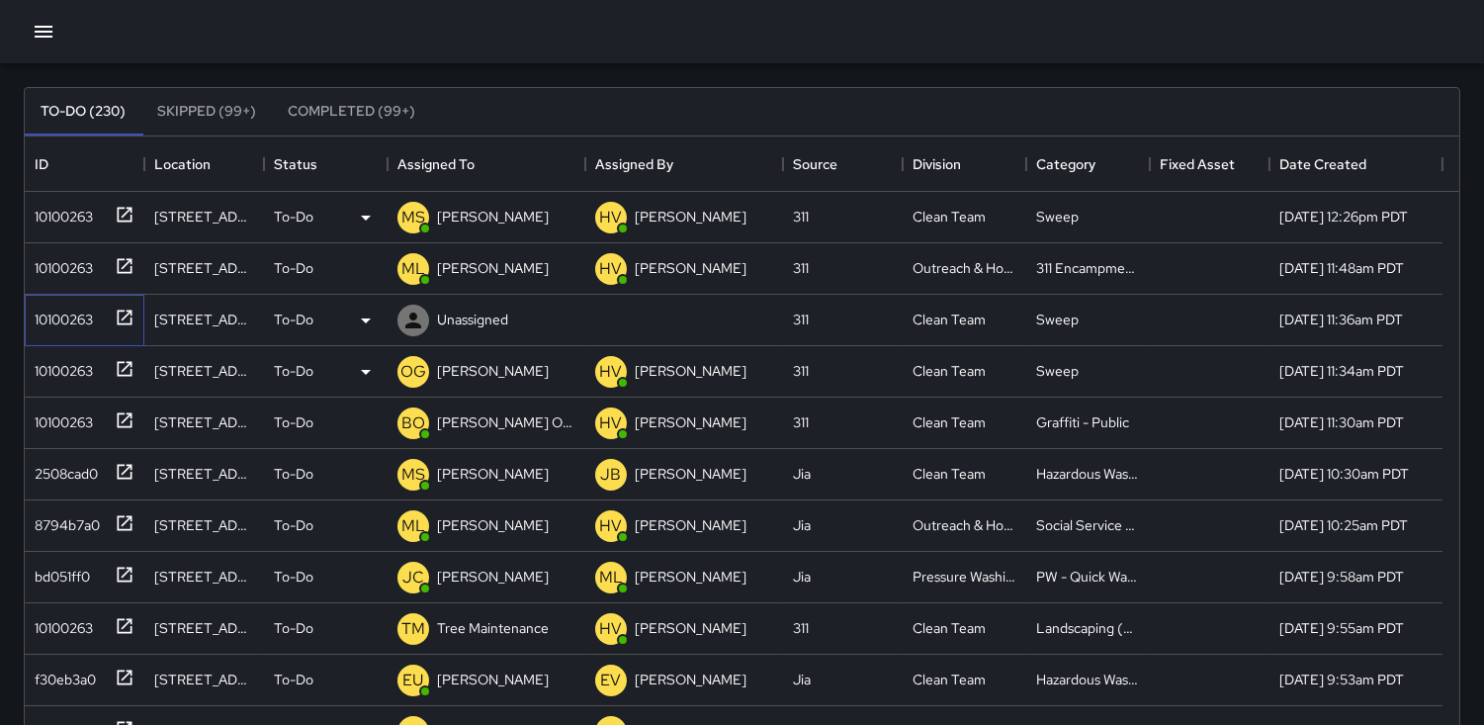
click at [61, 308] on div "10100263" at bounding box center [60, 316] width 66 height 28
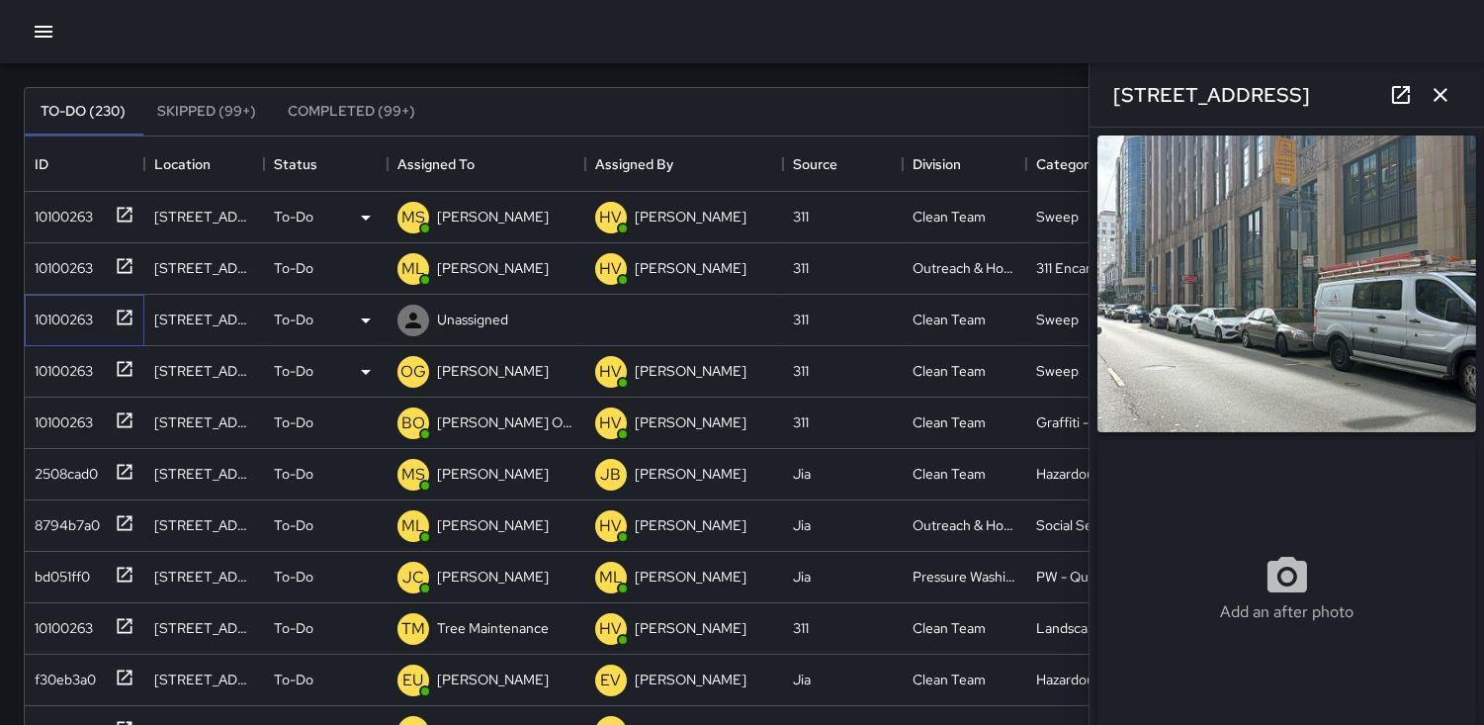
type input "**********"
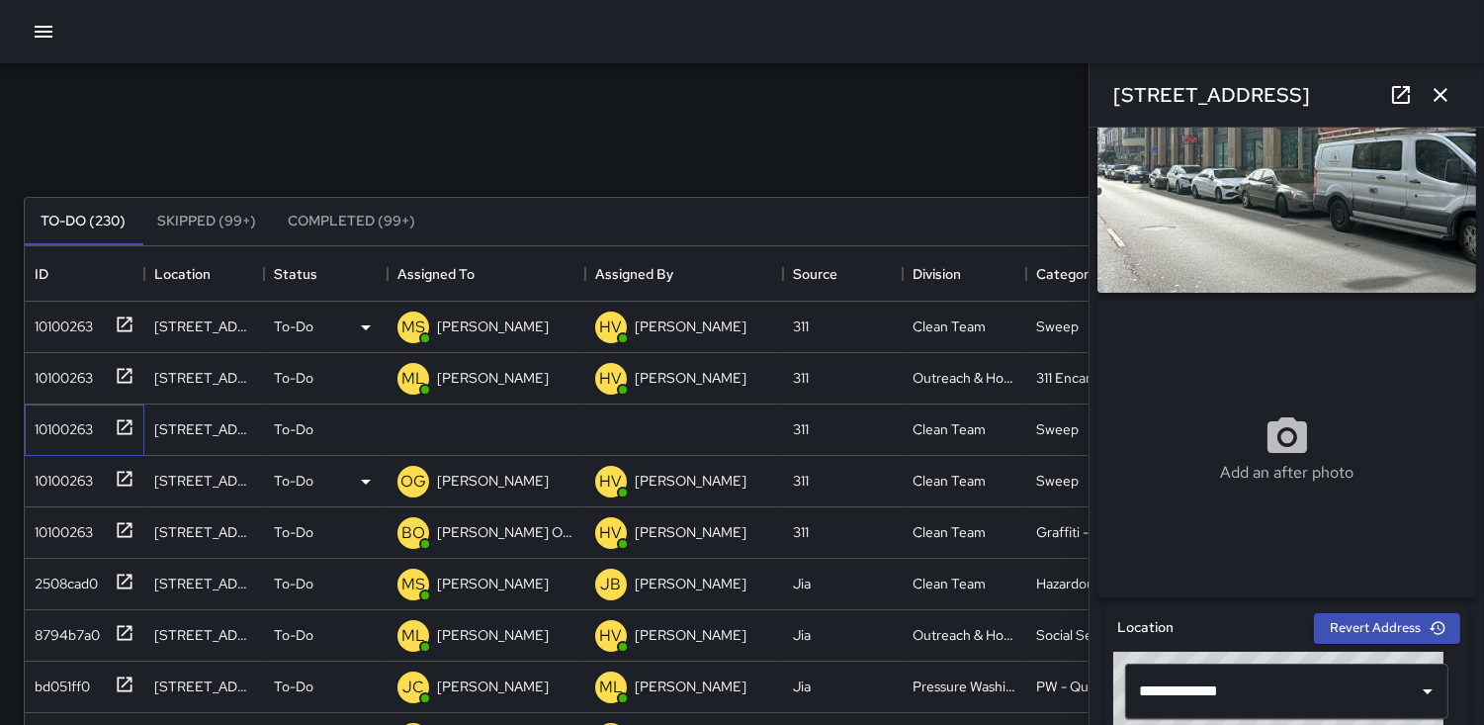
scroll to position [0, 0]
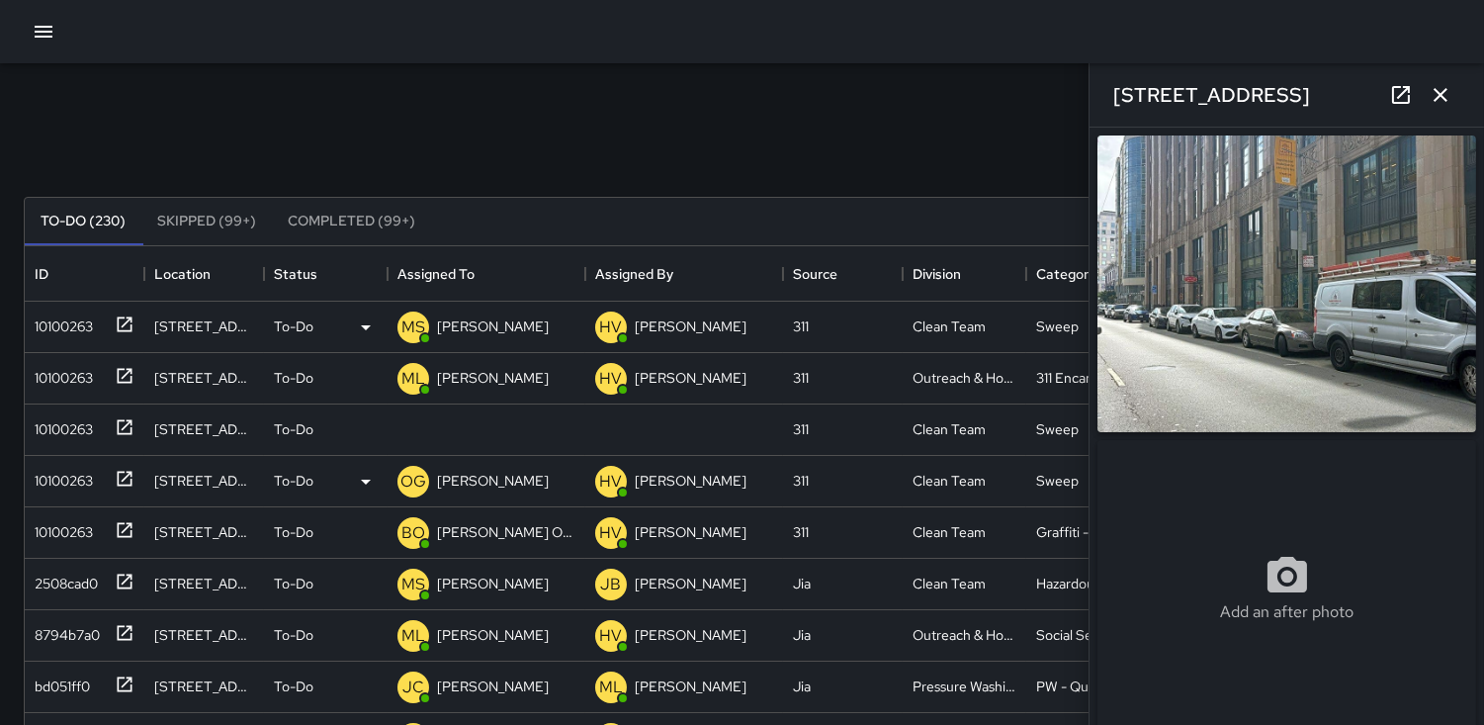
click at [1256, 321] on img at bounding box center [1286, 283] width 379 height 297
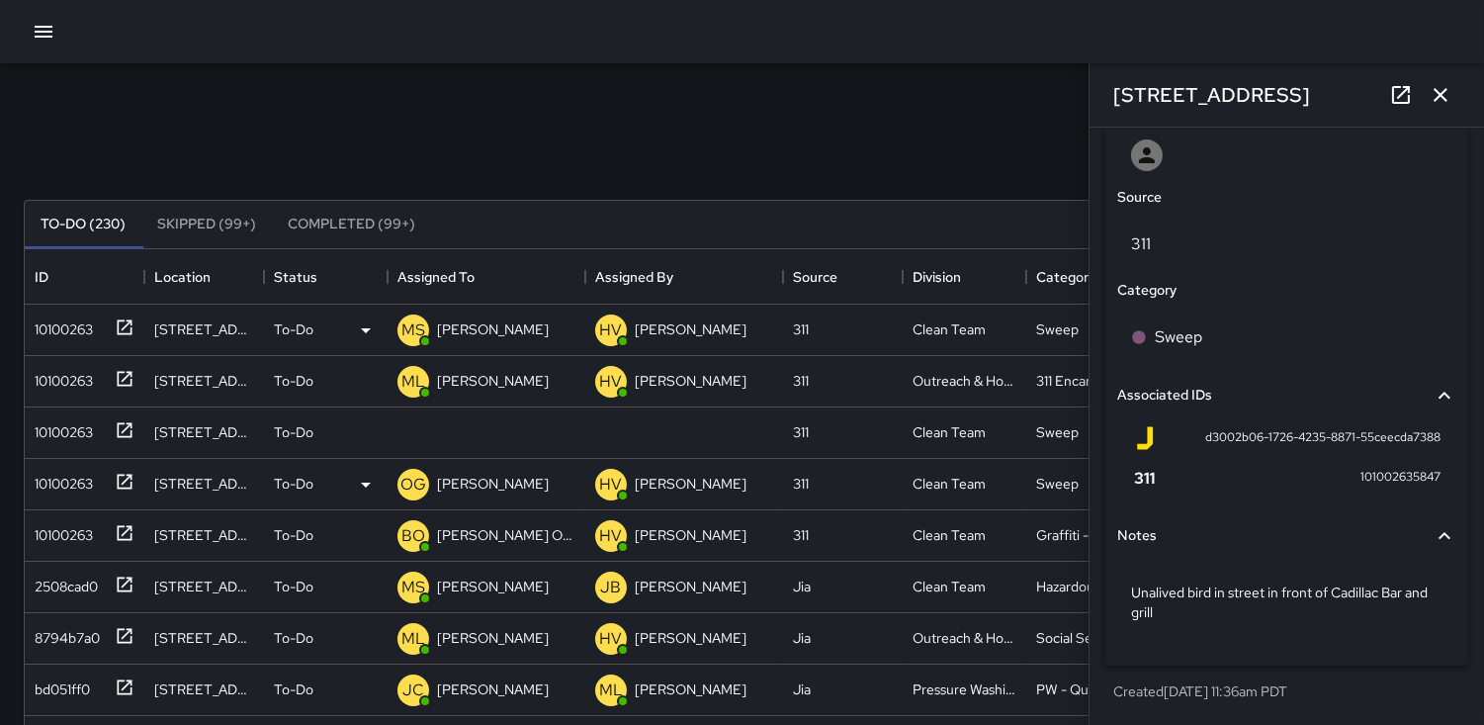
scroll to position [1071, 0]
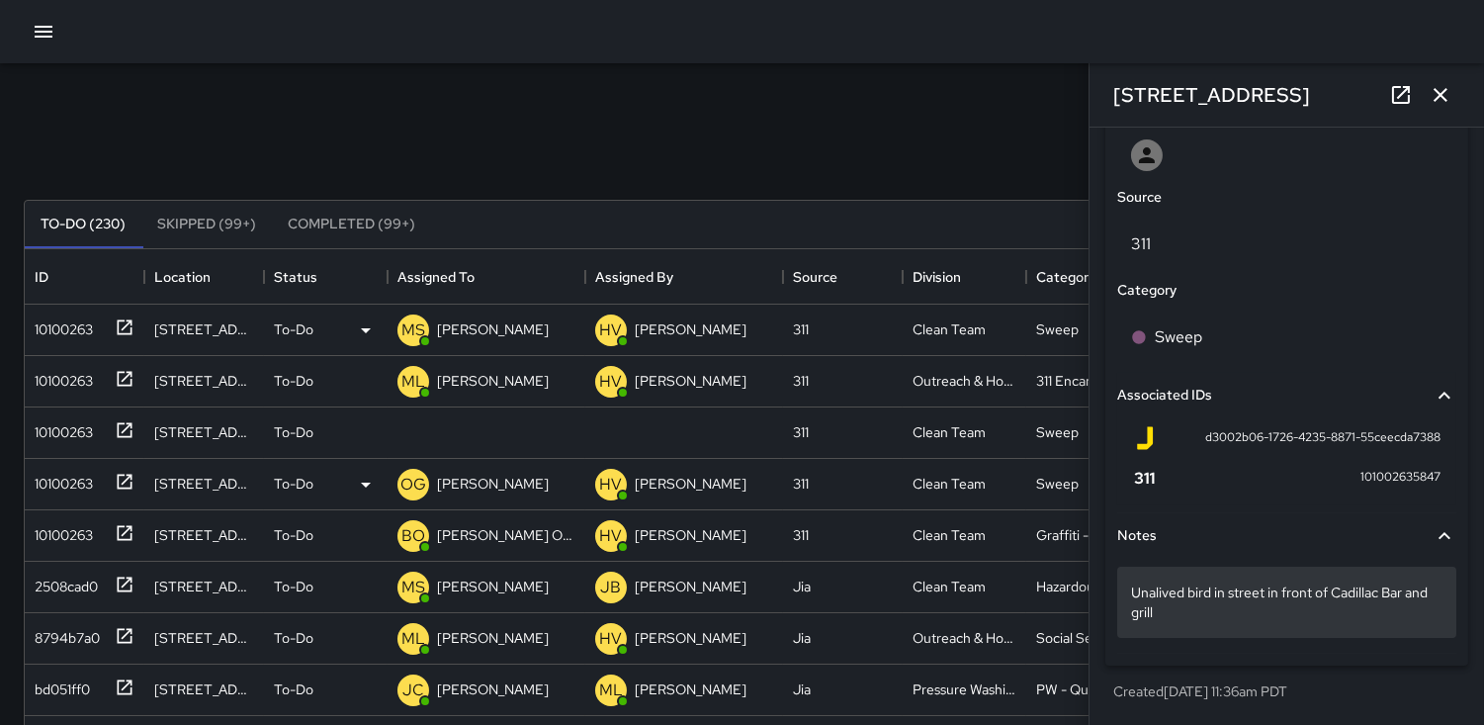
click at [1189, 613] on p "Unalived bird in street in front of Cadillac Bar and grill" at bounding box center [1286, 602] width 311 height 40
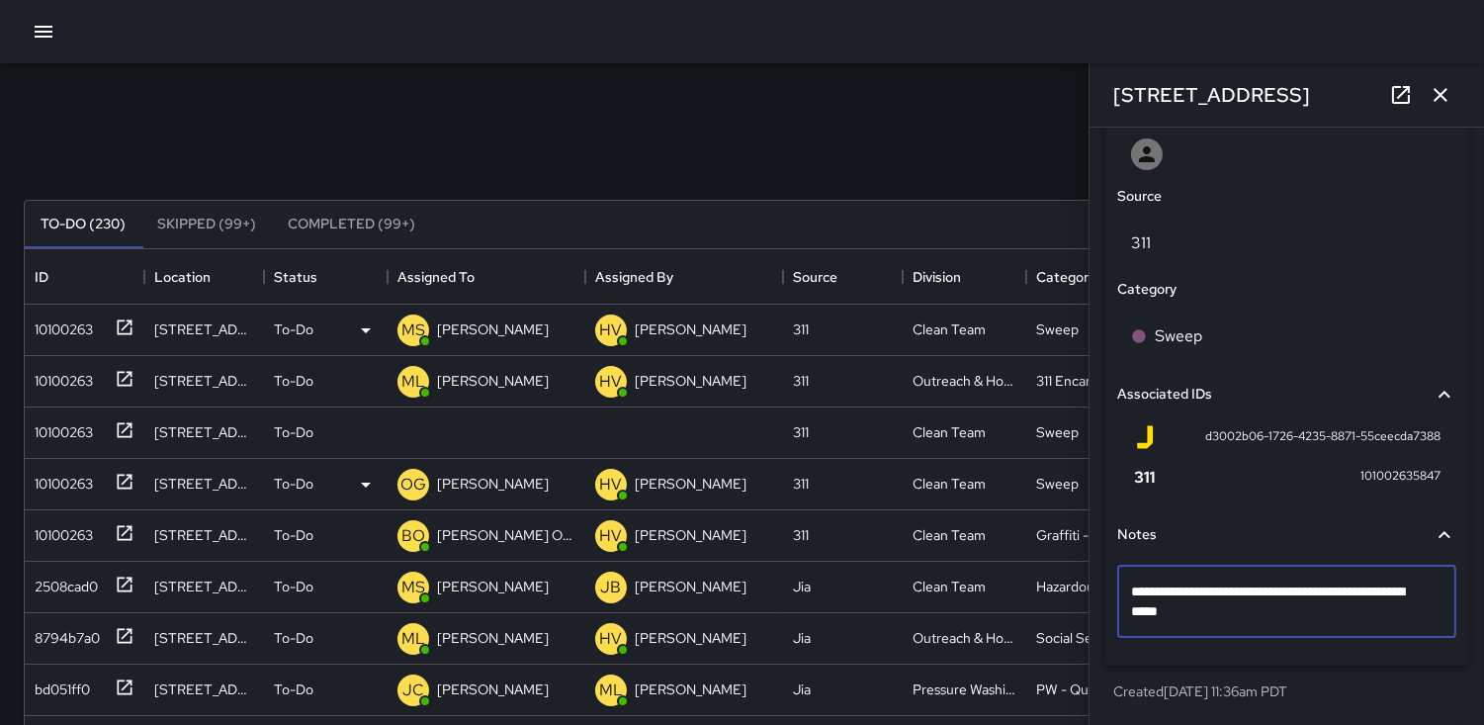
type textarea "**********"
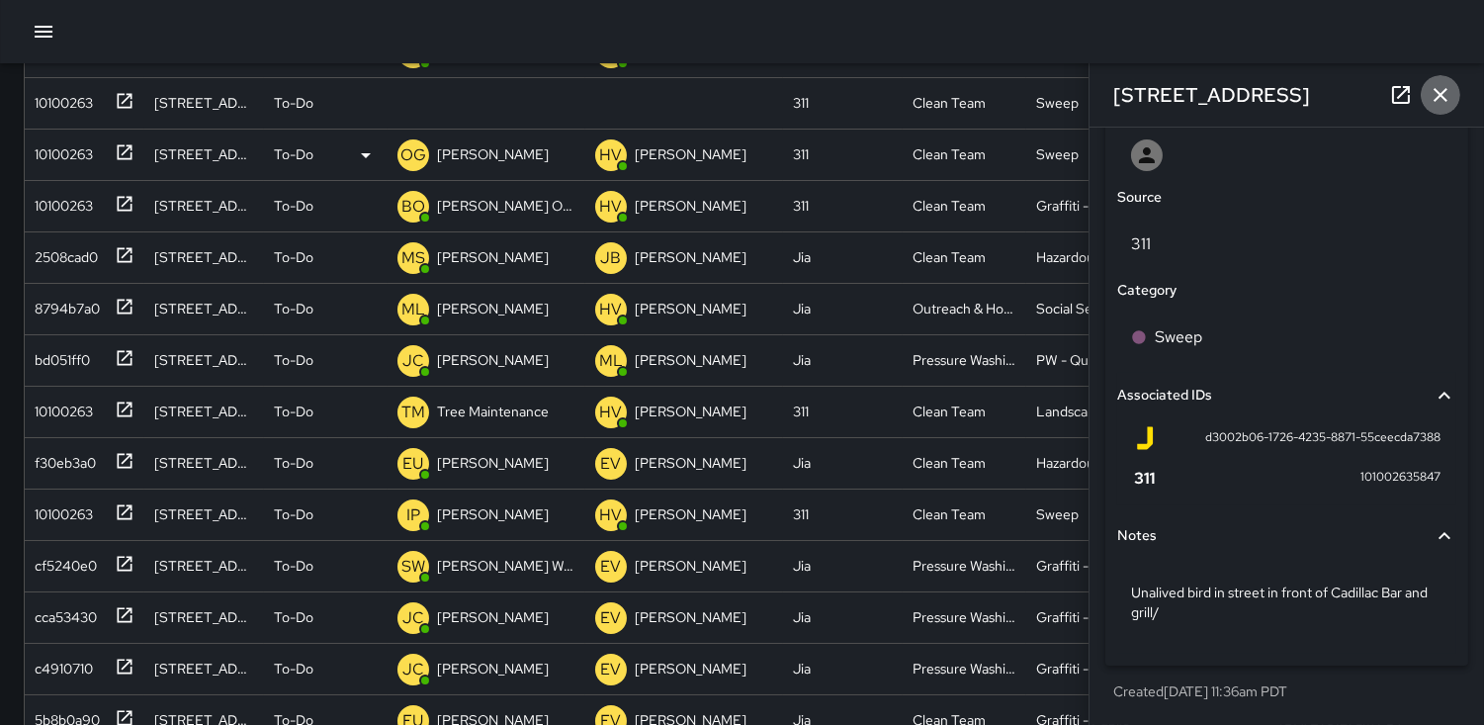
click at [1441, 100] on icon "button" at bounding box center [1441, 95] width 24 height 24
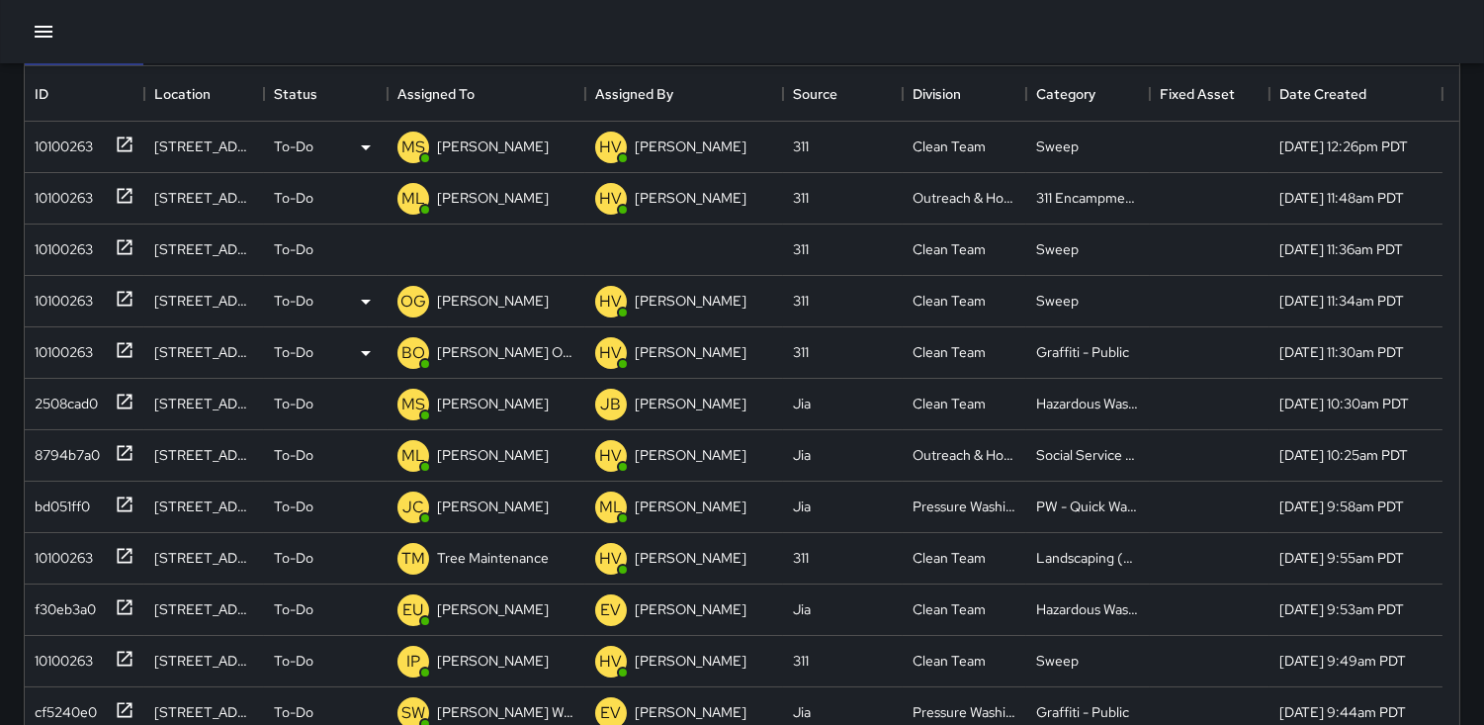
scroll to position [0, 0]
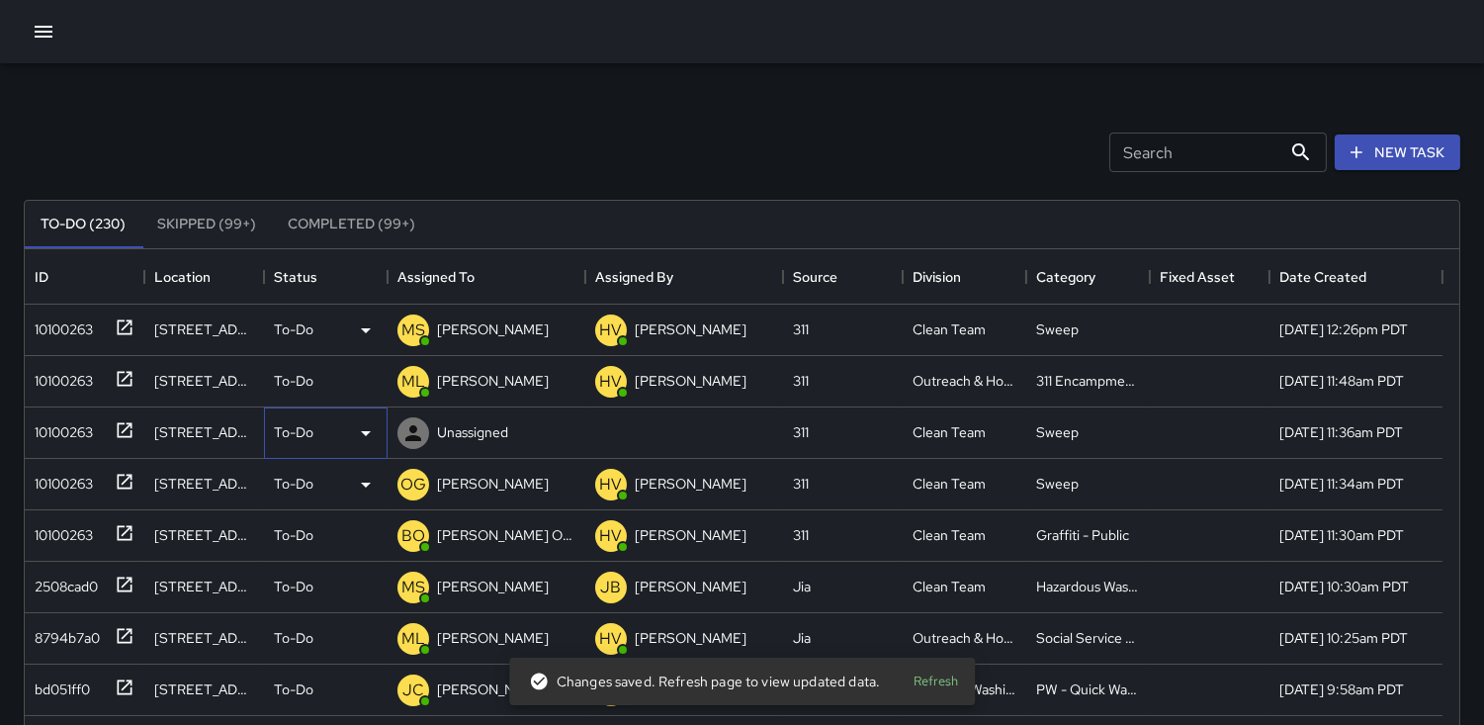
click at [362, 431] on icon at bounding box center [366, 433] width 10 height 5
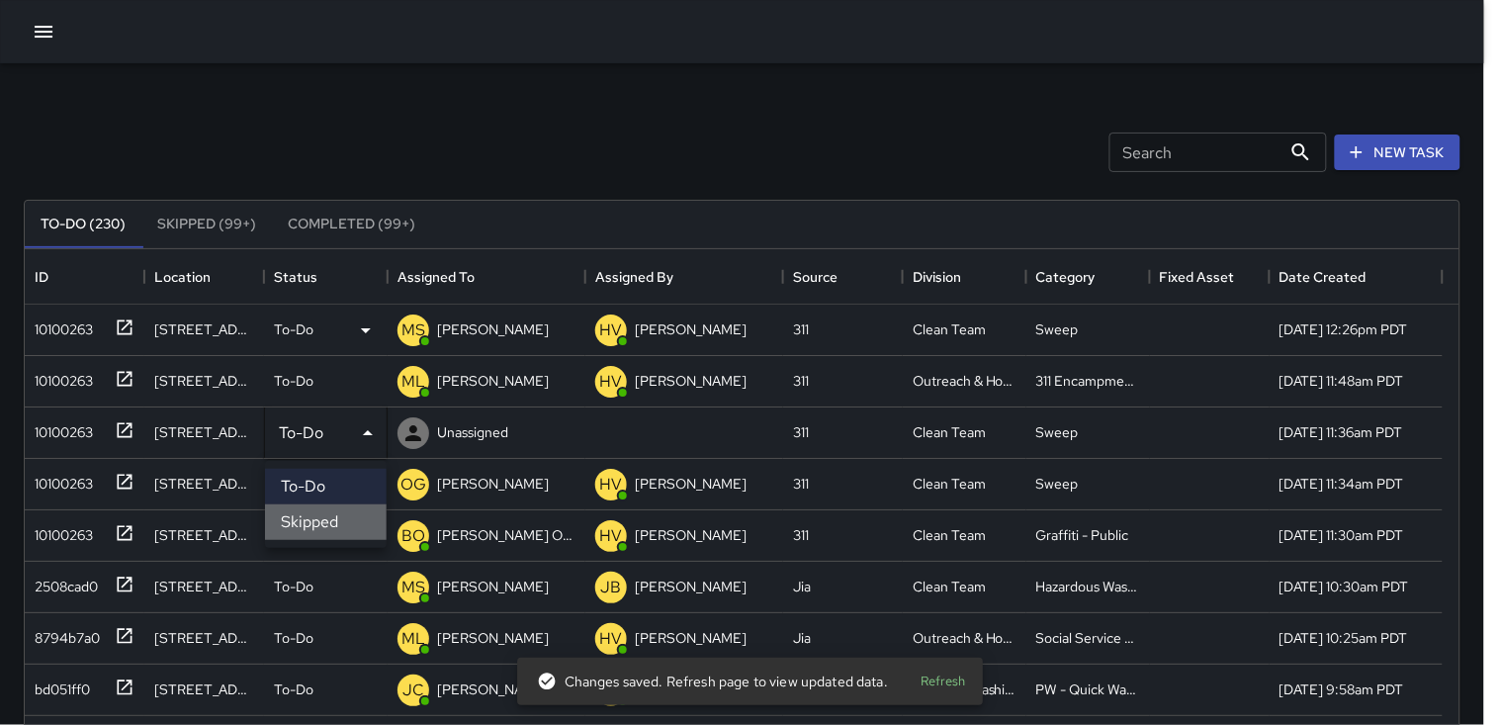
click at [318, 517] on li "Skipped" at bounding box center [326, 522] width 122 height 36
